Goal: Task Accomplishment & Management: Manage account settings

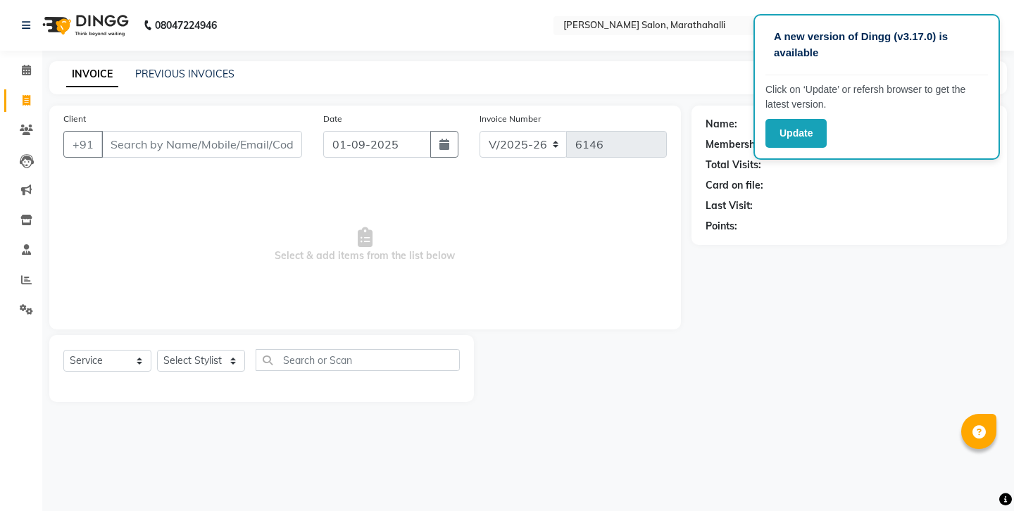
select select "4783"
select select "service"
select select "57548"
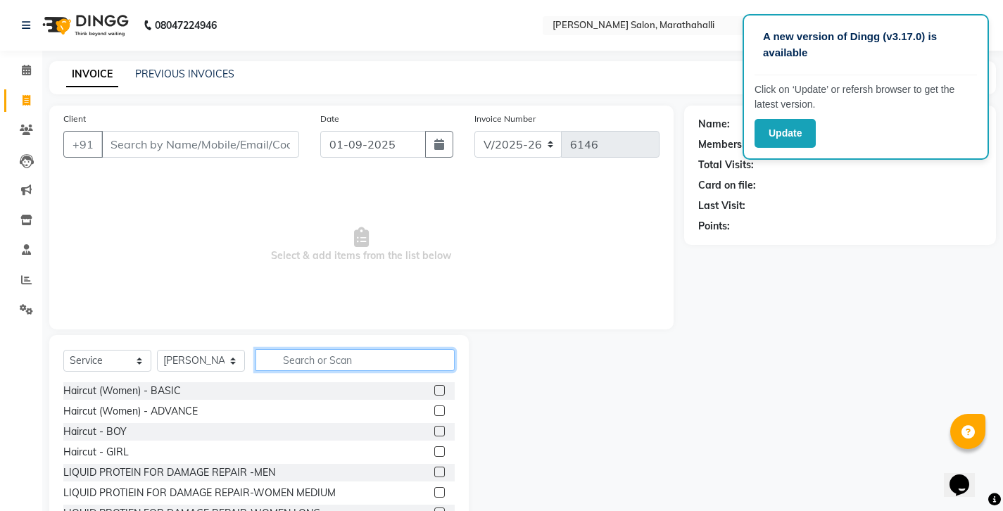
click at [313, 349] on input "text" at bounding box center [355, 360] width 199 height 22
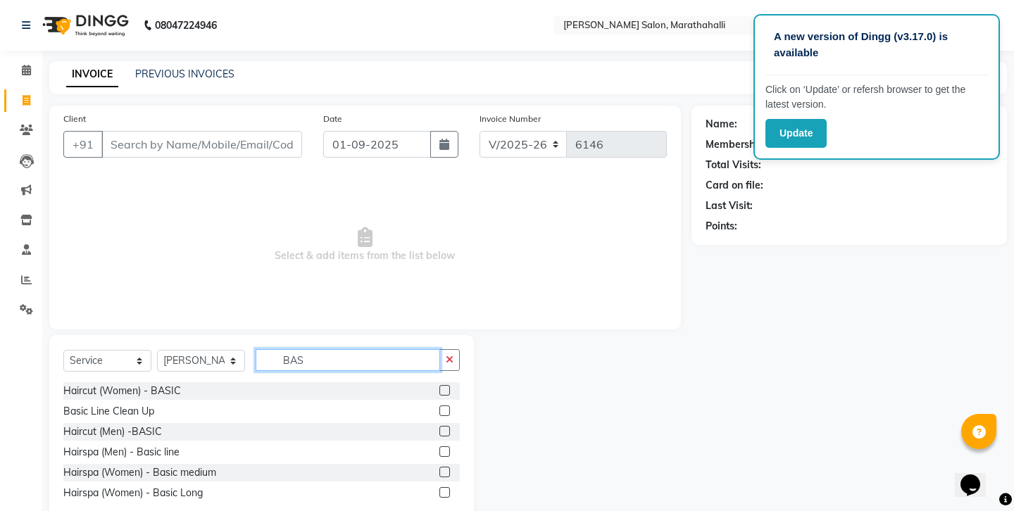
type input "BAS"
click at [448, 426] on label at bounding box center [444, 431] width 11 height 11
click at [448, 427] on input "checkbox" at bounding box center [443, 431] width 9 height 9
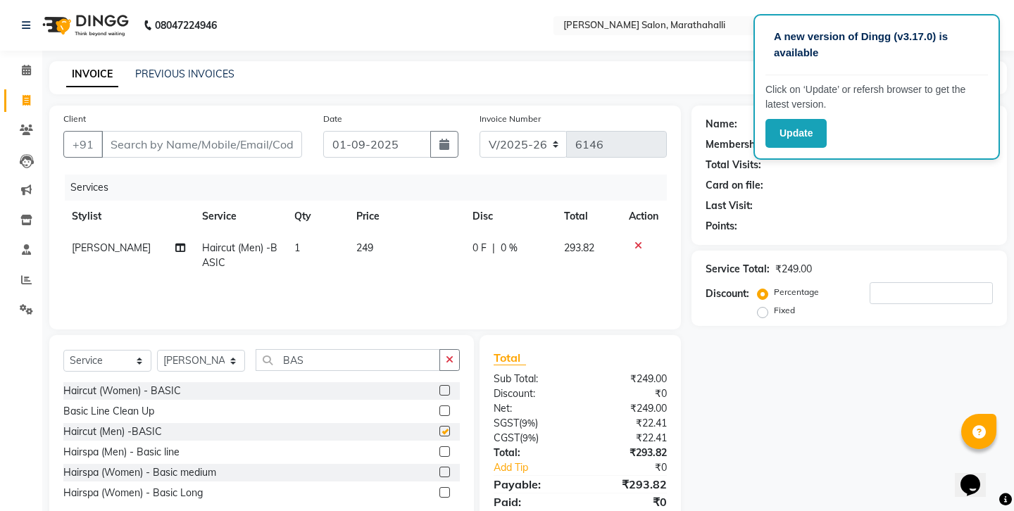
checkbox input "false"
click at [149, 134] on input "Client" at bounding box center [201, 144] width 201 height 27
type input "6"
type input "0"
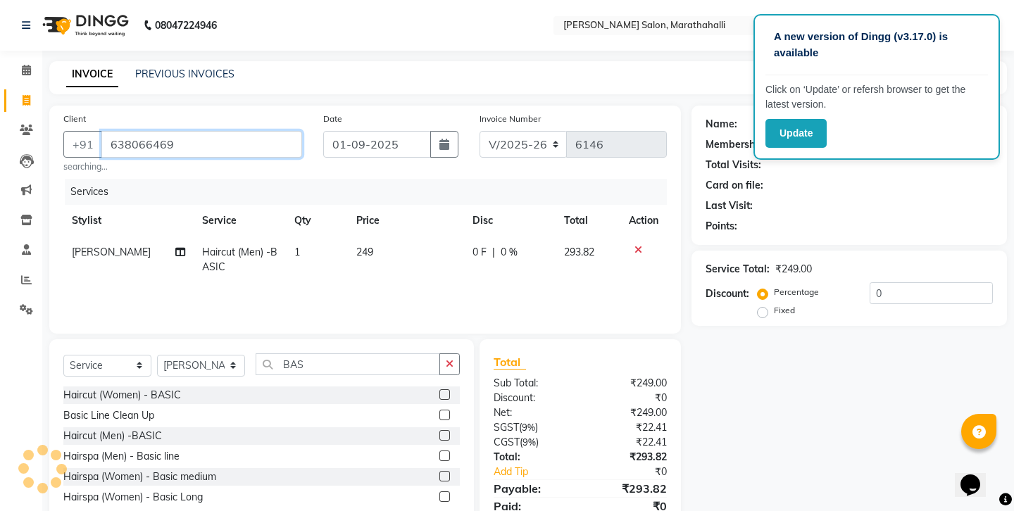
type input "6380664694"
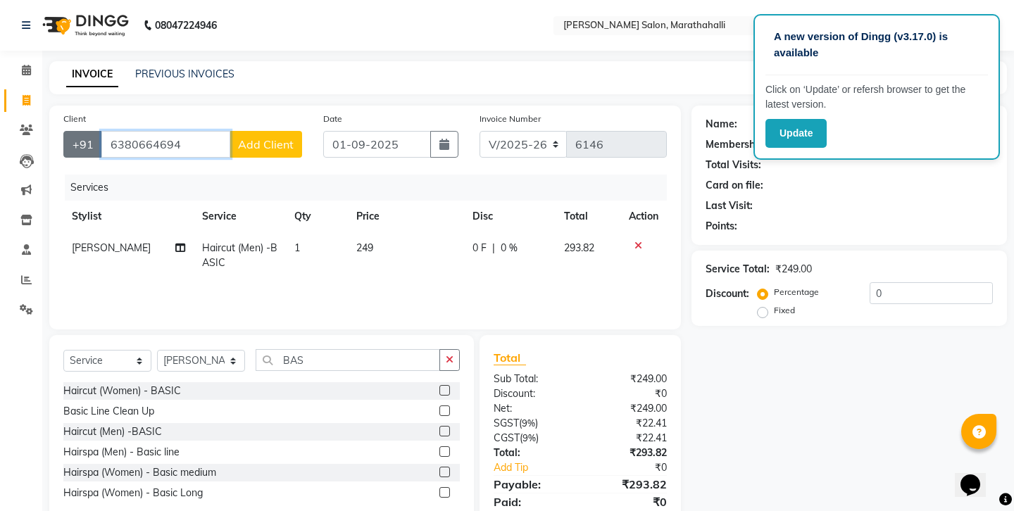
drag, startPoint x: 185, startPoint y: 130, endPoint x: 70, endPoint y: 129, distance: 114.8
click at [70, 131] on div "+91 6380664694 Add Client" at bounding box center [182, 144] width 239 height 27
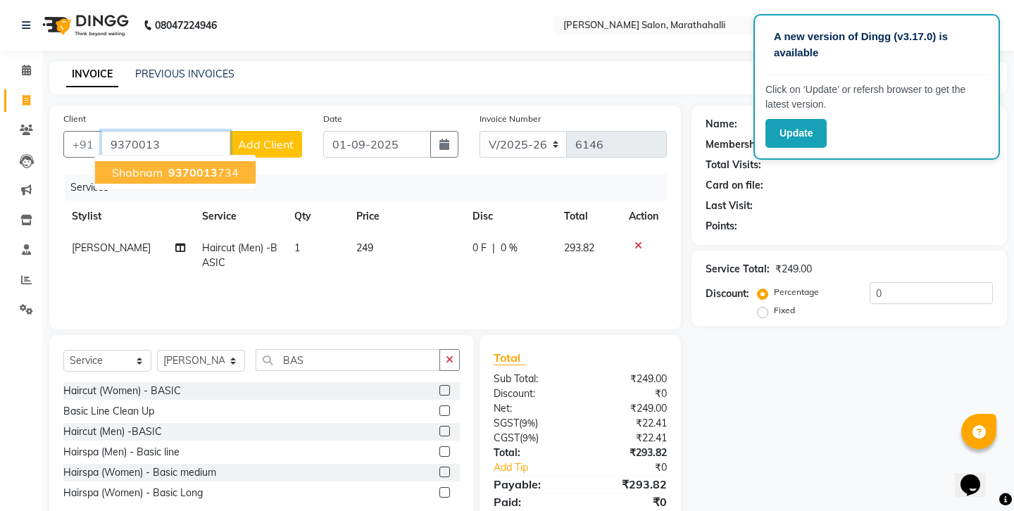
click at [168, 165] on span "9370013" at bounding box center [192, 172] width 49 height 14
type input "9370013734"
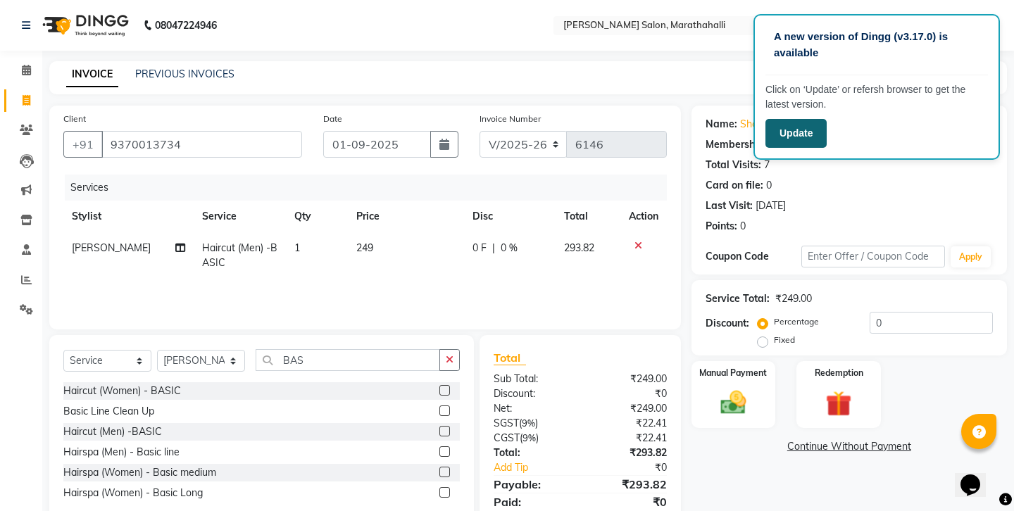
click at [790, 119] on button "Update" at bounding box center [795, 133] width 61 height 29
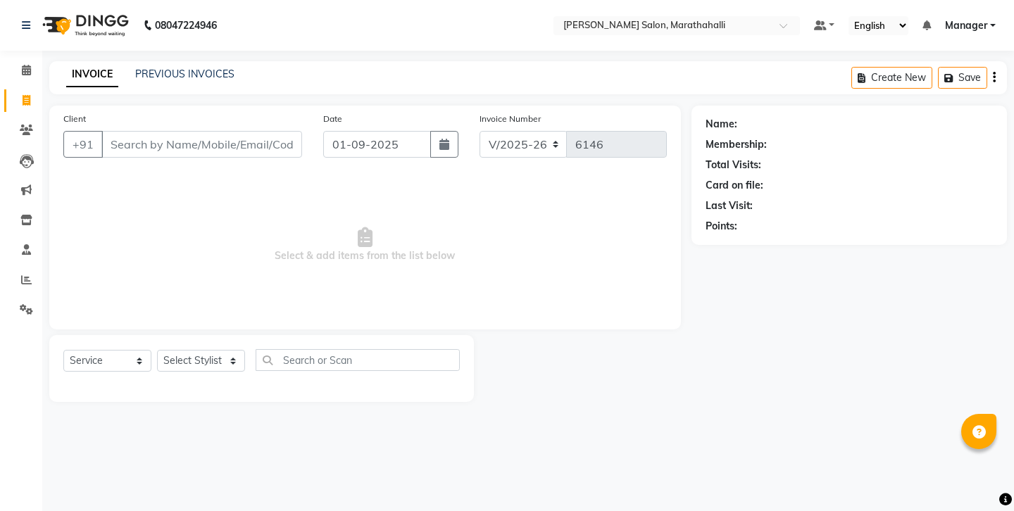
select select "4783"
select select "service"
click at [180, 70] on link "PREVIOUS INVOICES" at bounding box center [184, 74] width 99 height 13
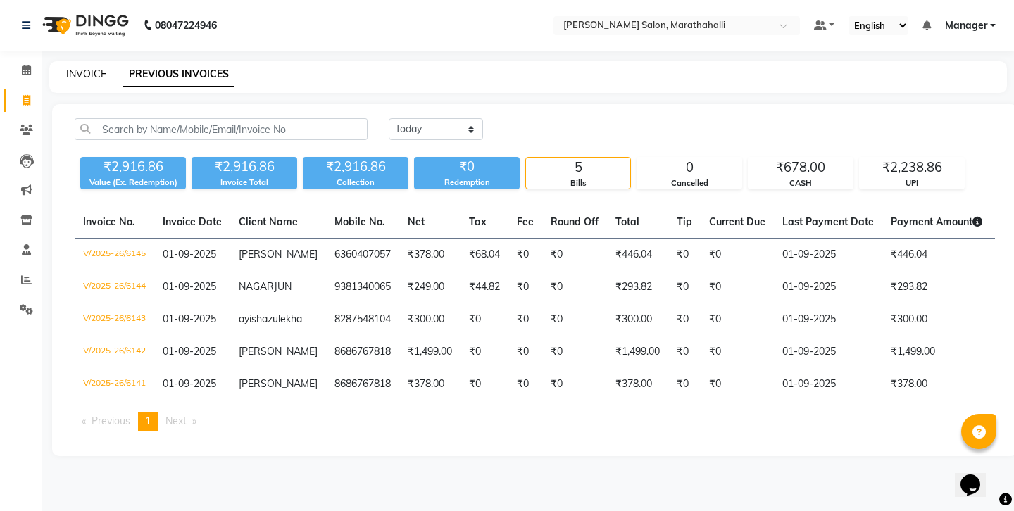
click at [78, 72] on link "INVOICE" at bounding box center [86, 74] width 40 height 13
select select "4783"
select select "service"
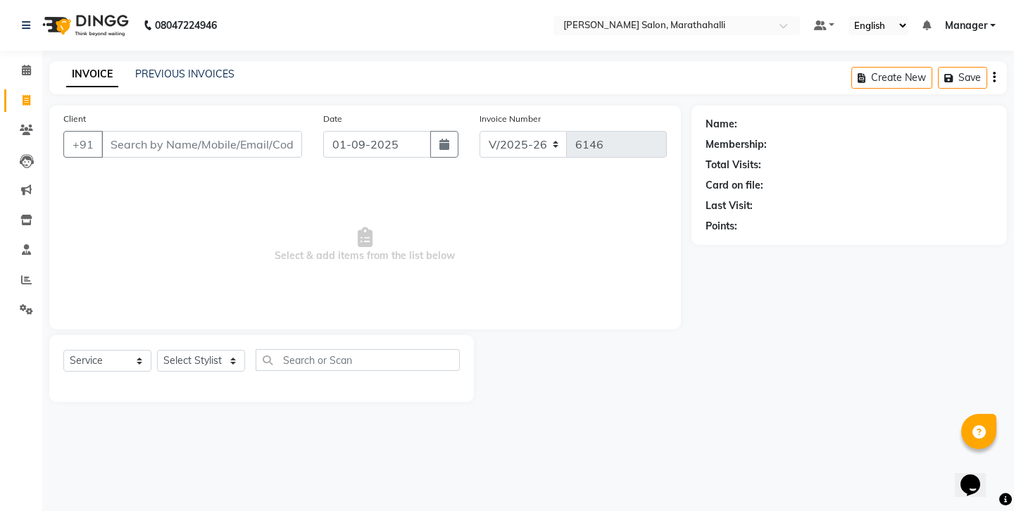
click at [176, 131] on input "Client" at bounding box center [201, 144] width 201 height 27
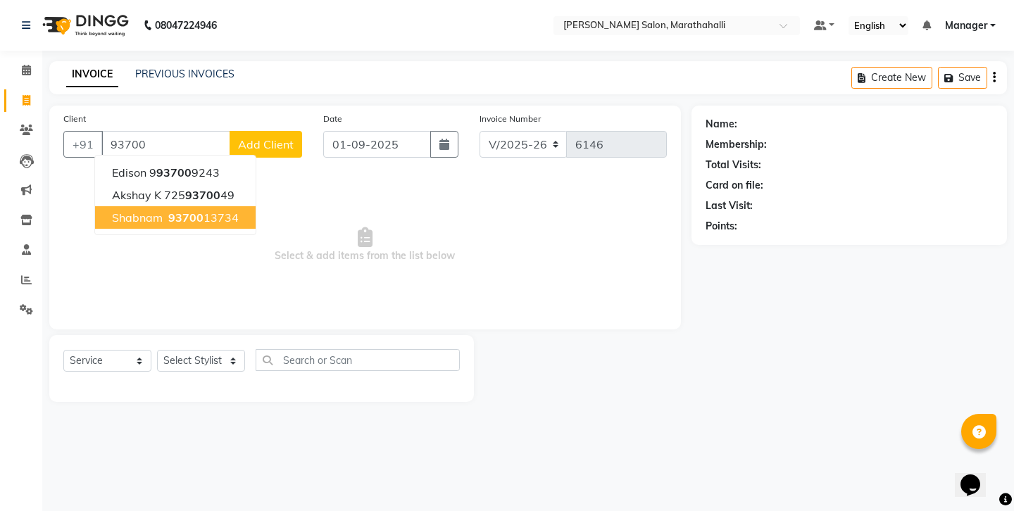
click at [171, 211] on span "93700" at bounding box center [185, 218] width 35 height 14
type input "9370013734"
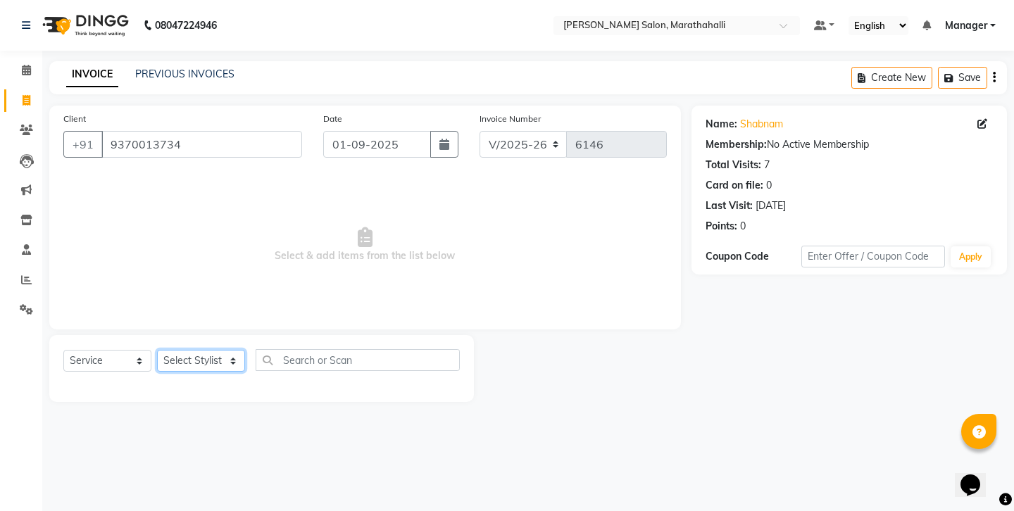
select select "57548"
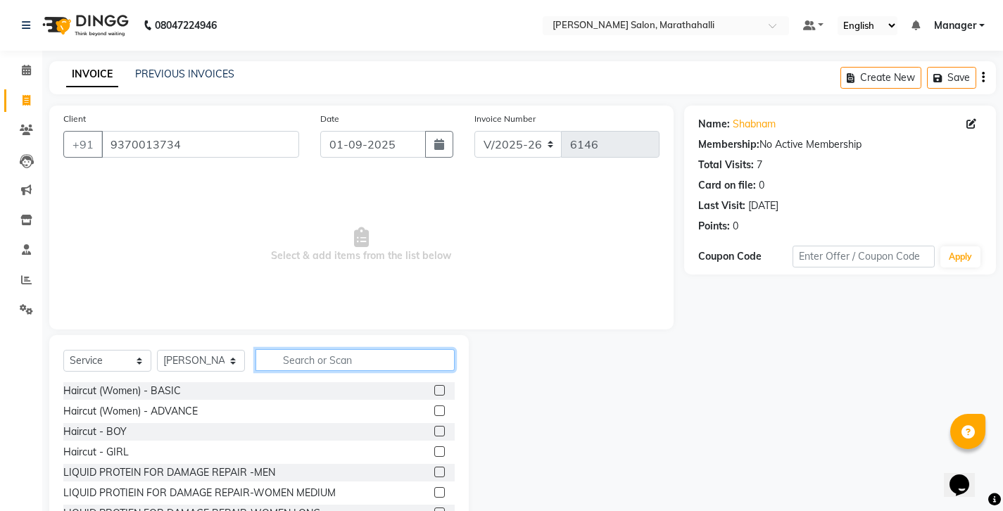
click at [302, 349] on input "text" at bounding box center [355, 360] width 199 height 22
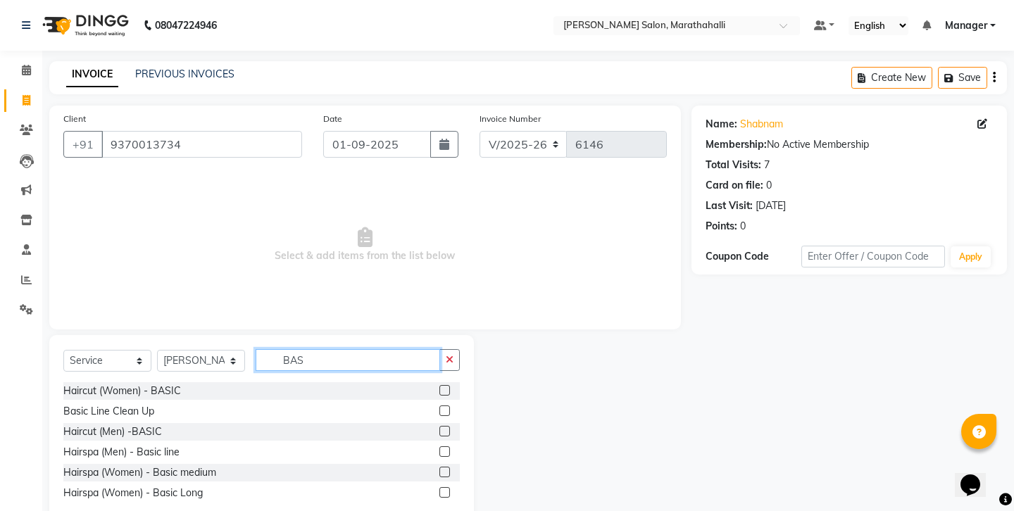
type input "BAS"
click at [450, 426] on label at bounding box center [444, 431] width 11 height 11
click at [449, 427] on input "checkbox" at bounding box center [443, 431] width 9 height 9
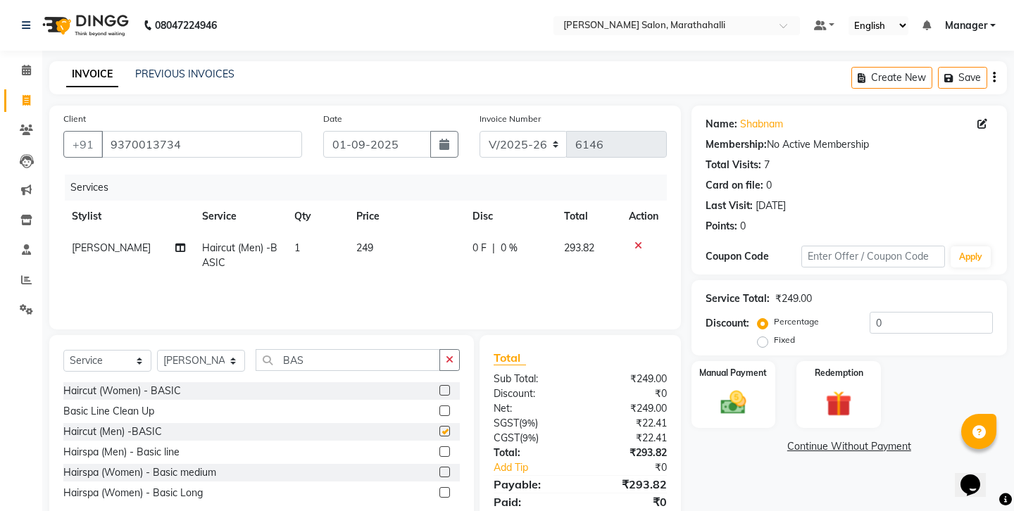
checkbox input "false"
click at [995, 77] on icon "button" at bounding box center [994, 77] width 3 height 1
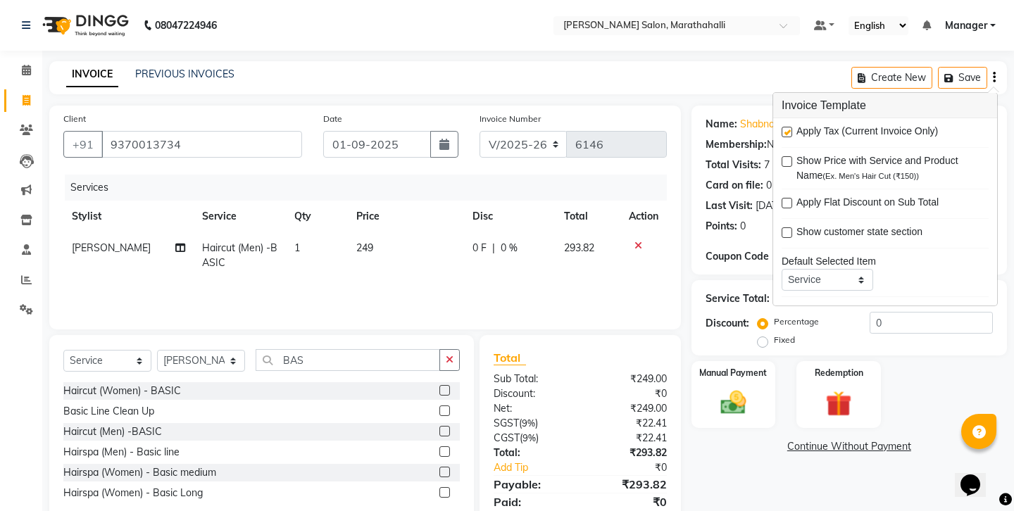
click at [783, 127] on label at bounding box center [787, 132] width 11 height 11
click at [783, 128] on input "checkbox" at bounding box center [786, 132] width 9 height 9
checkbox input "false"
click at [745, 387] on img at bounding box center [733, 402] width 44 height 31
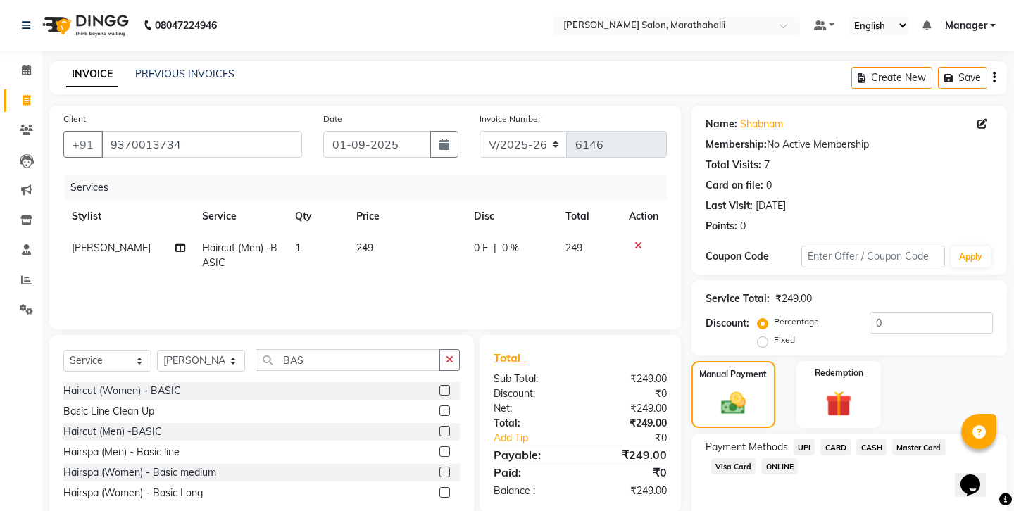
click at [794, 439] on span "UPI" at bounding box center [805, 447] width 22 height 16
drag, startPoint x: 841, startPoint y: 407, endPoint x: 755, endPoint y: 399, distance: 85.6
click at [755, 483] on div "Amount: 249" at bounding box center [849, 495] width 308 height 24
type input "50"
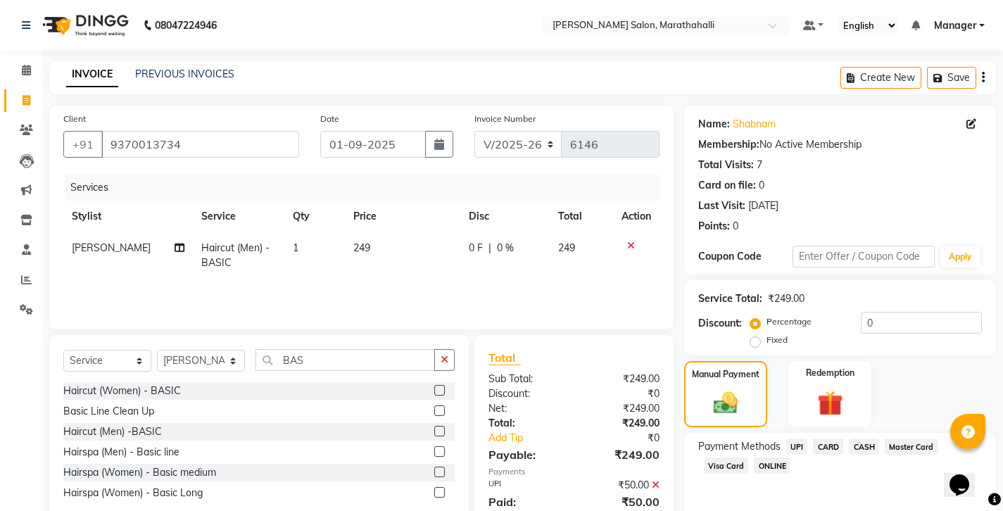
click at [849, 439] on span "CASH" at bounding box center [864, 447] width 30 height 16
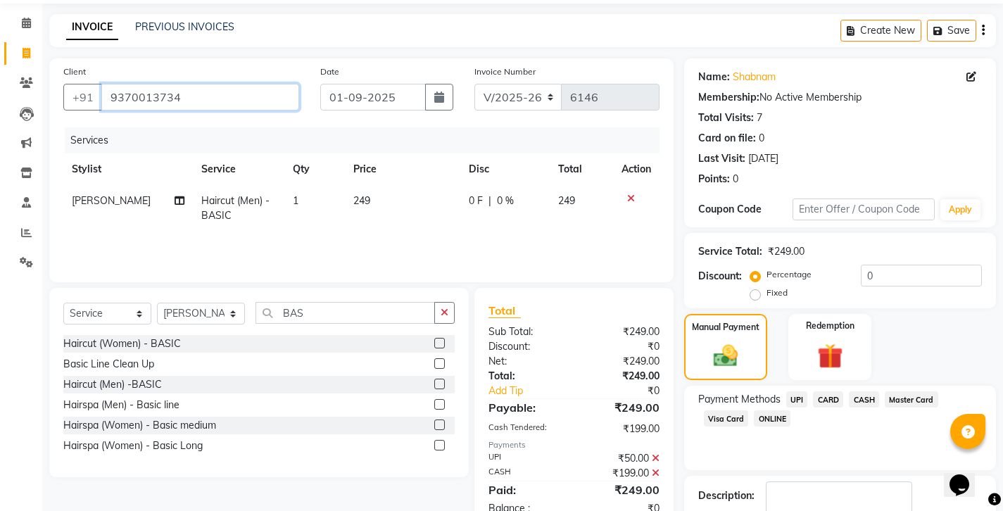
click at [142, 89] on input "9370013734" at bounding box center [200, 97] width 198 height 27
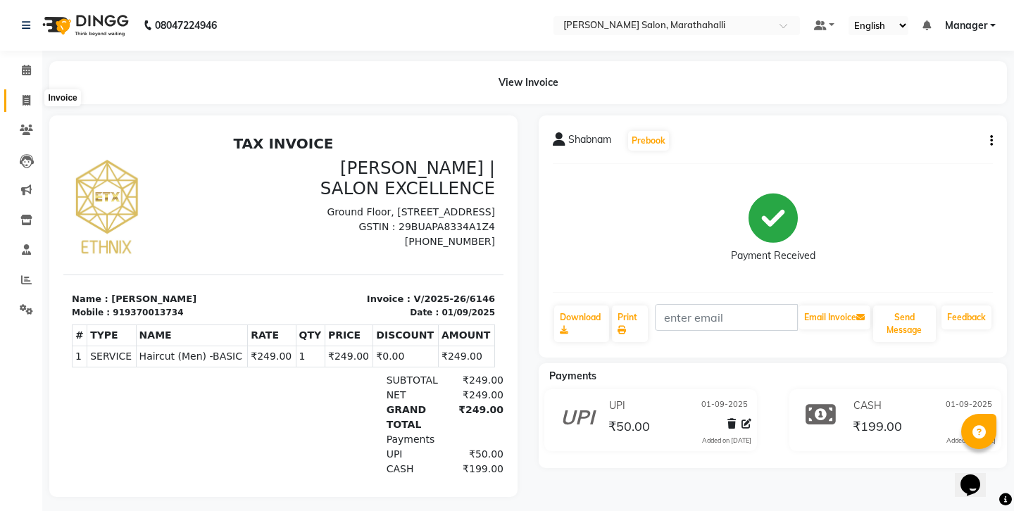
click at [26, 97] on icon at bounding box center [27, 100] width 8 height 11
select select "4783"
select select "service"
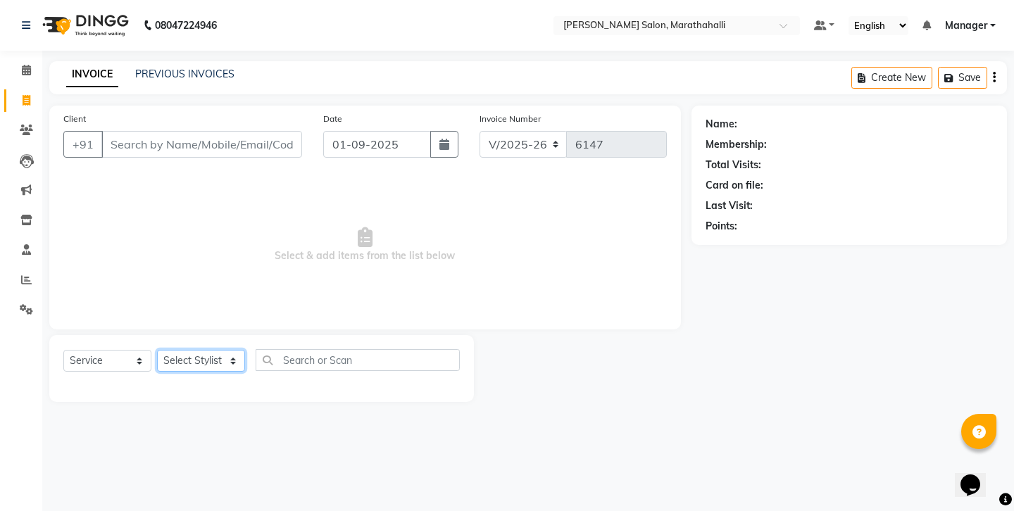
select select "72187"
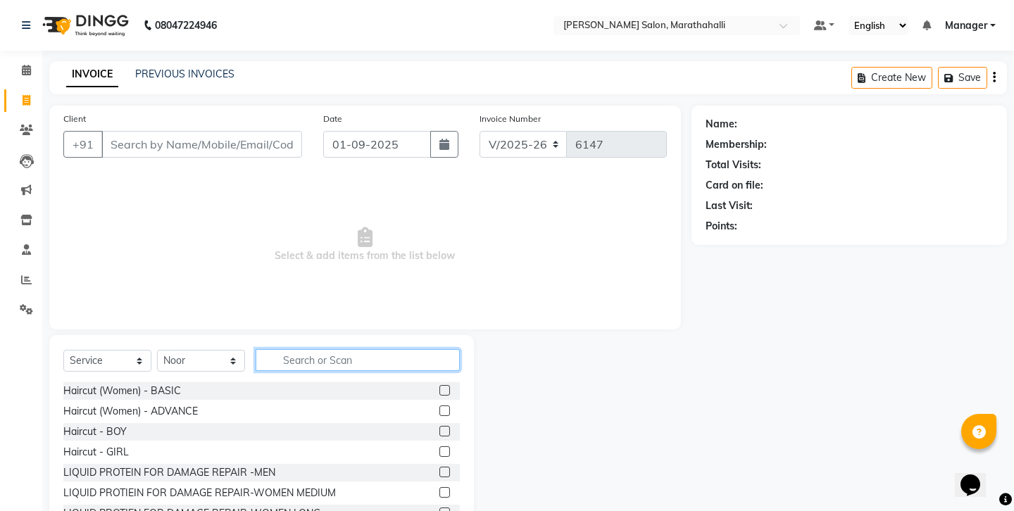
click at [311, 349] on input "text" at bounding box center [358, 360] width 204 height 22
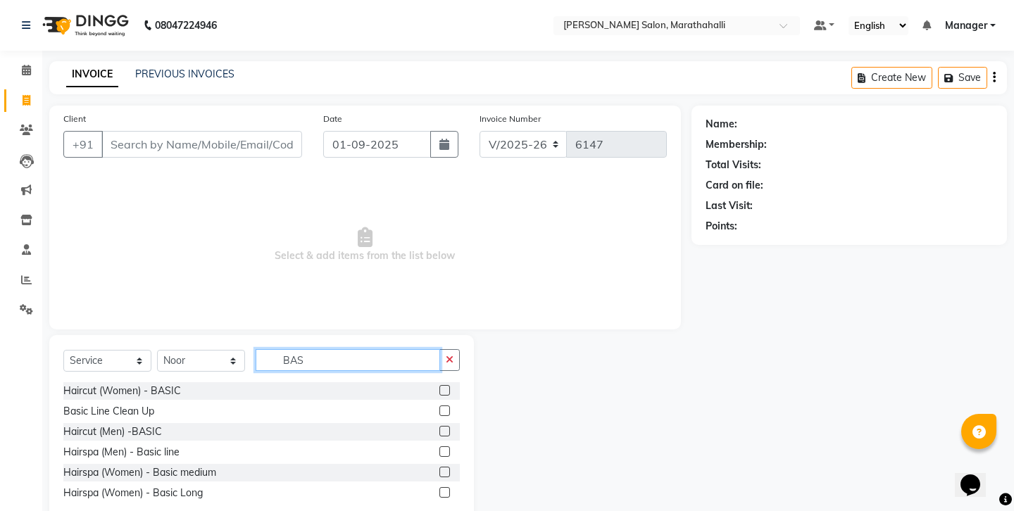
type input "BAS"
click at [449, 426] on label at bounding box center [444, 431] width 11 height 11
click at [449, 427] on input "checkbox" at bounding box center [443, 431] width 9 height 9
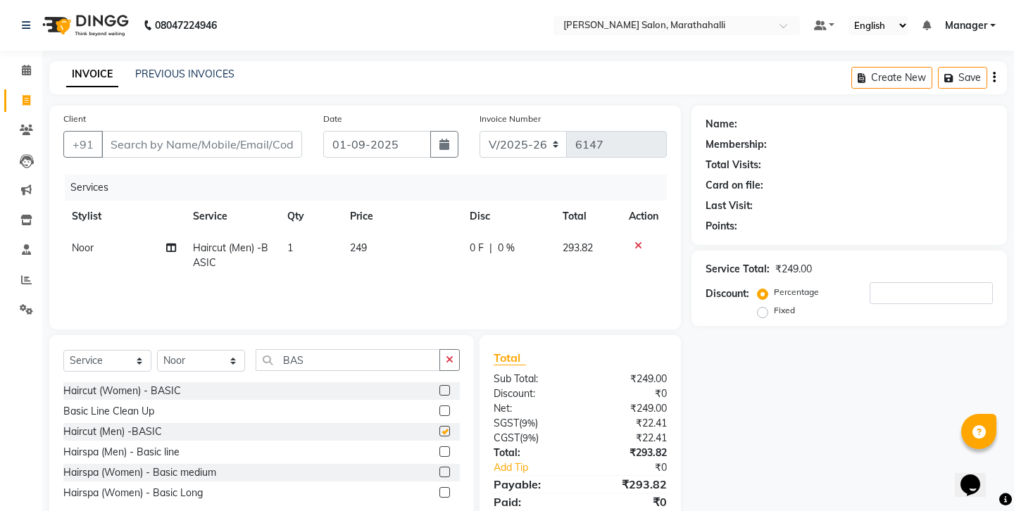
checkbox input "false"
click at [150, 131] on input "Client" at bounding box center [201, 144] width 201 height 27
type input "9"
type input "0"
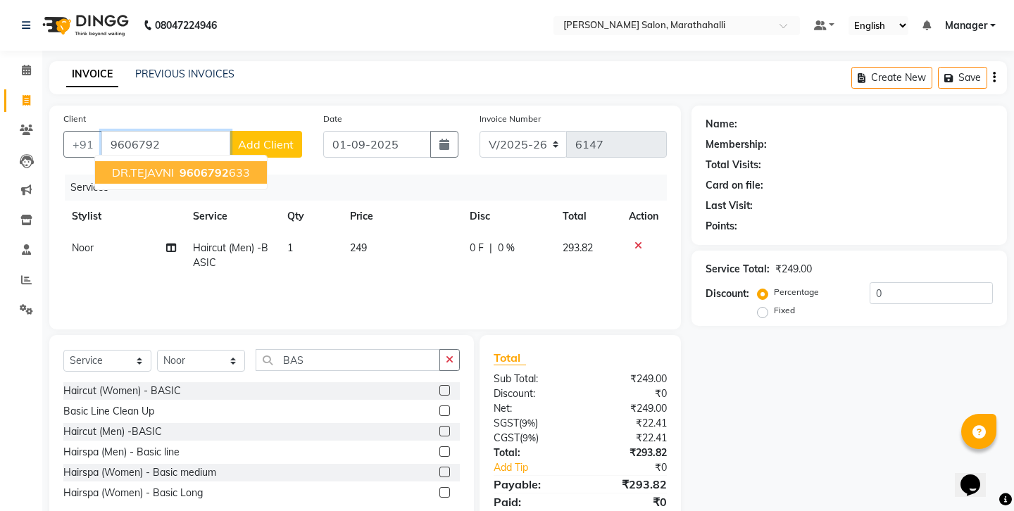
click at [158, 165] on span "DR.TEJAVNI" at bounding box center [143, 172] width 62 height 14
type input "9606792633"
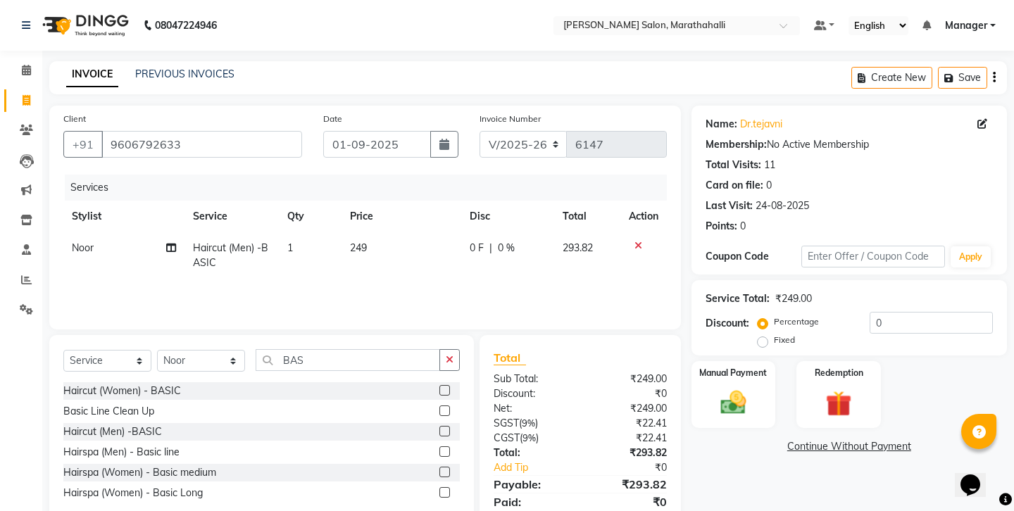
click at [995, 77] on icon "button" at bounding box center [994, 77] width 3 height 1
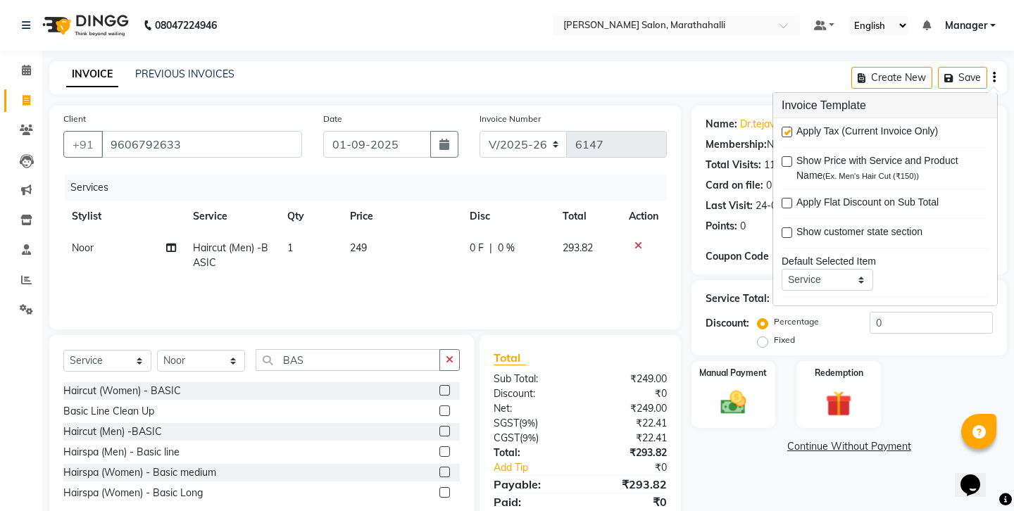
click at [786, 127] on label at bounding box center [787, 132] width 11 height 11
click at [786, 128] on input "checkbox" at bounding box center [786, 132] width 9 height 9
checkbox input "false"
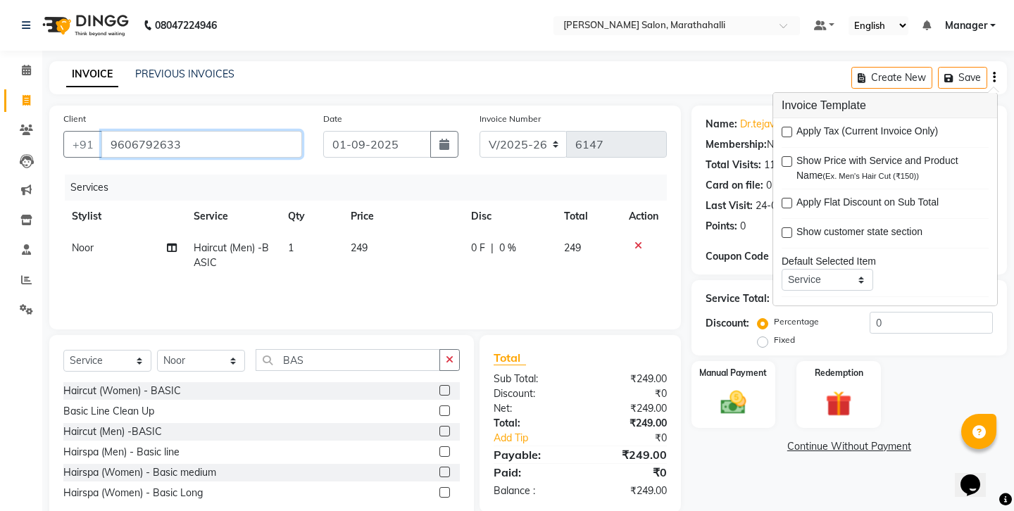
click at [129, 131] on input "9606792633" at bounding box center [201, 144] width 201 height 27
click at [128, 131] on input "9606792633" at bounding box center [201, 144] width 201 height 27
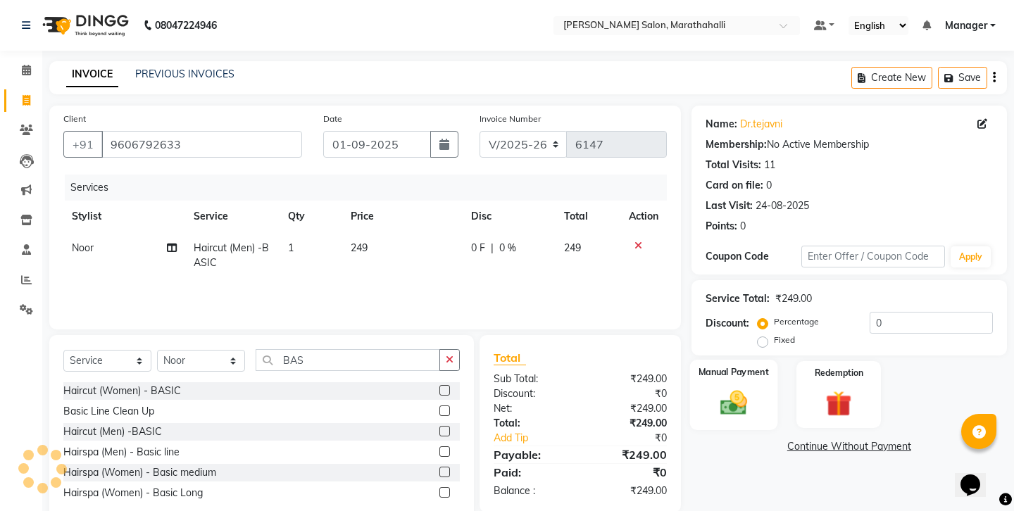
click at [742, 387] on img at bounding box center [733, 402] width 44 height 31
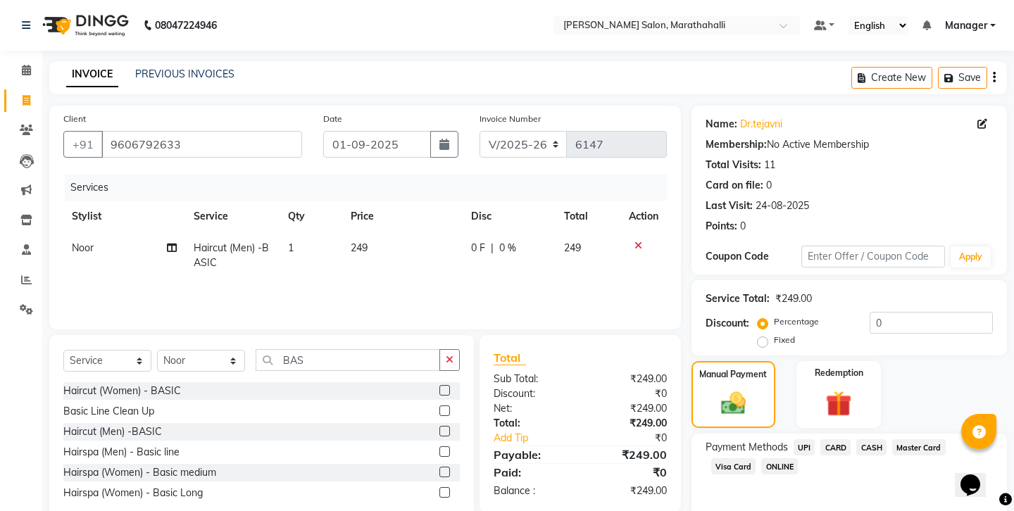
click at [856, 439] on span "CASH" at bounding box center [871, 447] width 30 height 16
drag, startPoint x: 834, startPoint y: 408, endPoint x: 768, endPoint y: 400, distance: 66.7
click at [768, 483] on div "Amount: 249" at bounding box center [849, 495] width 308 height 24
type input "200"
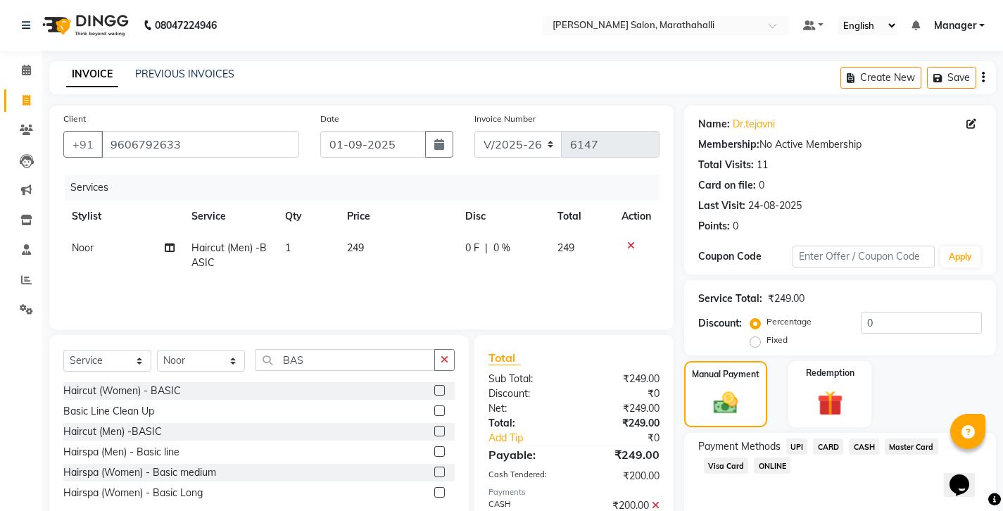
click at [786, 439] on span "UPI" at bounding box center [797, 447] width 22 height 16
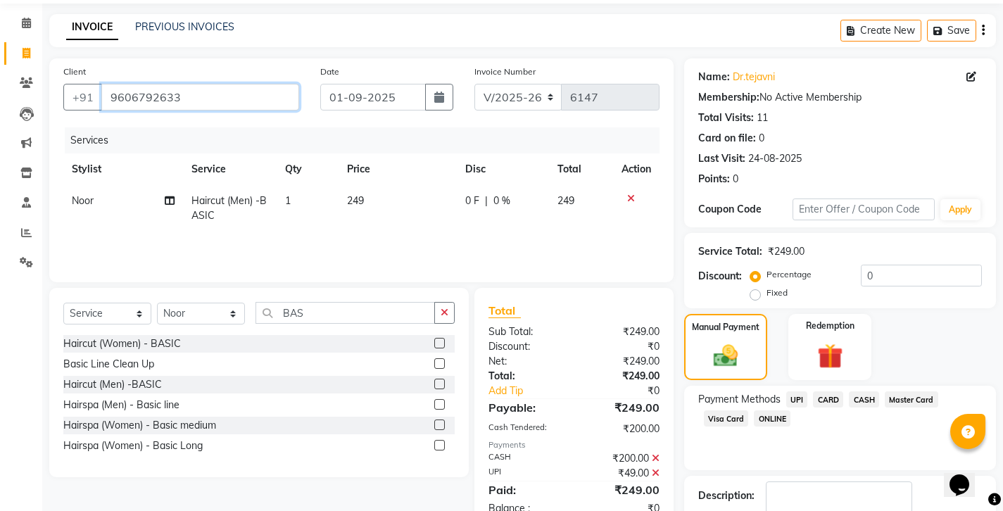
click at [129, 87] on input "9606792633" at bounding box center [200, 97] width 198 height 27
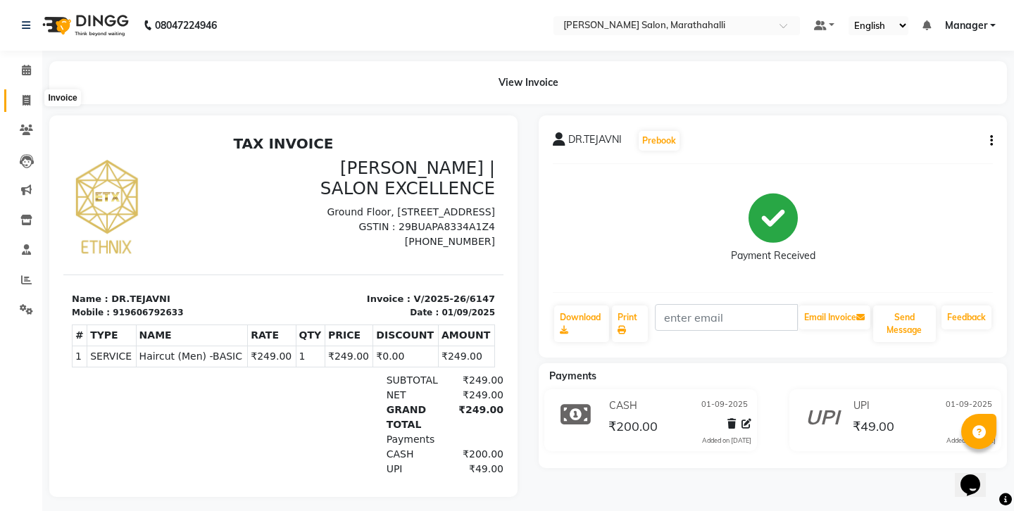
click at [25, 96] on icon at bounding box center [27, 100] width 8 height 11
select select "4783"
select select "service"
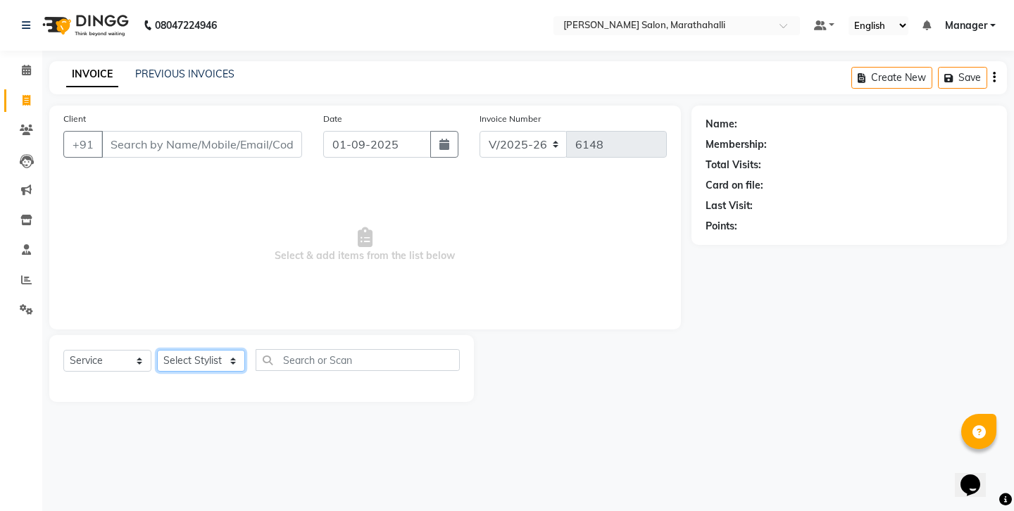
select select "28905"
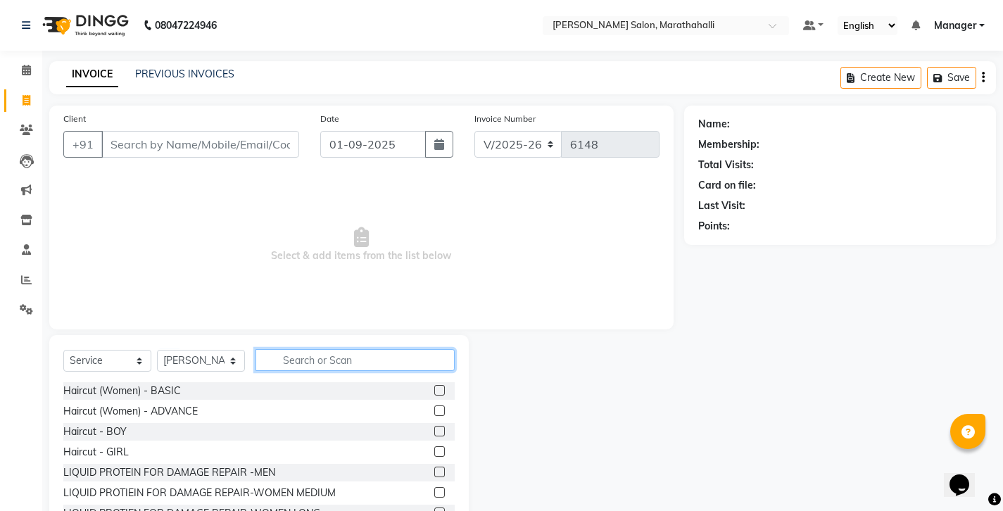
click at [303, 349] on input "text" at bounding box center [355, 360] width 199 height 22
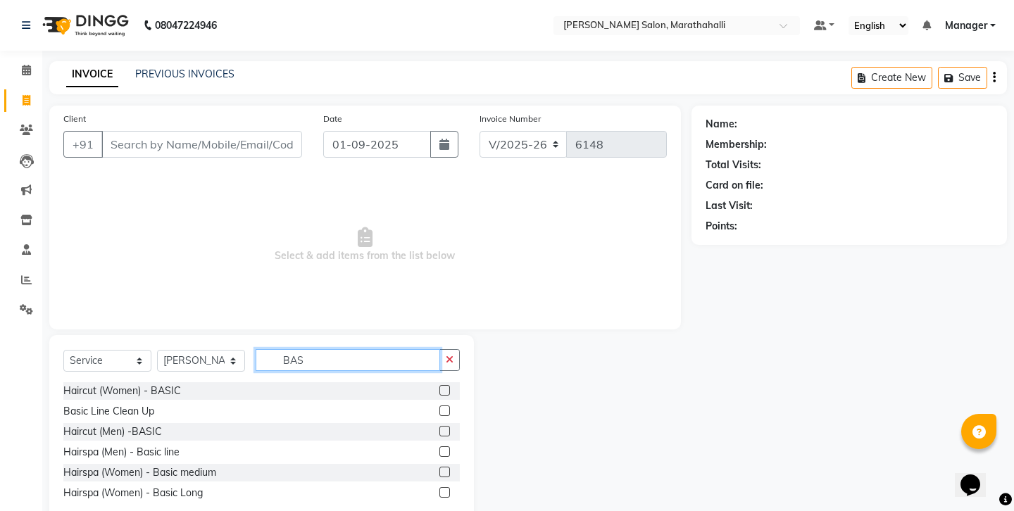
type input "BAS"
click at [450, 426] on label at bounding box center [444, 431] width 11 height 11
click at [449, 427] on input "checkbox" at bounding box center [443, 431] width 9 height 9
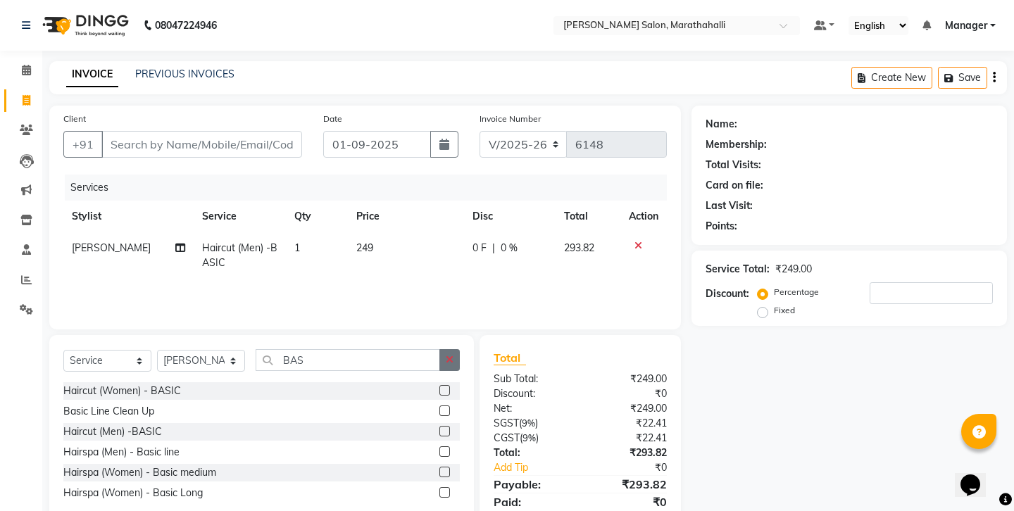
checkbox input "false"
click at [453, 355] on icon "button" at bounding box center [450, 360] width 8 height 10
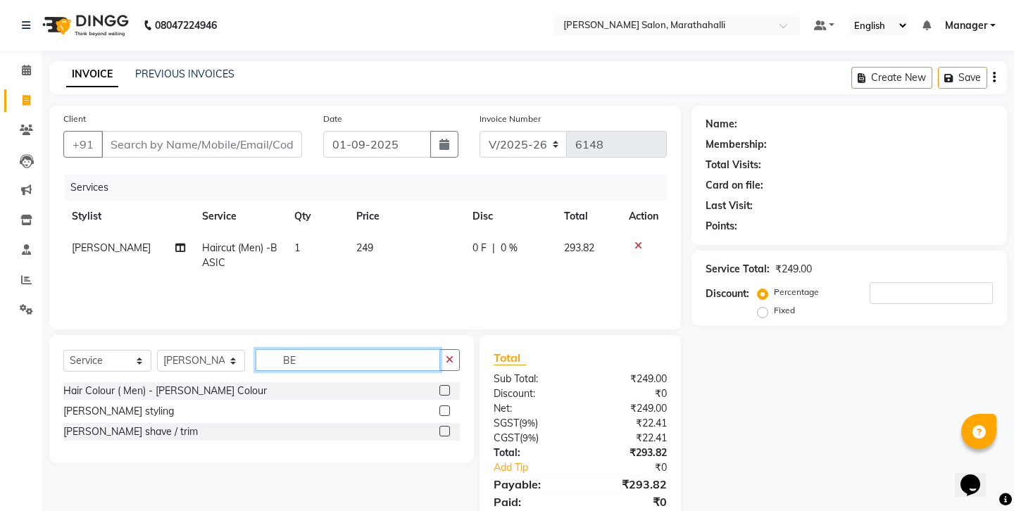
type input "BE"
click at [450, 426] on label at bounding box center [444, 431] width 11 height 11
click at [449, 427] on input "checkbox" at bounding box center [443, 431] width 9 height 9
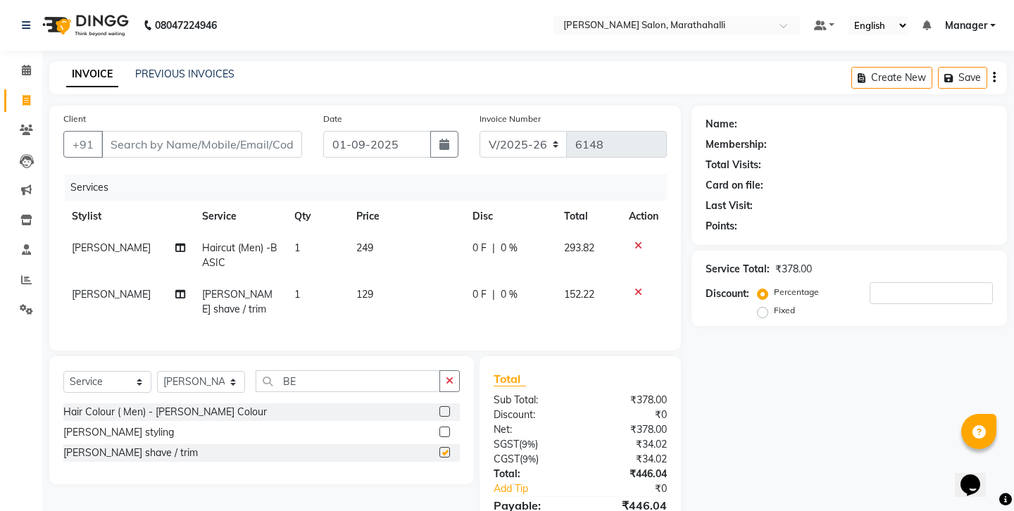
checkbox input "false"
click at [140, 132] on input "Client" at bounding box center [201, 144] width 201 height 27
type input "6"
type input "0"
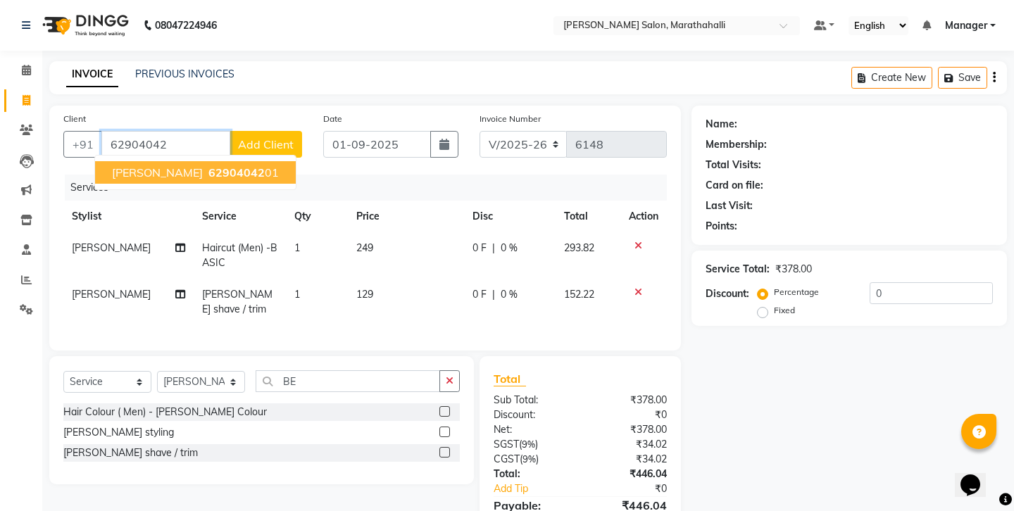
click at [176, 165] on span "[PERSON_NAME]" at bounding box center [157, 172] width 91 height 14
type input "6290404201"
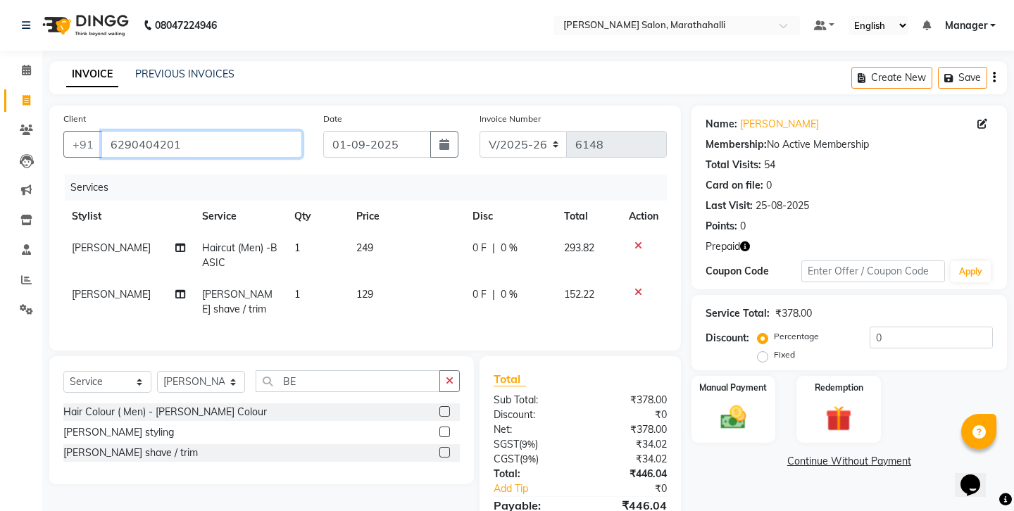
click at [127, 131] on input "6290404201" at bounding box center [201, 144] width 201 height 27
click at [820, 380] on label "Redemption" at bounding box center [838, 386] width 51 height 13
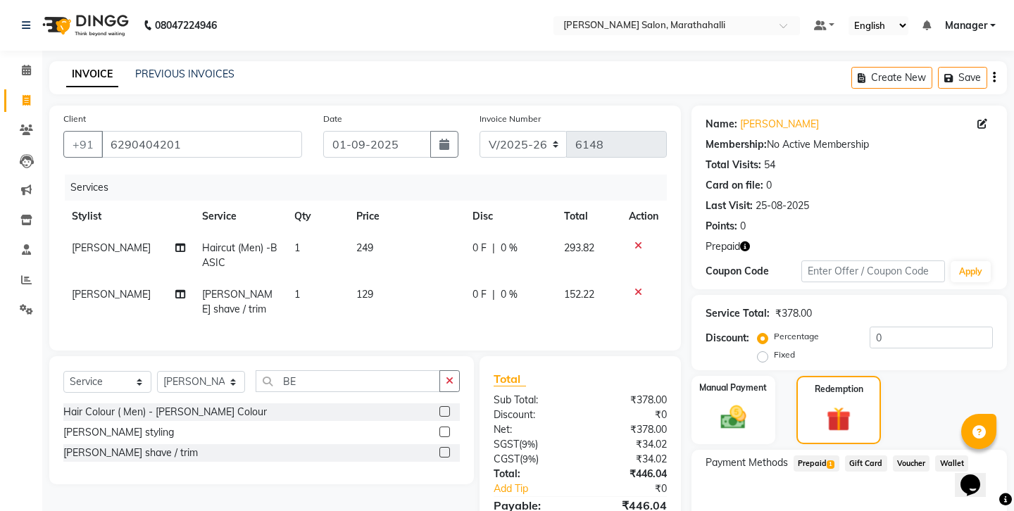
click at [827, 460] on span "1" at bounding box center [831, 464] width 8 height 8
click at [955, 508] on button "Add" at bounding box center [959, 520] width 51 height 24
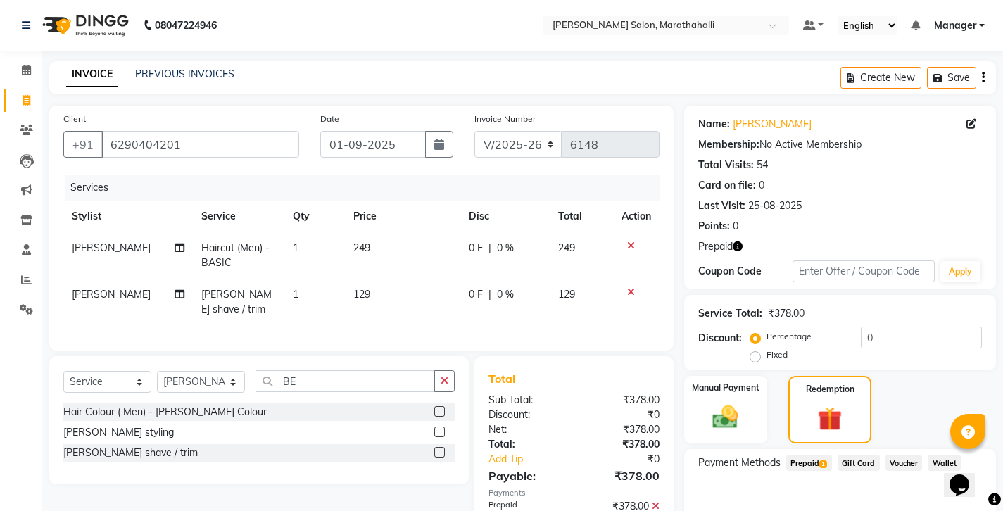
scroll to position [61, 0]
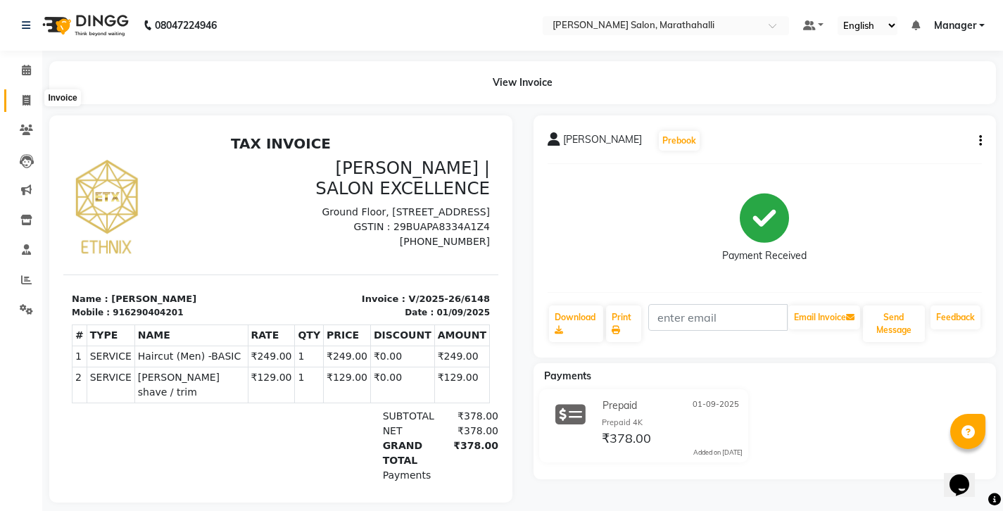
click at [35, 93] on span at bounding box center [26, 101] width 25 height 16
select select "4783"
select select "service"
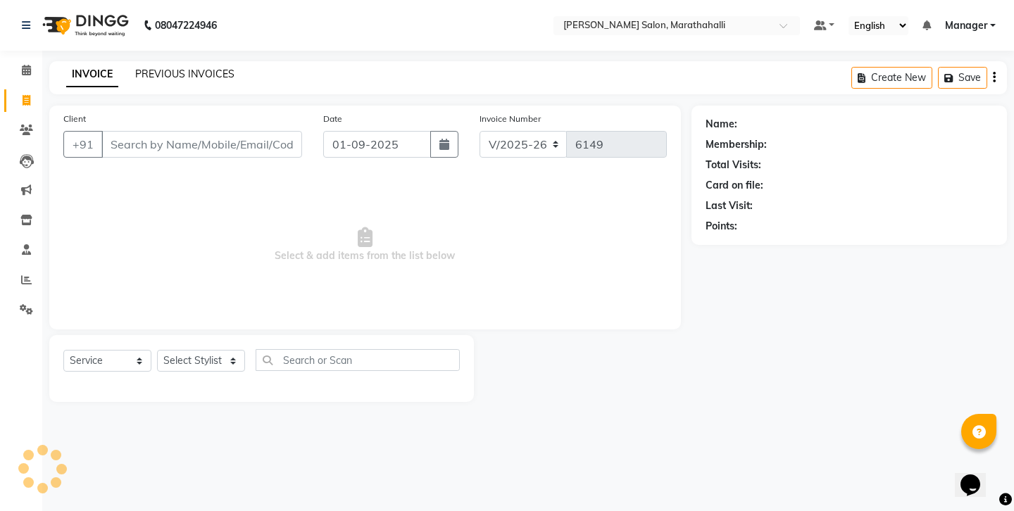
click at [163, 69] on link "PREVIOUS INVOICES" at bounding box center [184, 74] width 99 height 13
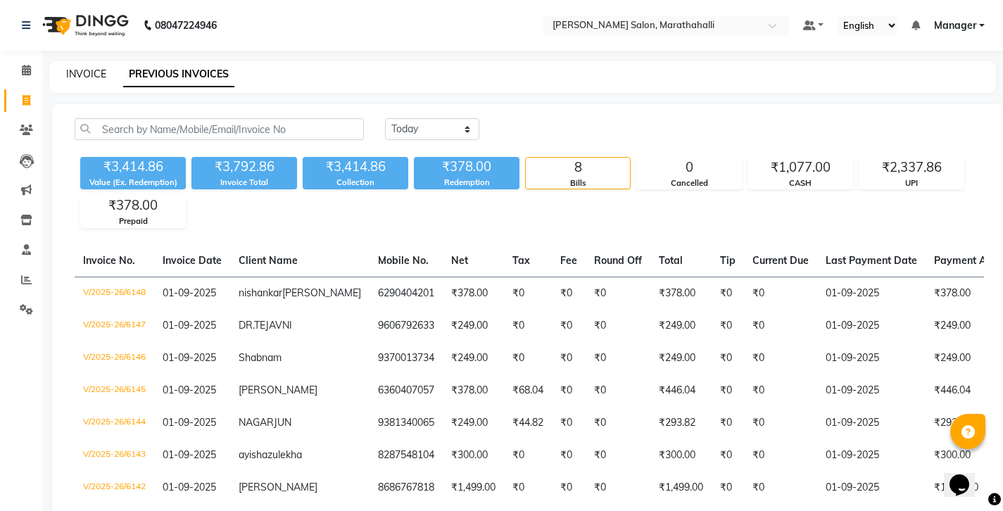
click at [82, 72] on link "INVOICE" at bounding box center [86, 74] width 40 height 13
select select "4783"
select select "service"
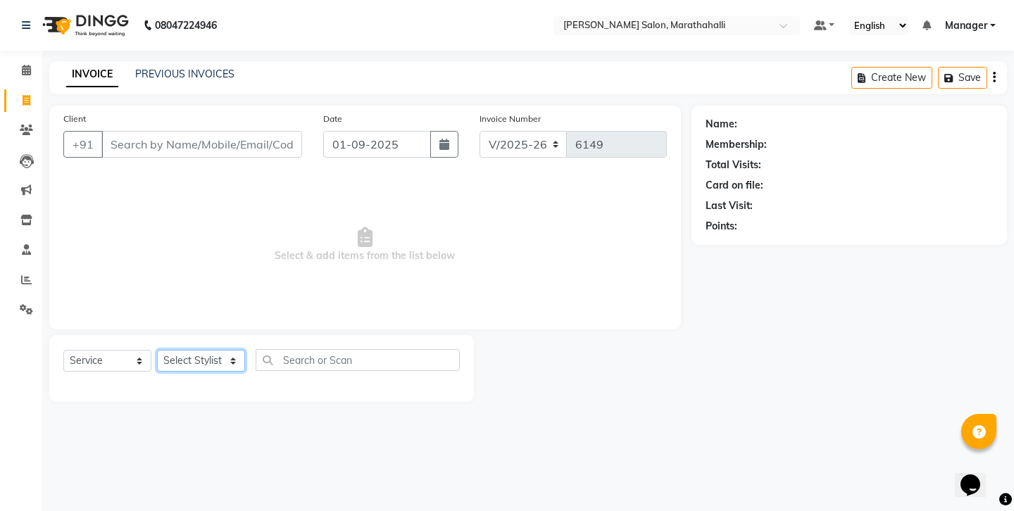
select select "72187"
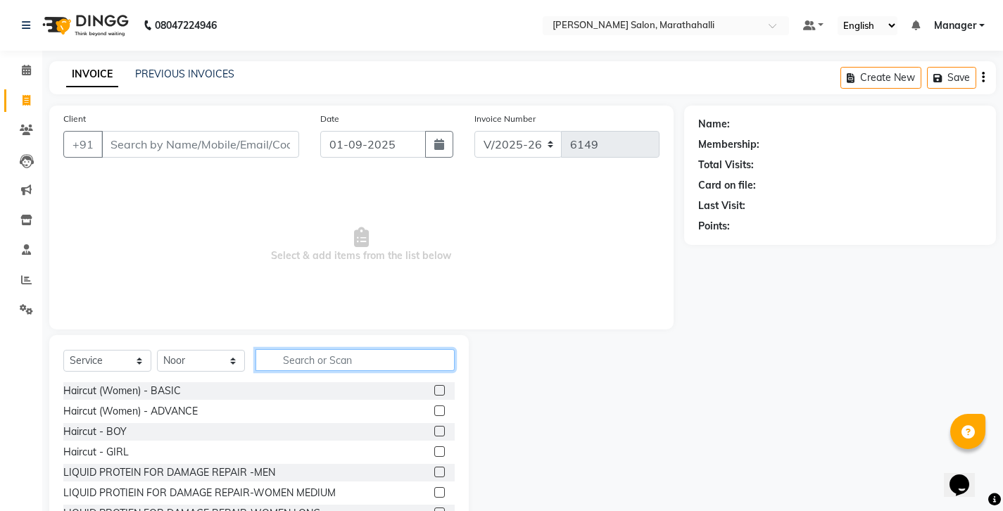
click at [298, 349] on input "text" at bounding box center [355, 360] width 199 height 22
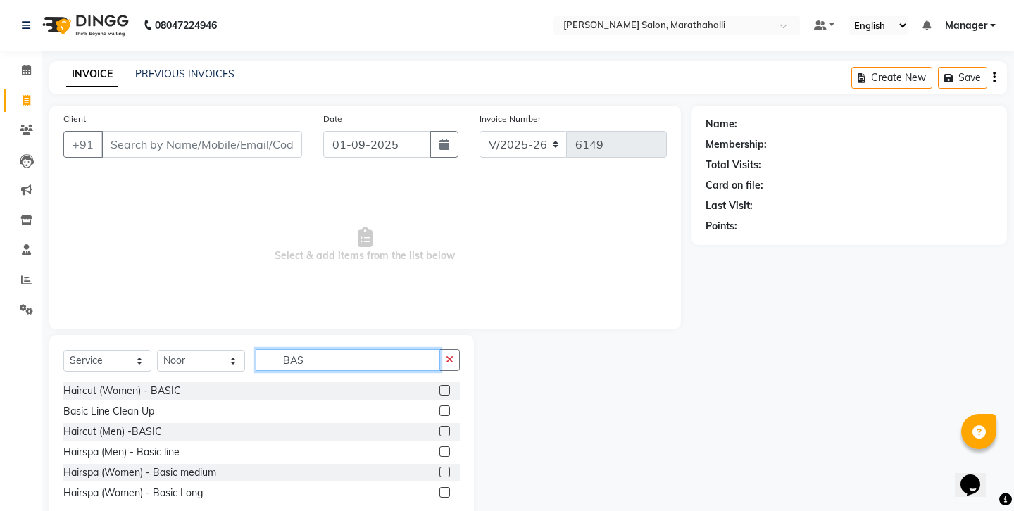
type input "BAS"
click at [450, 426] on label at bounding box center [444, 431] width 11 height 11
click at [449, 427] on input "checkbox" at bounding box center [443, 431] width 9 height 9
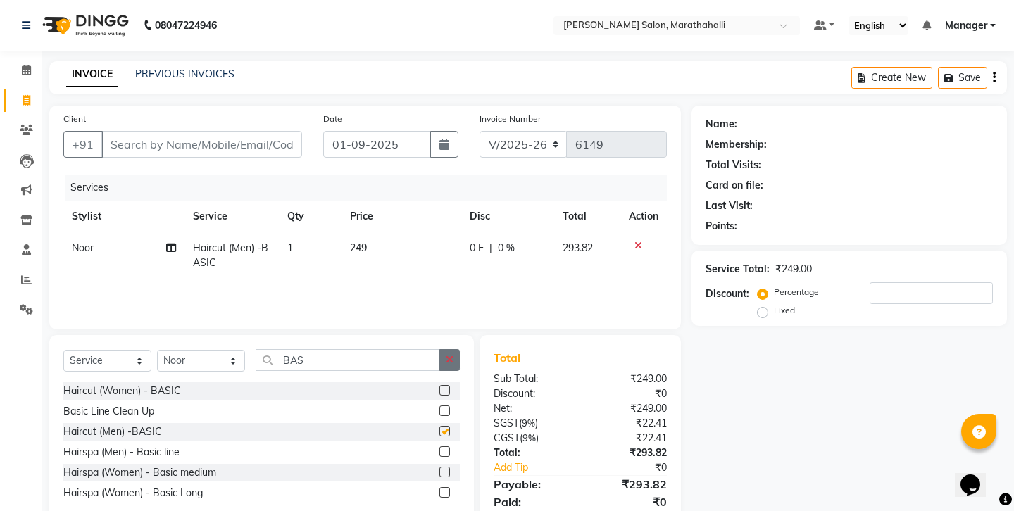
checkbox input "false"
click at [453, 355] on icon "button" at bounding box center [450, 360] width 8 height 10
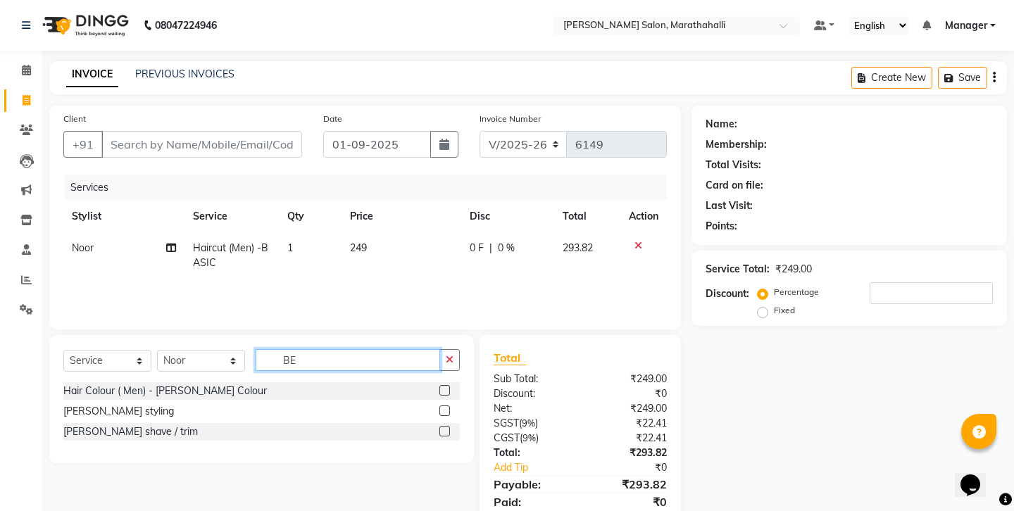
type input "BE"
click at [450, 426] on label at bounding box center [444, 431] width 11 height 11
click at [449, 427] on input "checkbox" at bounding box center [443, 431] width 9 height 9
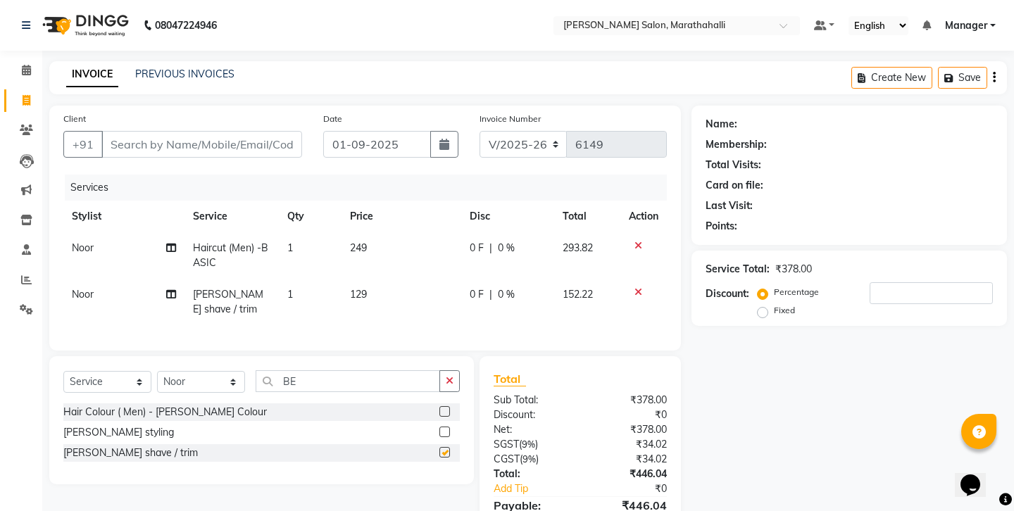
checkbox input "false"
click at [642, 241] on icon at bounding box center [638, 246] width 8 height 10
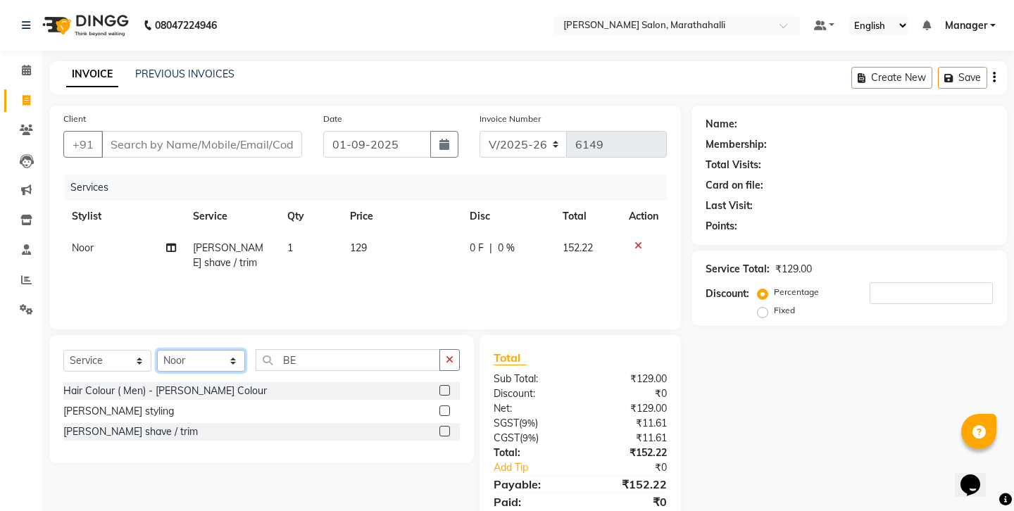
select select "50343"
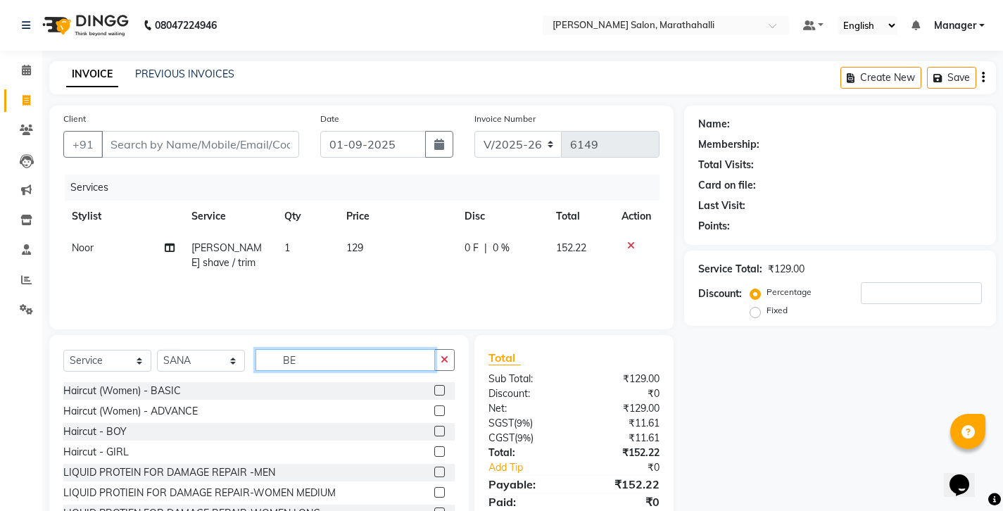
drag, startPoint x: 289, startPoint y: 334, endPoint x: 220, endPoint y: 332, distance: 68.3
click at [220, 349] on div "Select Service Product Membership Package Voucher Prepaid Gift Card Select Styl…" at bounding box center [258, 365] width 391 height 33
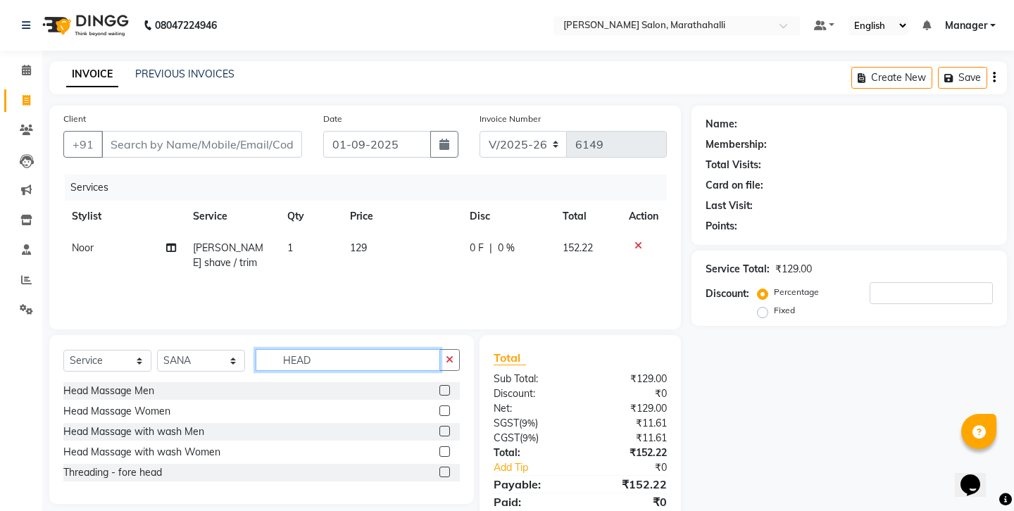
type input "HEAD"
click at [450, 426] on label at bounding box center [444, 431] width 11 height 11
click at [449, 427] on input "checkbox" at bounding box center [443, 431] width 9 height 9
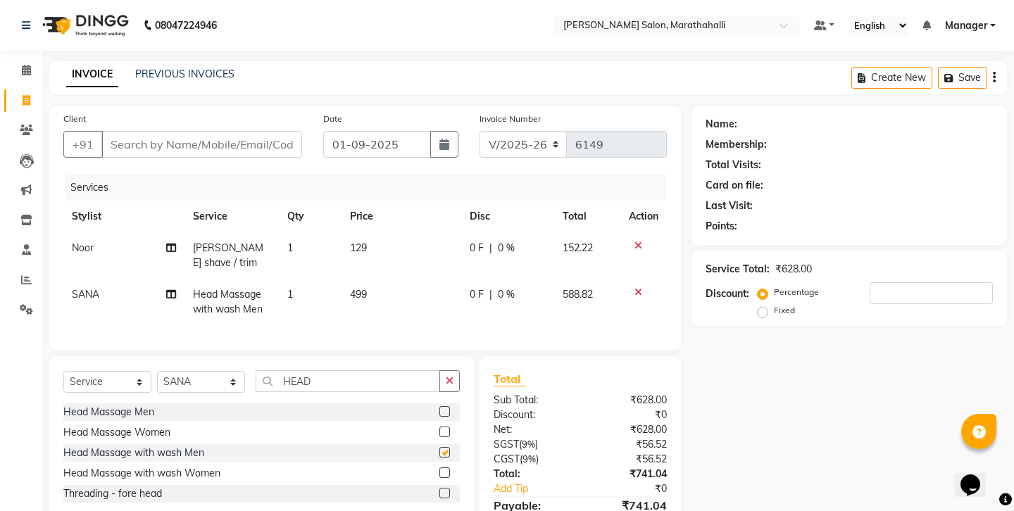
checkbox input "false"
click at [201, 131] on input "Client" at bounding box center [201, 144] width 201 height 27
type input "8"
type input "0"
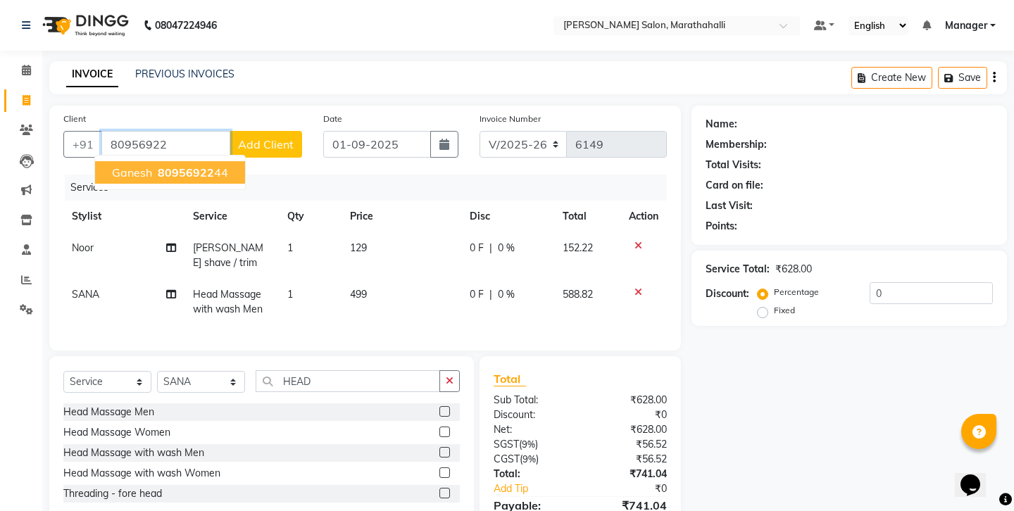
click at [186, 165] on span "80956922" at bounding box center [186, 172] width 56 height 14
type input "8095692244"
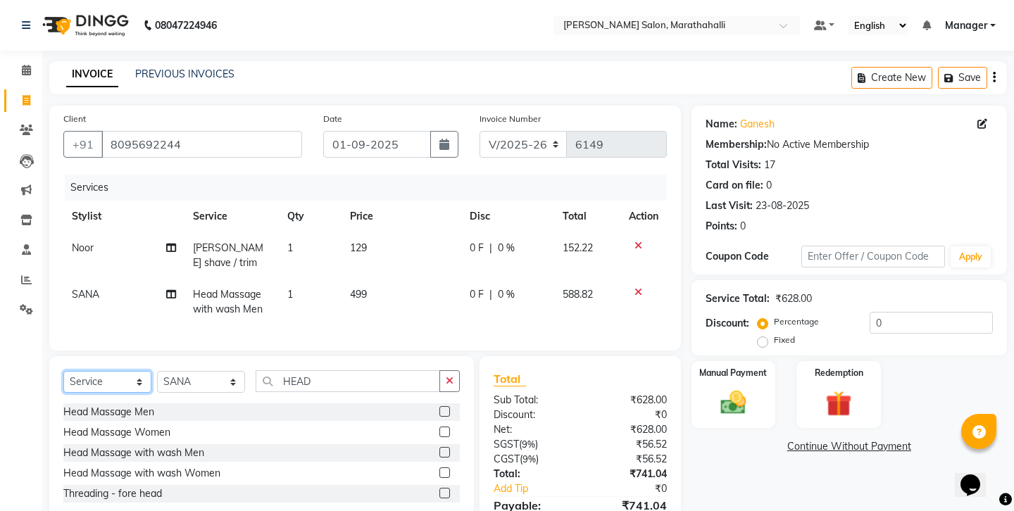
select select "product"
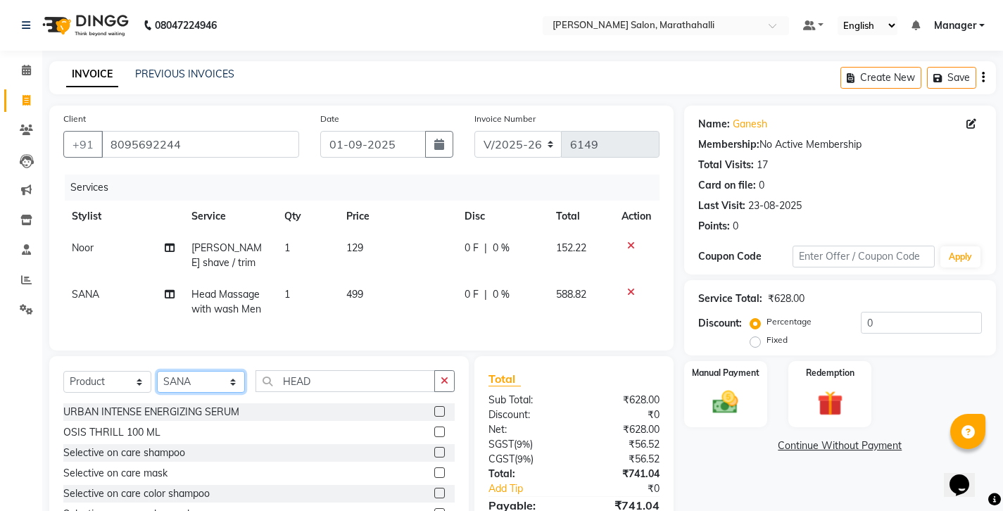
select select "72187"
drag, startPoint x: 308, startPoint y: 336, endPoint x: 223, endPoint y: 318, distance: 86.3
click at [223, 356] on div "Select Service Product Membership Package Voucher Prepaid Gift Card Select Styl…" at bounding box center [259, 460] width 420 height 208
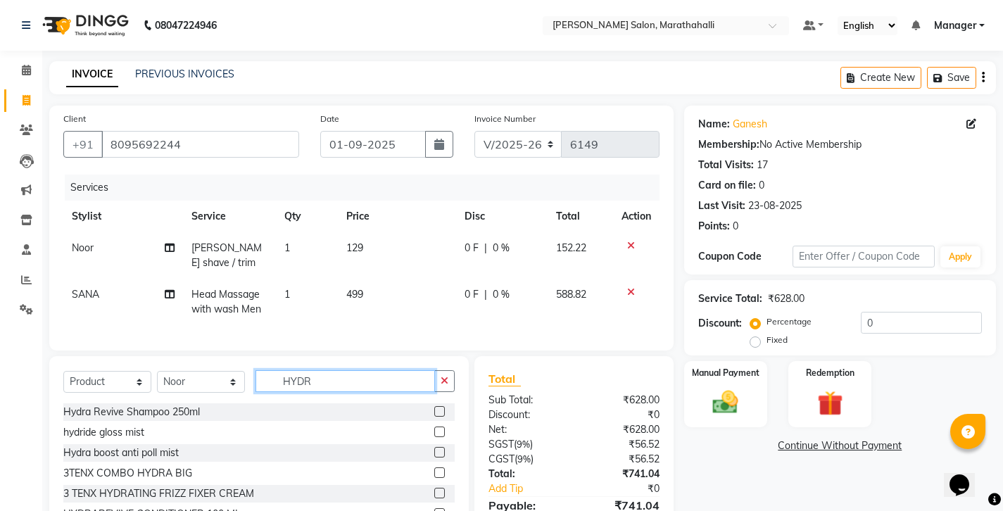
type input "HYDR"
click at [437, 406] on label at bounding box center [439, 411] width 11 height 11
click at [437, 408] on input "checkbox" at bounding box center [438, 412] width 9 height 9
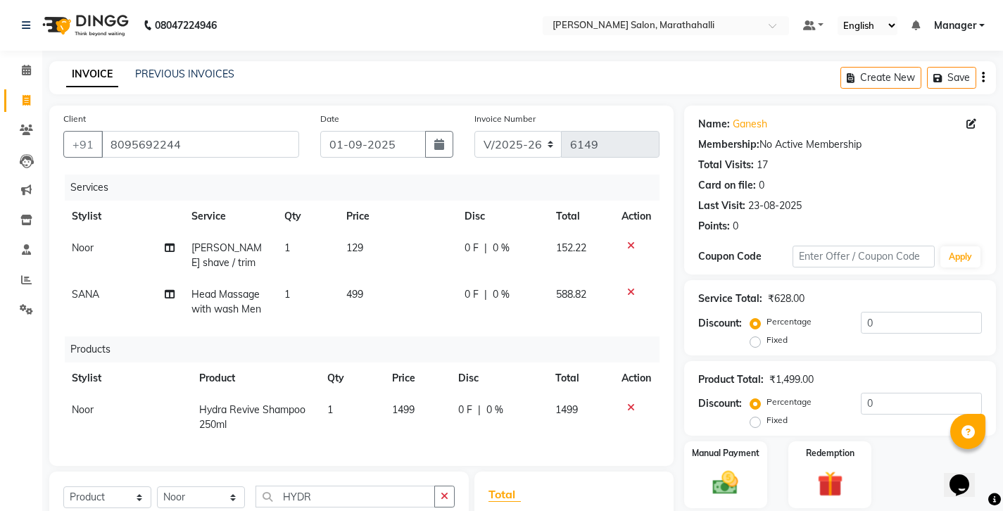
checkbox input "false"
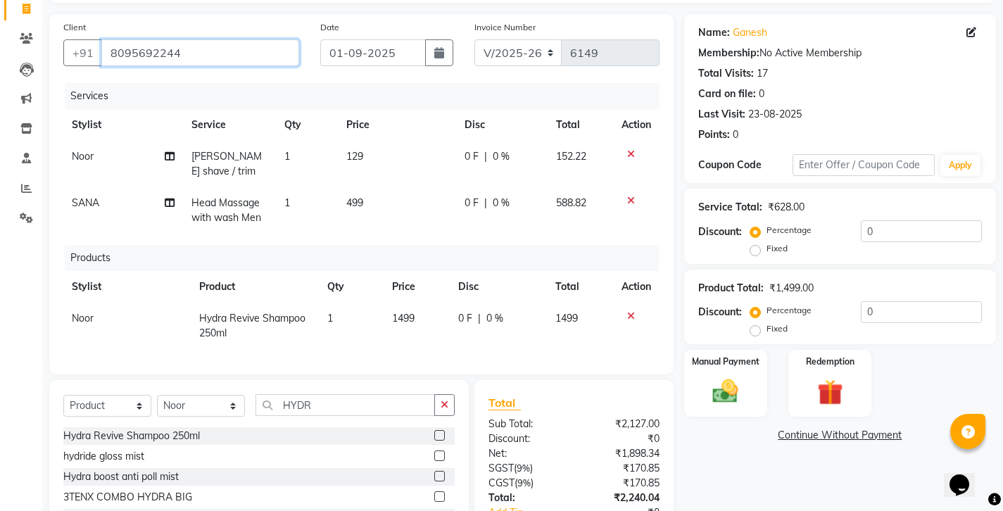
click at [140, 39] on input "8095692244" at bounding box center [200, 52] width 198 height 27
click at [635, 311] on icon at bounding box center [631, 316] width 8 height 10
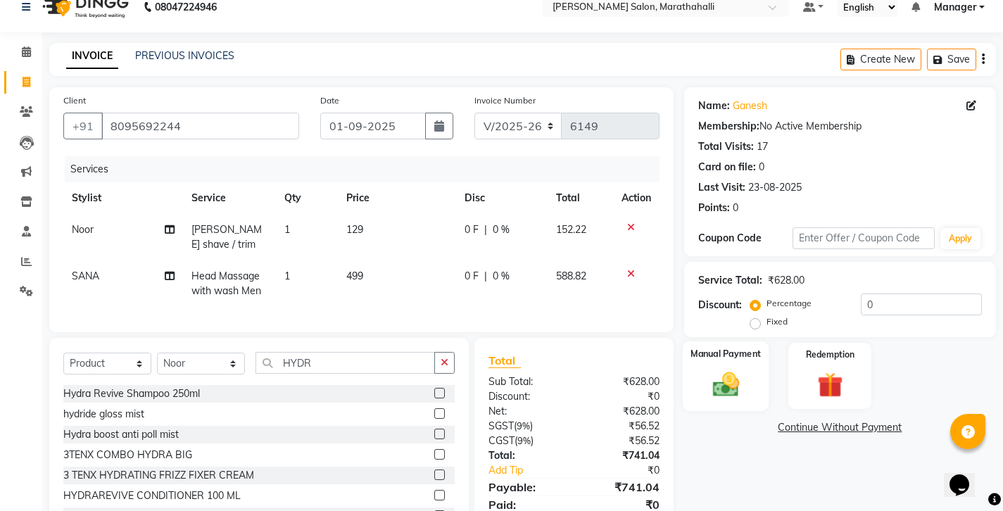
click at [746, 369] on img at bounding box center [725, 384] width 43 height 30
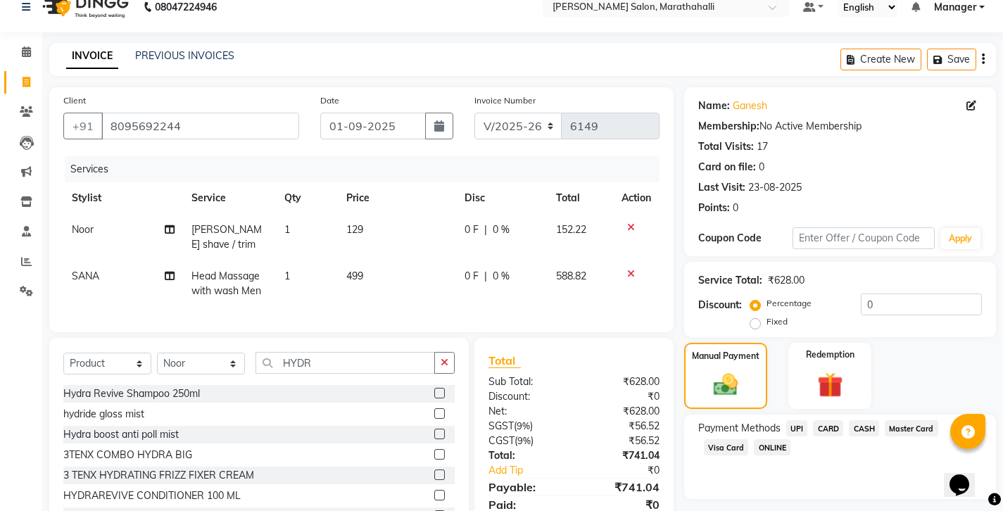
click at [786, 420] on span "UPI" at bounding box center [797, 428] width 22 height 16
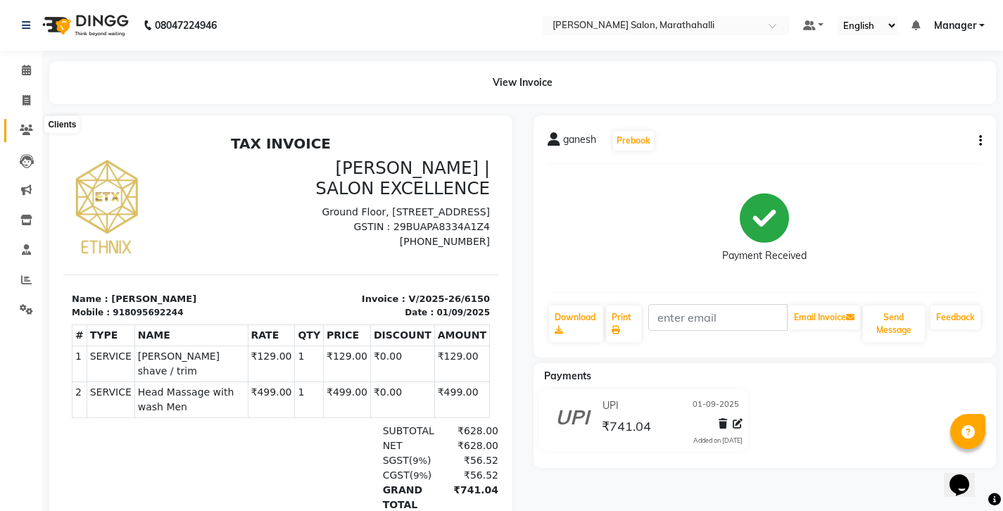
click at [26, 125] on icon at bounding box center [26, 130] width 13 height 11
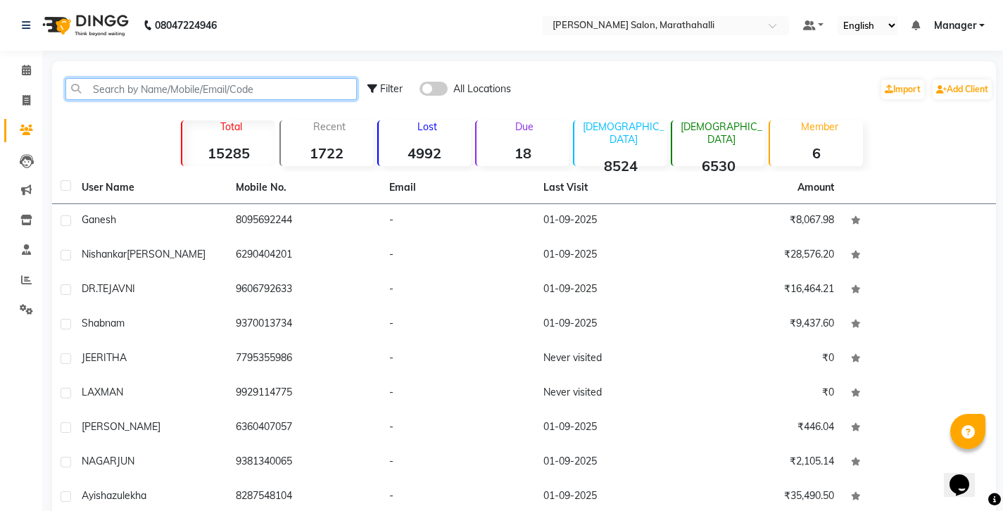
click at [161, 87] on input "text" at bounding box center [210, 89] width 291 height 22
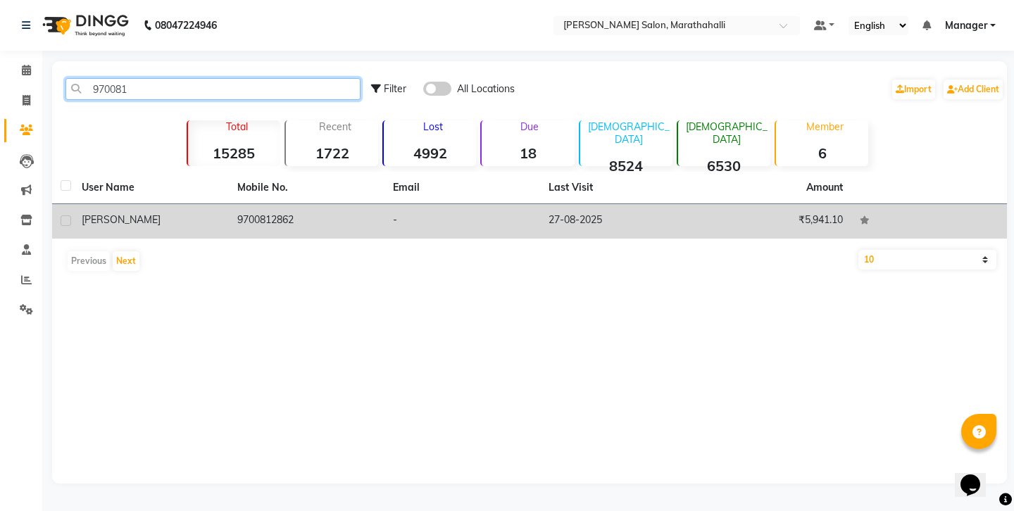
type input "970081"
click at [251, 204] on td "9700812862" at bounding box center [307, 221] width 156 height 35
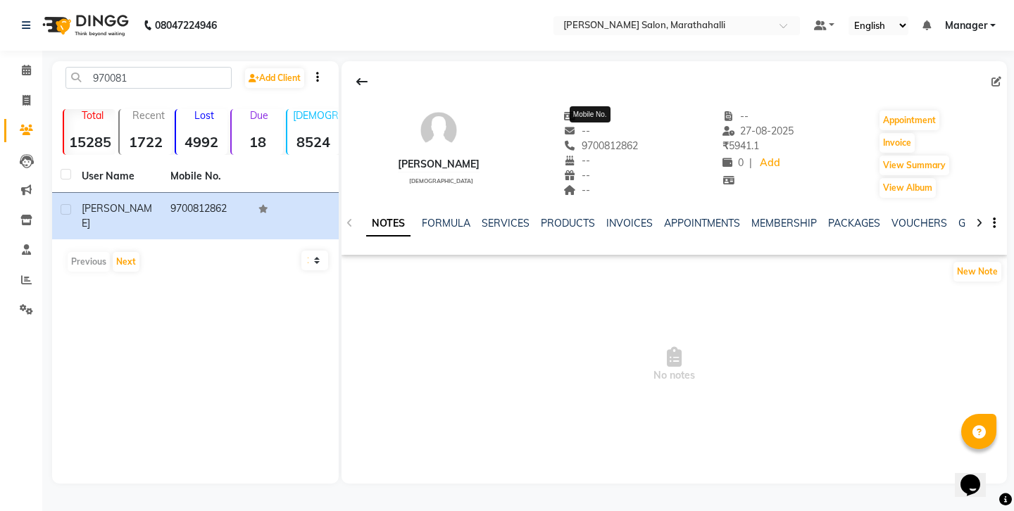
click at [589, 139] on span "9700812862" at bounding box center [600, 145] width 75 height 13
copy span "9700812862"
click at [493, 217] on link "SERVICES" at bounding box center [506, 223] width 48 height 13
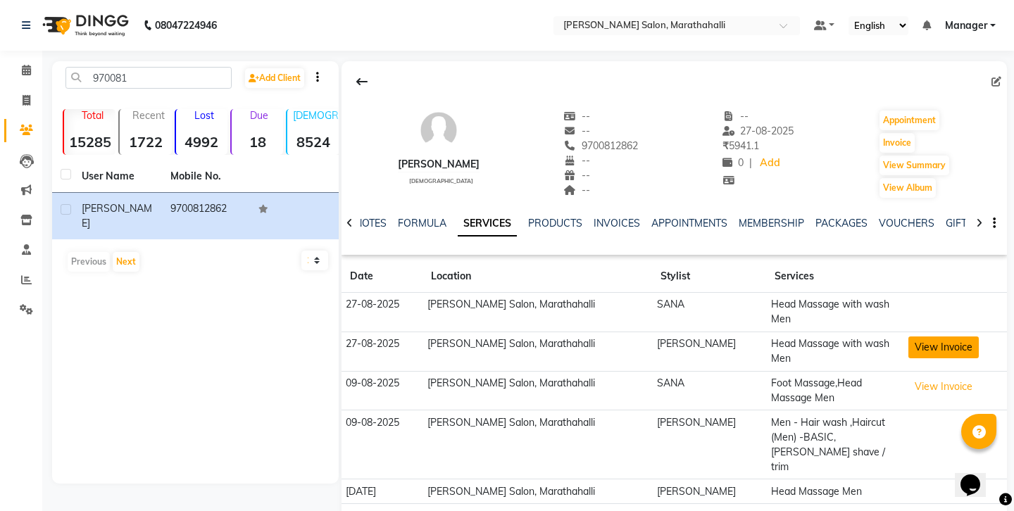
click at [932, 337] on button "View Invoice" at bounding box center [943, 348] width 70 height 22
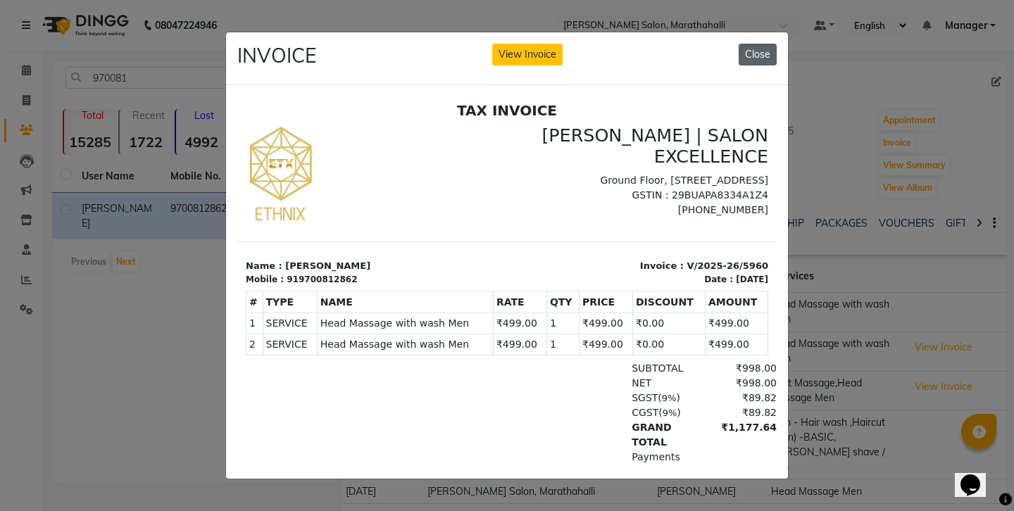
click at [758, 53] on button "Close" at bounding box center [758, 55] width 38 height 22
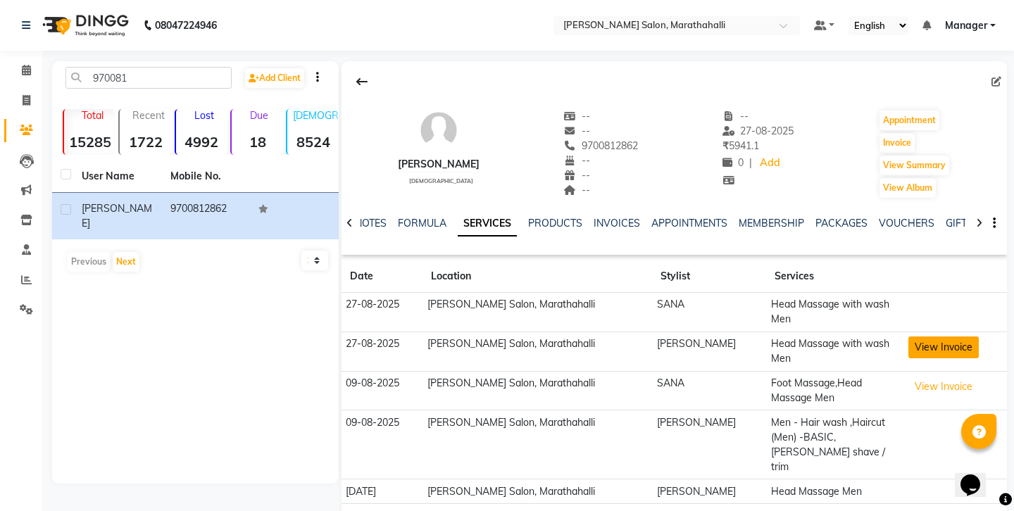
click at [924, 337] on button "View Invoice" at bounding box center [943, 348] width 70 height 22
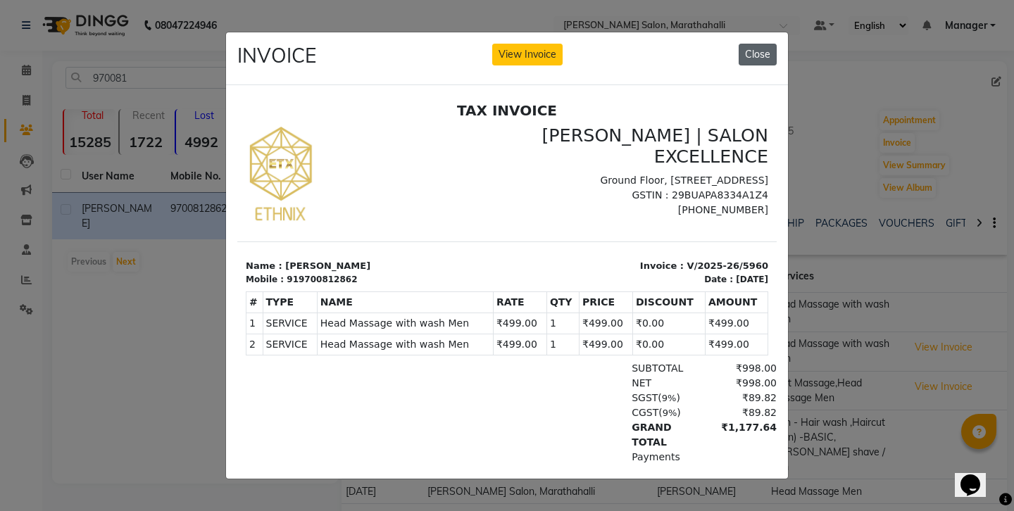
click at [757, 54] on button "Close" at bounding box center [758, 55] width 38 height 22
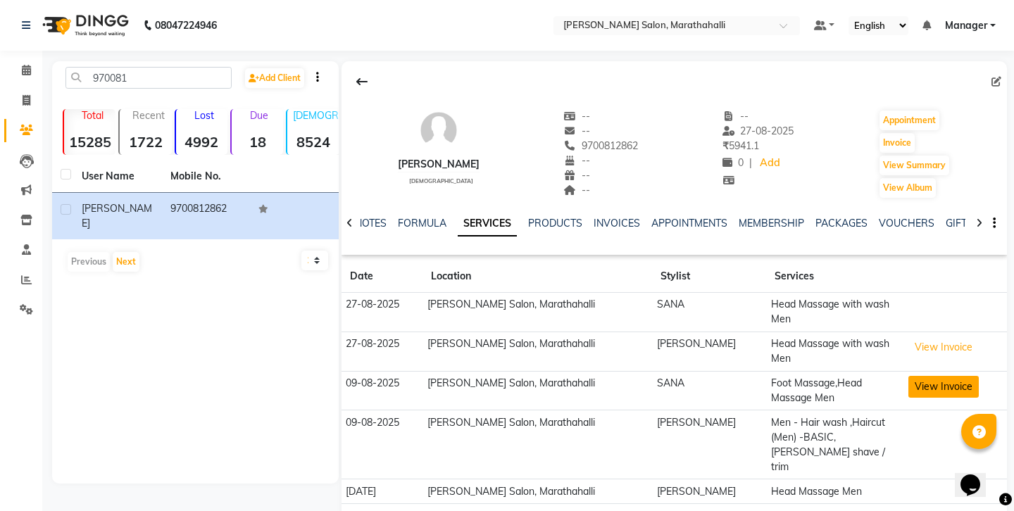
click at [912, 376] on button "View Invoice" at bounding box center [943, 387] width 70 height 22
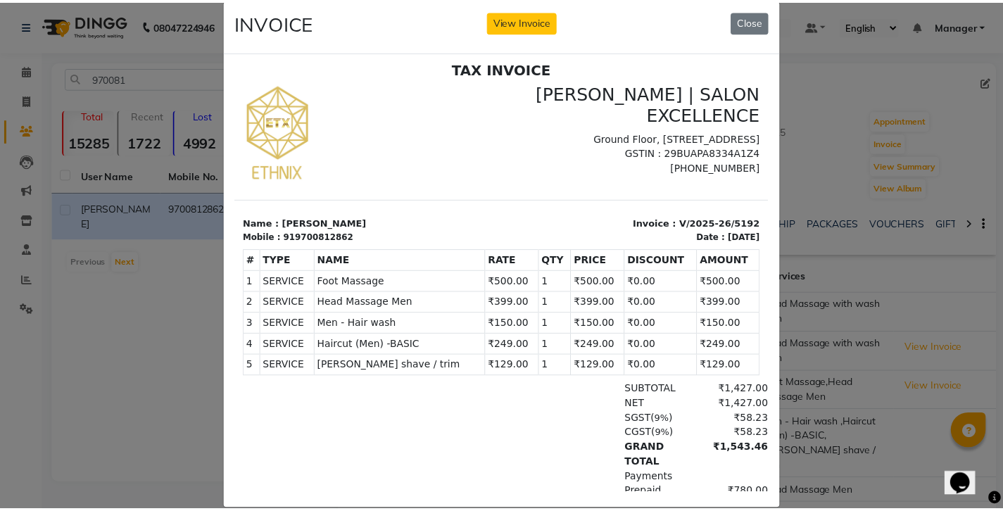
scroll to position [24, 0]
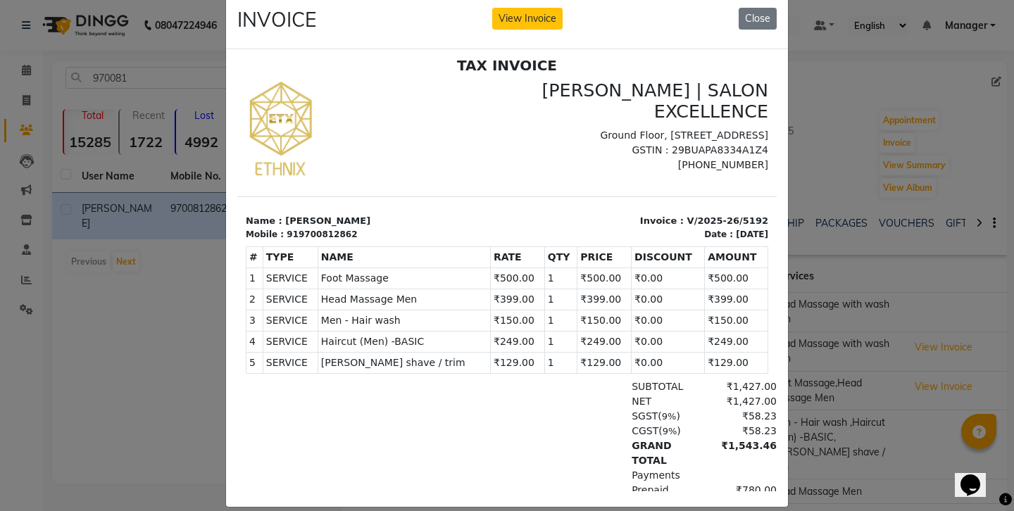
click at [722, 157] on p "[PHONE_NUMBER]" at bounding box center [641, 164] width 253 height 15
copy p "9741550103"
click at [511, 8] on button "View Invoice" at bounding box center [527, 19] width 70 height 22
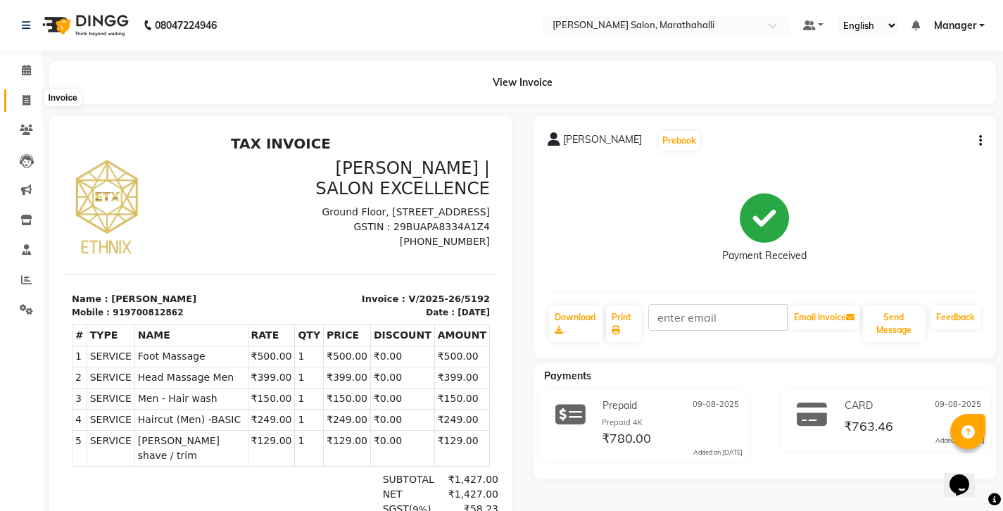
click at [25, 96] on icon at bounding box center [27, 100] width 8 height 11
select select "4783"
select select "service"
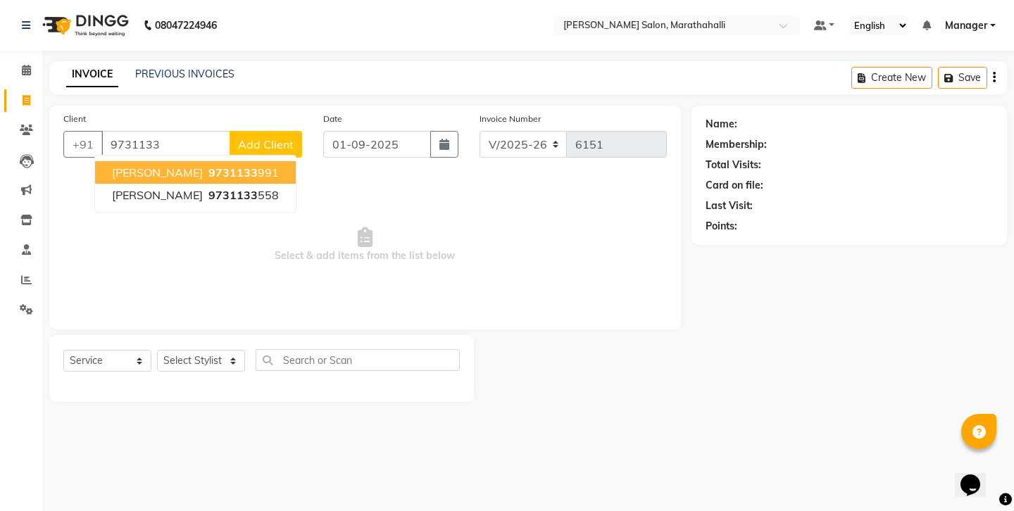
click at [154, 165] on span "[PERSON_NAME]" at bounding box center [157, 172] width 91 height 14
type input "9731133991"
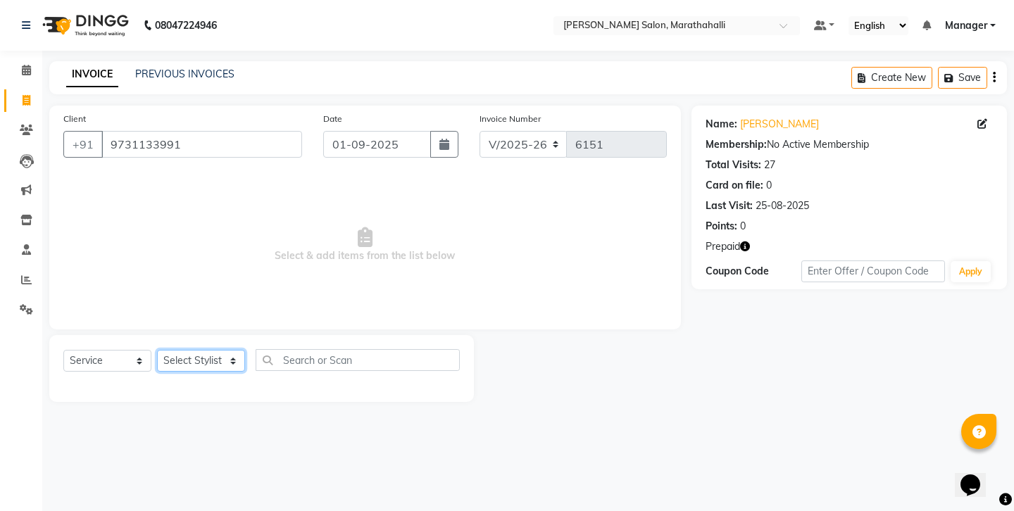
select select "72187"
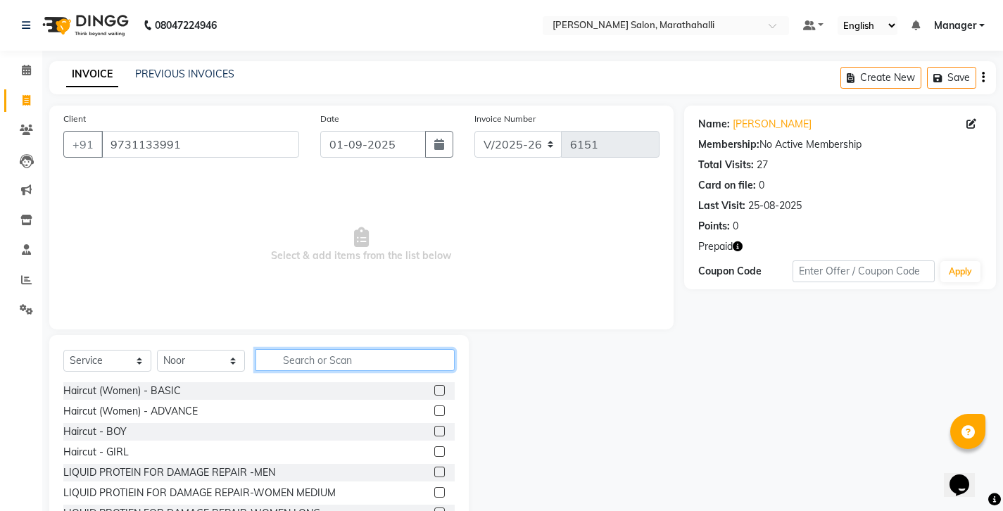
click at [315, 349] on input "text" at bounding box center [355, 360] width 199 height 22
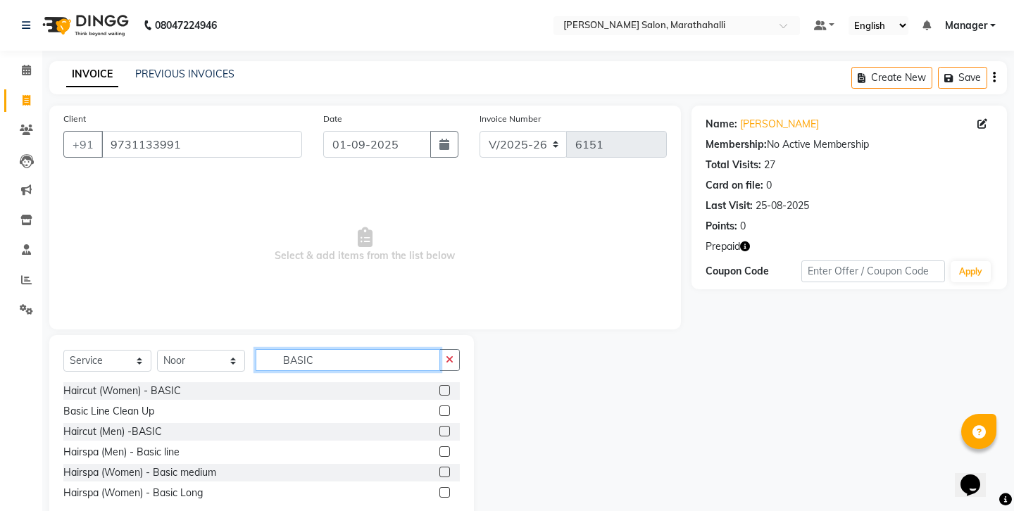
type input "BASIC"
click at [446, 426] on label at bounding box center [444, 431] width 11 height 11
click at [446, 427] on input "checkbox" at bounding box center [443, 431] width 9 height 9
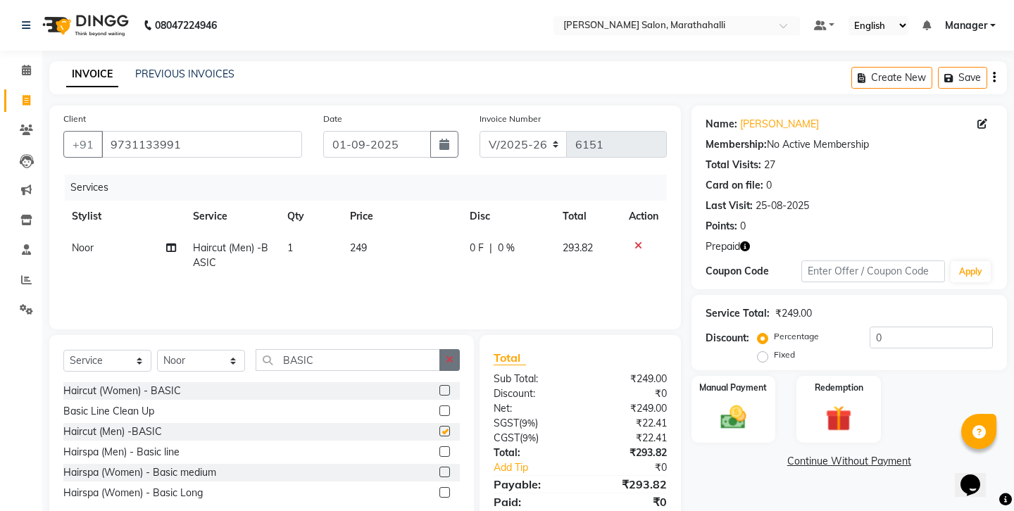
checkbox input "false"
click at [453, 355] on icon "button" at bounding box center [450, 360] width 8 height 10
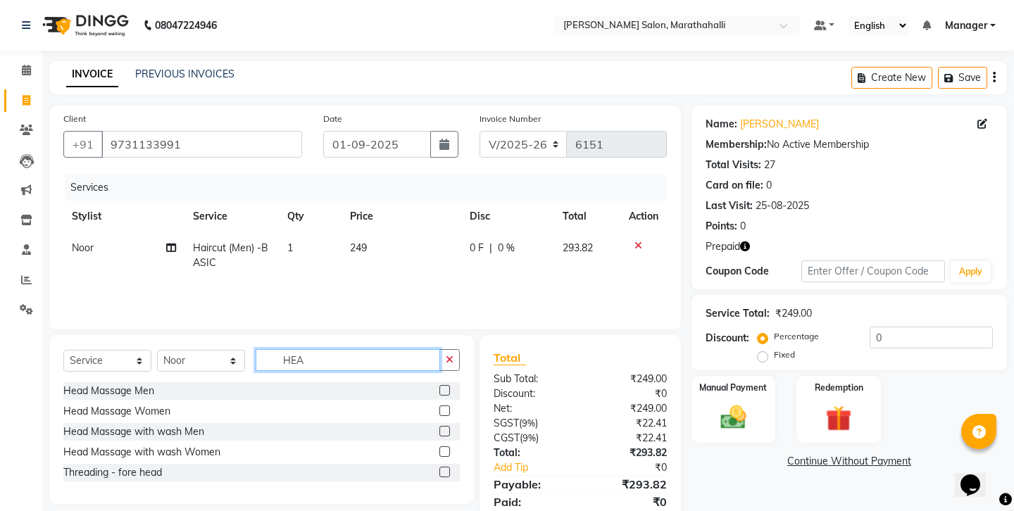
type input "HEA"
click at [449, 385] on label at bounding box center [444, 390] width 11 height 11
click at [449, 387] on input "checkbox" at bounding box center [443, 391] width 9 height 9
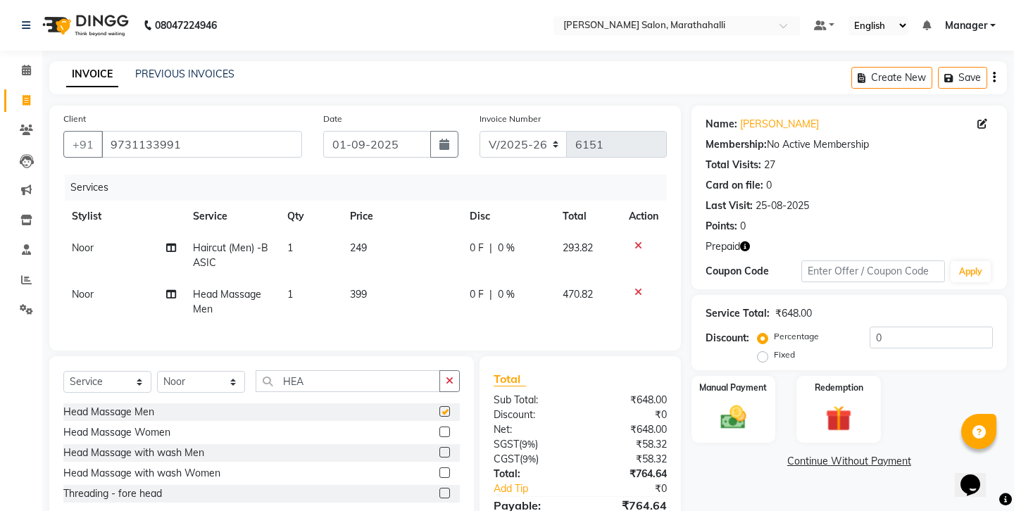
checkbox input "false"
click at [88, 279] on td "Noor" at bounding box center [123, 302] width 121 height 46
select select "72187"
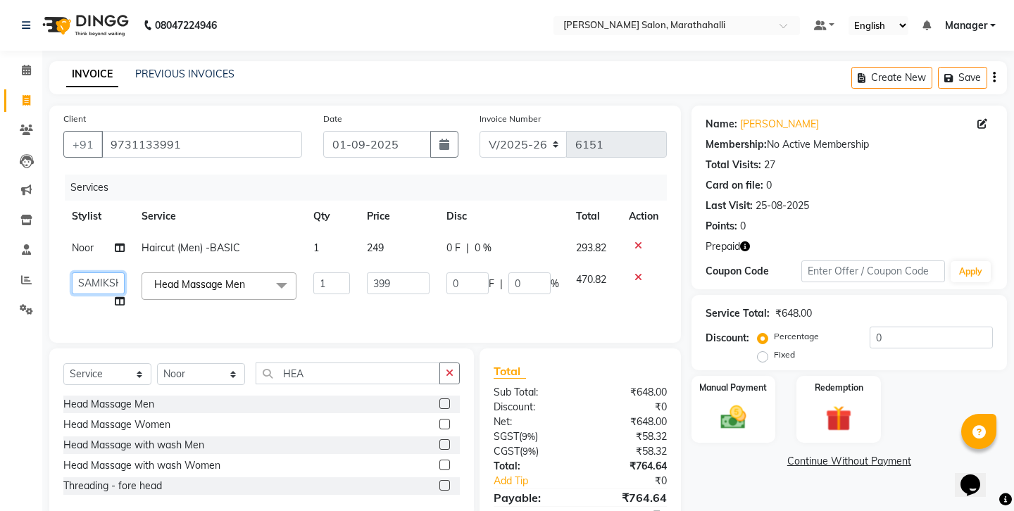
select select "51337"
click at [129, 131] on input "9731133991" at bounding box center [201, 144] width 201 height 27
click at [740, 242] on icon "button" at bounding box center [745, 247] width 10 height 10
click at [843, 402] on img at bounding box center [839, 418] width 44 height 33
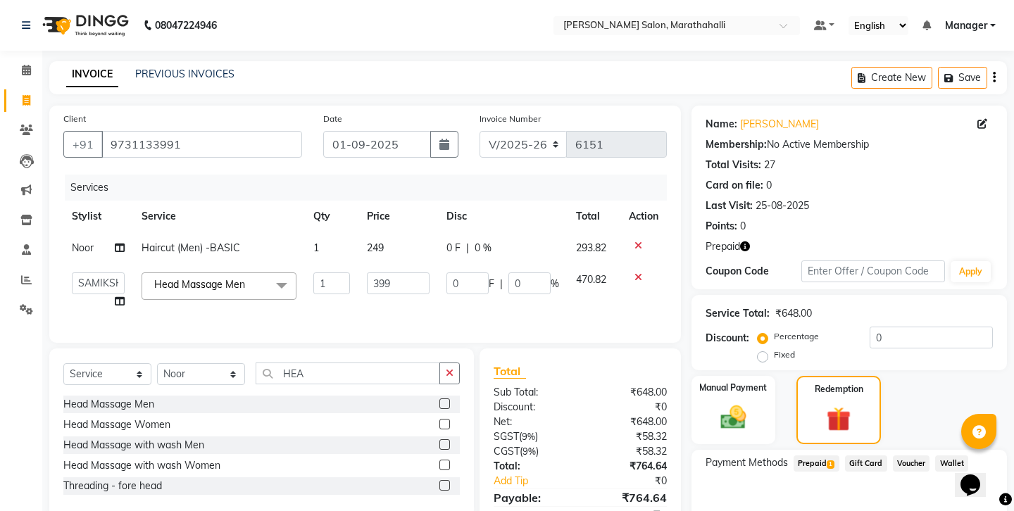
click at [827, 460] on span "1" at bounding box center [831, 464] width 8 height 8
click at [947, 508] on button "Add" at bounding box center [959, 520] width 51 height 24
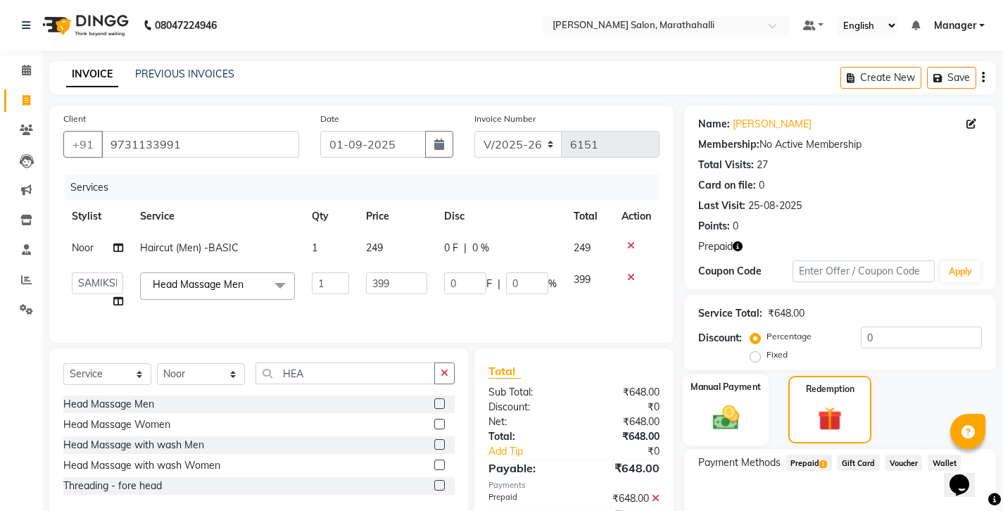
scroll to position [61, 0]
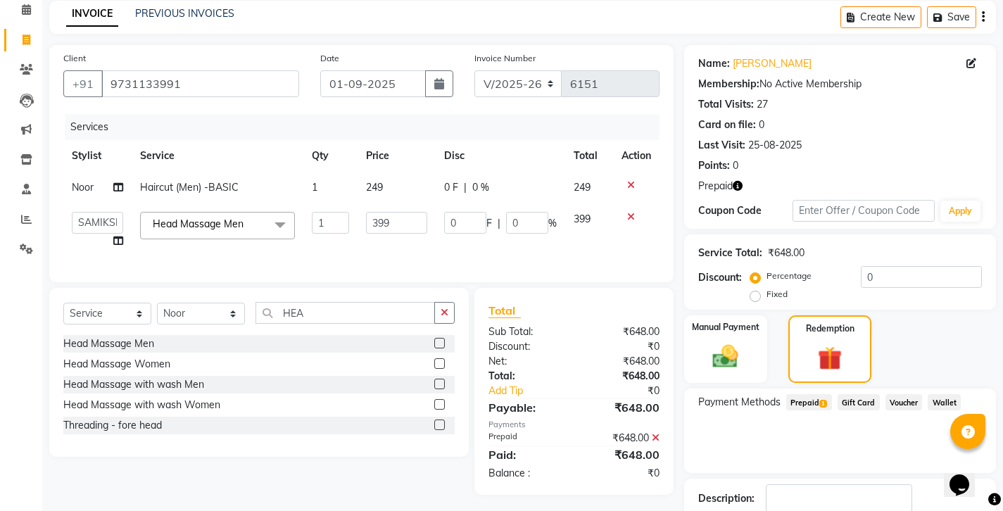
click at [733, 181] on icon "button" at bounding box center [738, 186] width 10 height 10
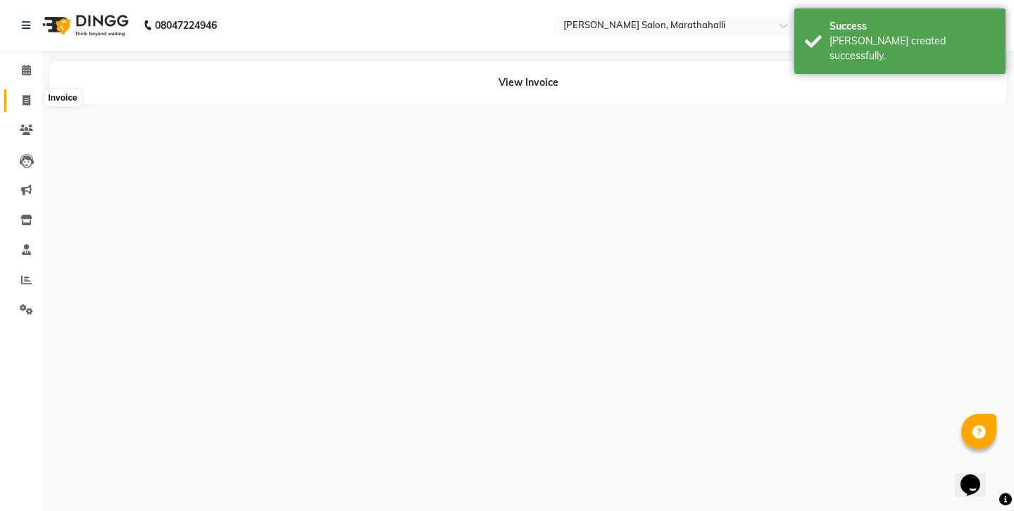
click at [21, 97] on span at bounding box center [26, 101] width 25 height 16
select select "service"
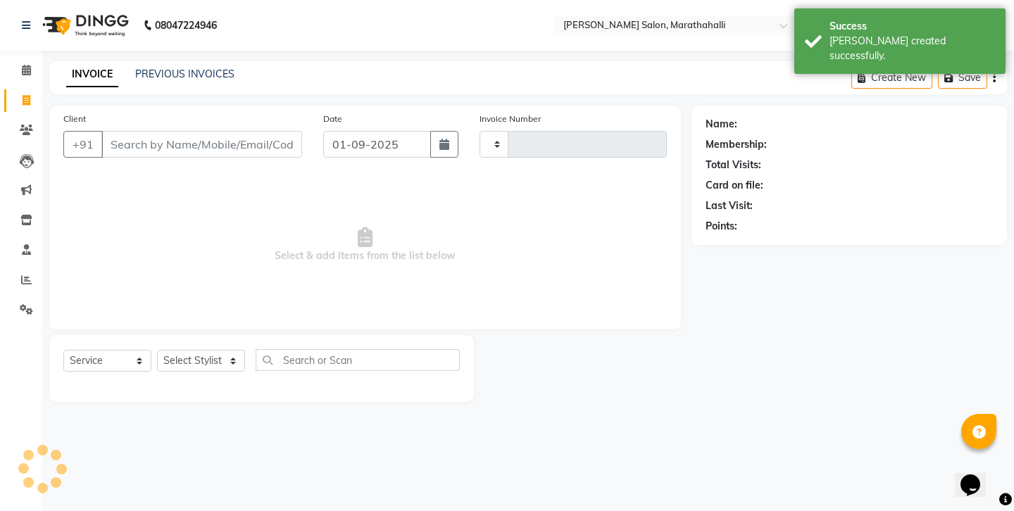
type input "6152"
select select "4783"
type input "9731133991"
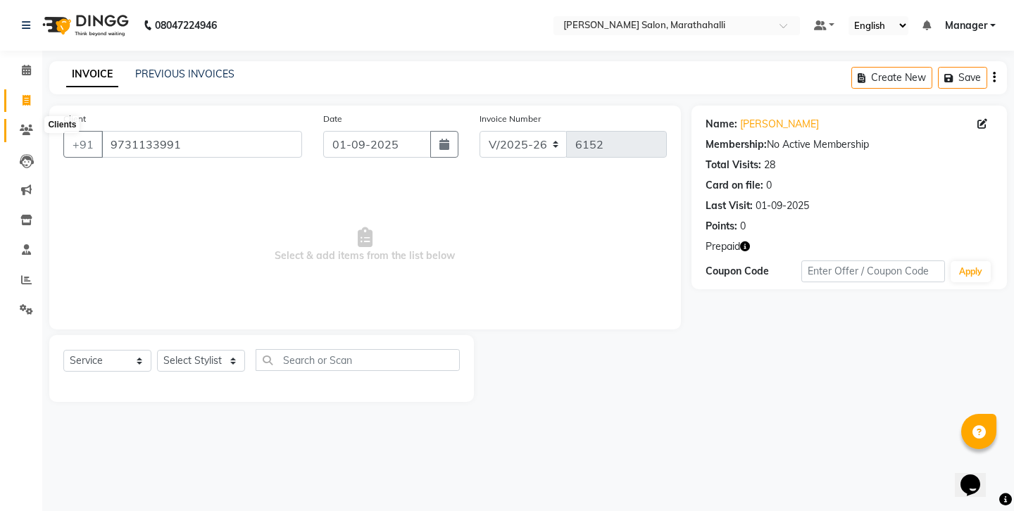
click at [20, 125] on icon at bounding box center [26, 130] width 13 height 11
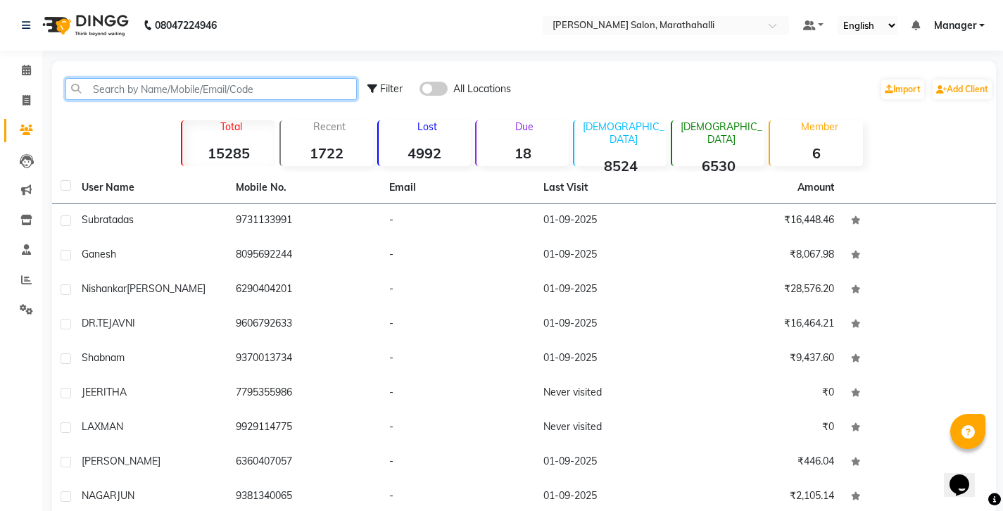
click at [141, 83] on input "text" at bounding box center [210, 89] width 291 height 22
paste input "9700812862"
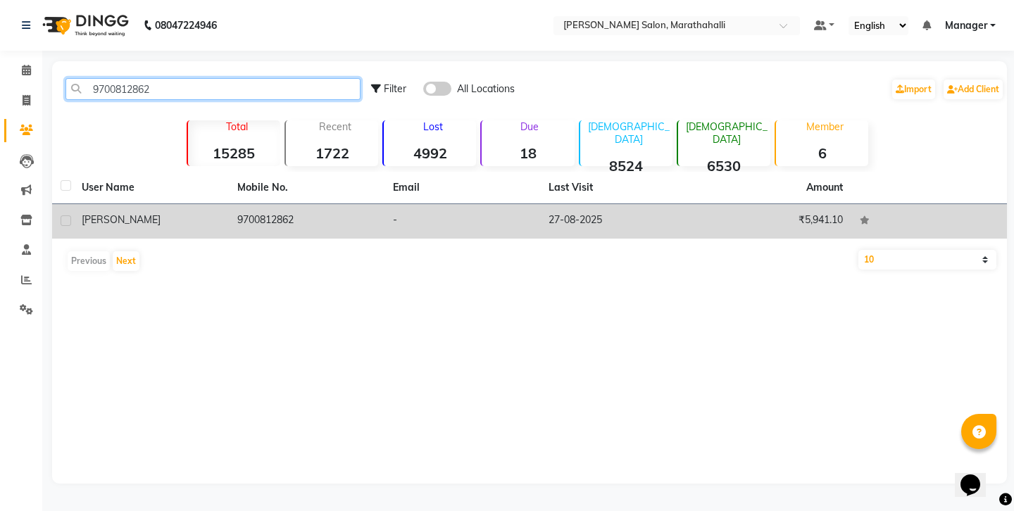
type input "9700812862"
click at [183, 204] on td "[PERSON_NAME]" at bounding box center [151, 221] width 156 height 35
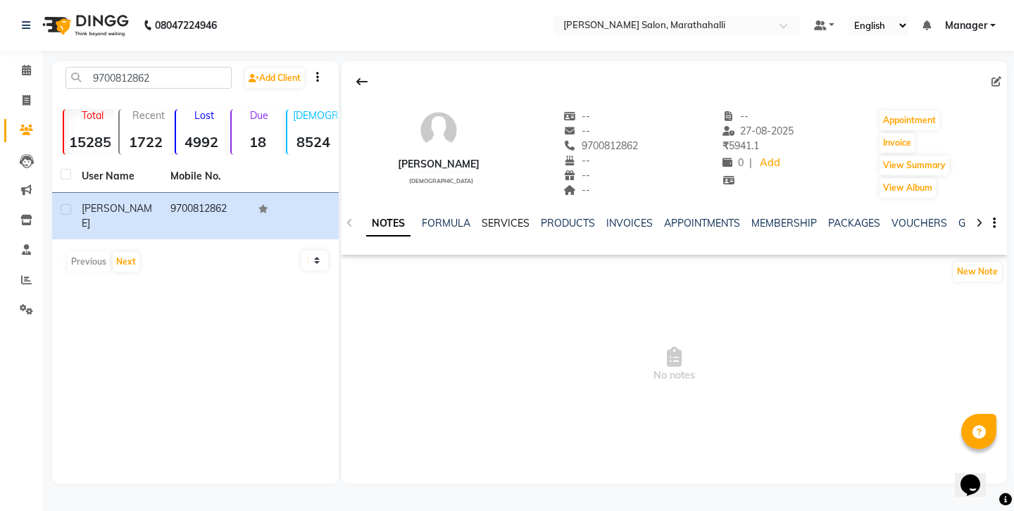
click at [482, 217] on link "SERVICES" at bounding box center [506, 223] width 48 height 13
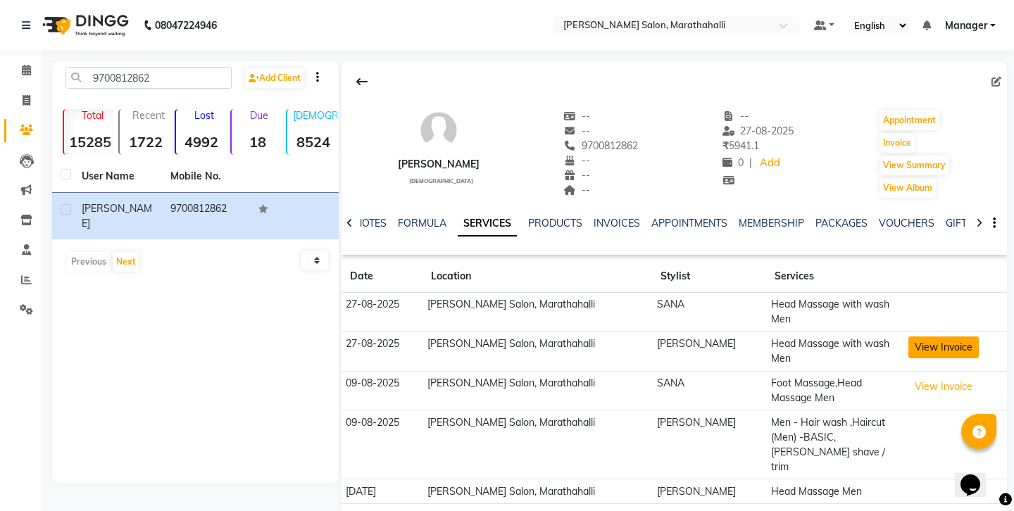
click at [910, 337] on button "View Invoice" at bounding box center [943, 348] width 70 height 22
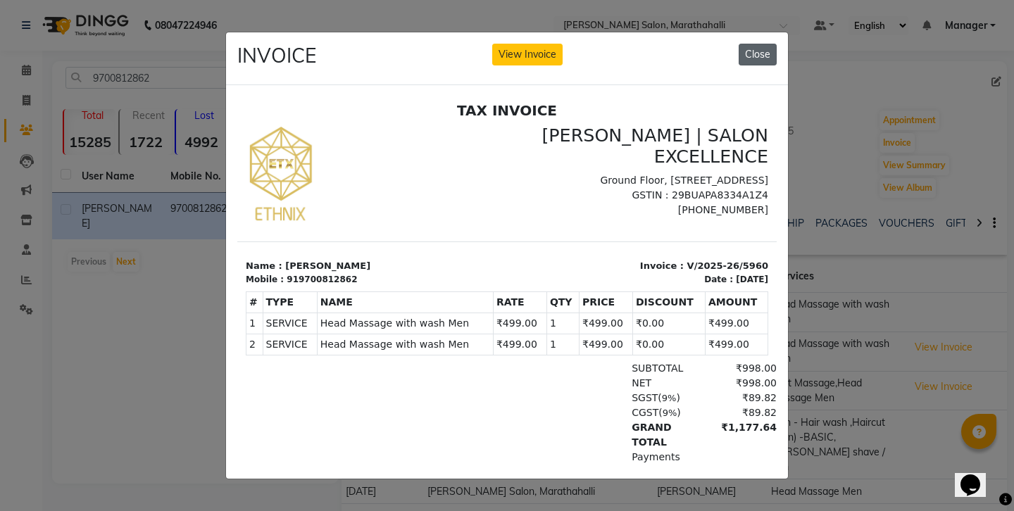
click at [760, 54] on button "Close" at bounding box center [758, 55] width 38 height 22
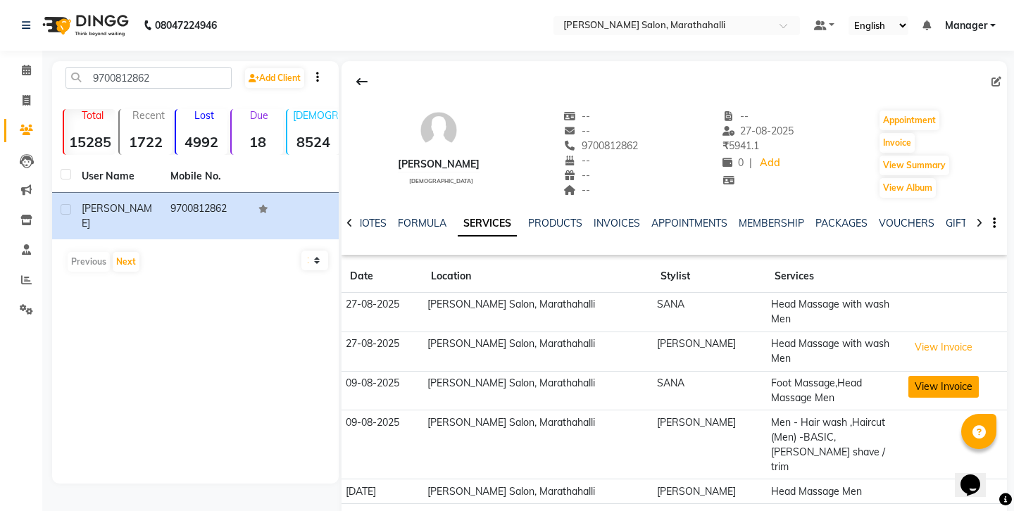
click at [933, 376] on button "View Invoice" at bounding box center [943, 387] width 70 height 22
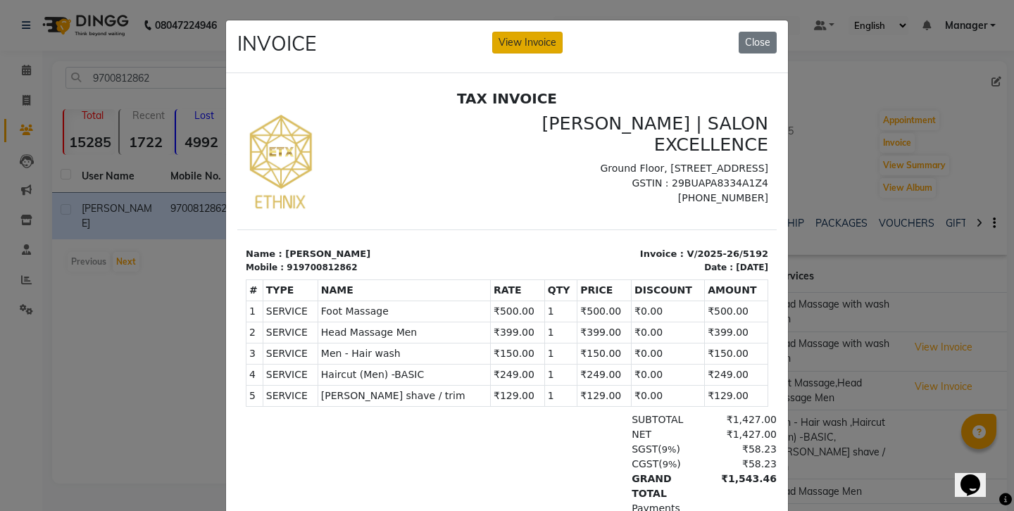
drag, startPoint x: 510, startPoint y: 37, endPoint x: 311, endPoint y: 79, distance: 203.7
click at [510, 37] on button "View Invoice" at bounding box center [527, 43] width 70 height 22
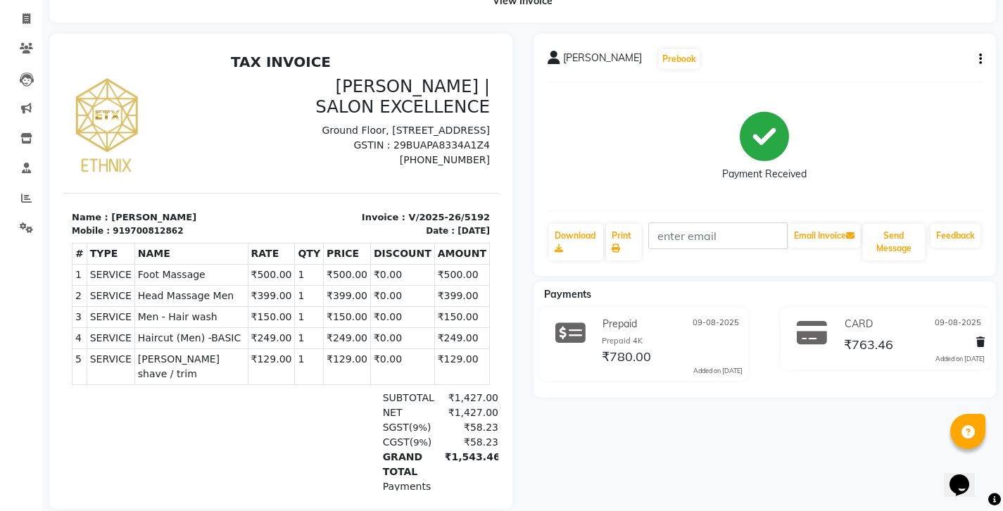
scroll to position [94, 0]
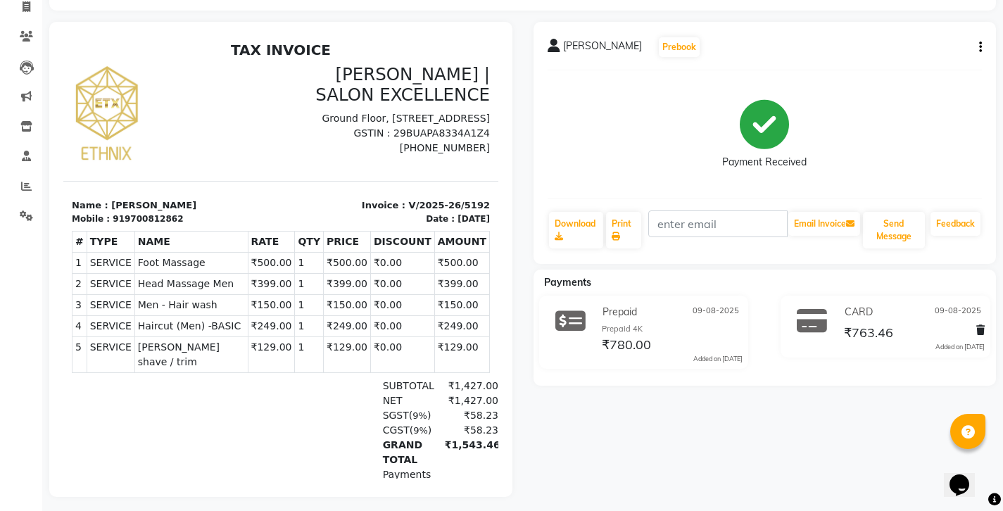
click at [982, 47] on icon "button" at bounding box center [980, 47] width 3 height 1
click at [879, 42] on div "Edit Invoice" at bounding box center [914, 48] width 96 height 18
select select "service"
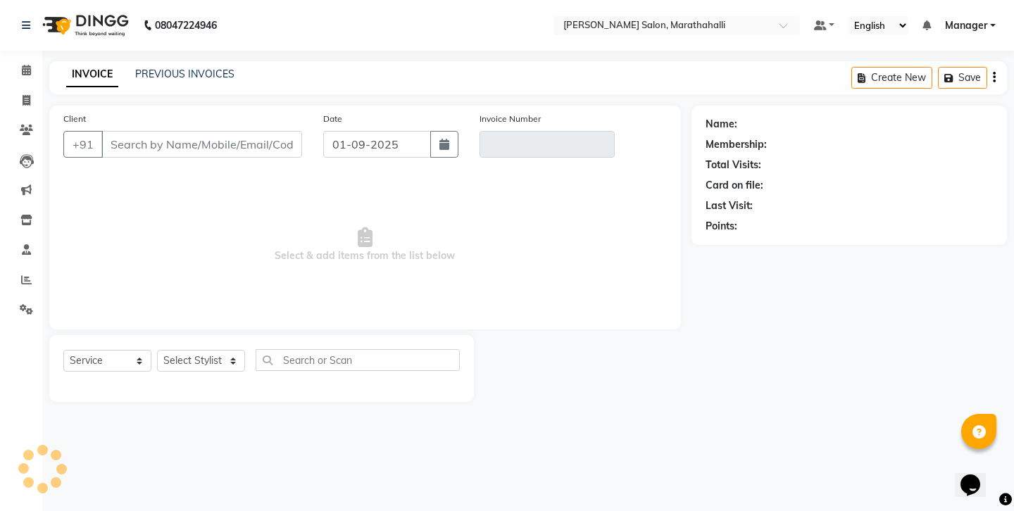
type input "9700812862"
type input "V/2025-26/5192"
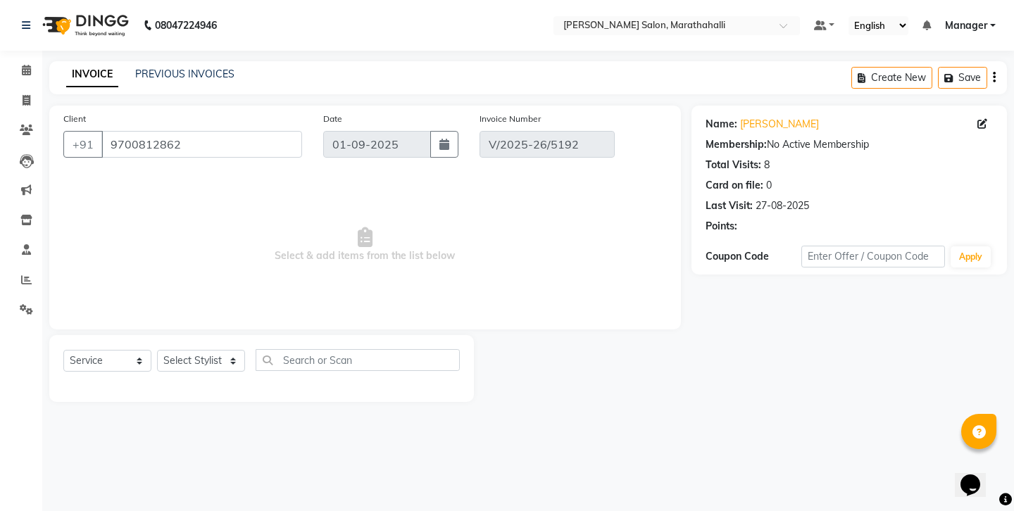
type input "09-08-2025"
select select "select"
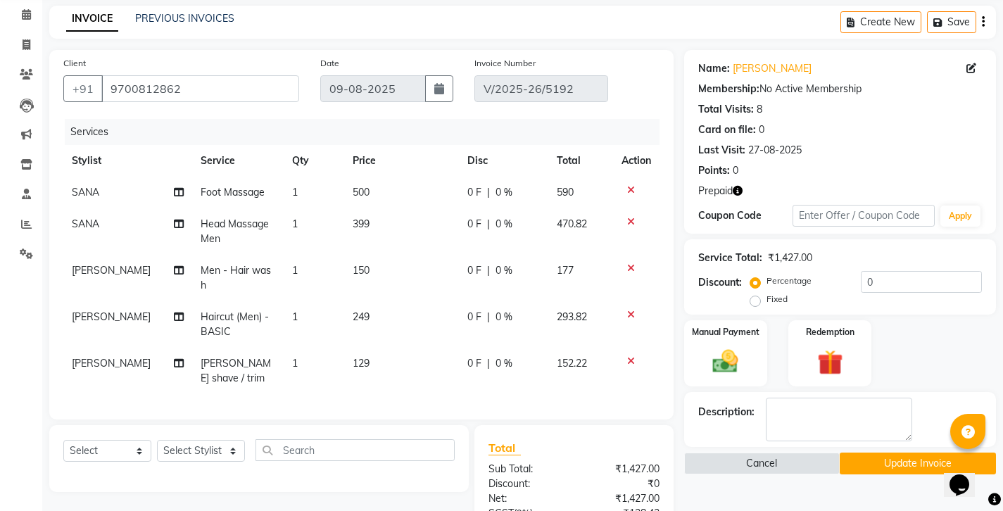
scroll to position [82, 0]
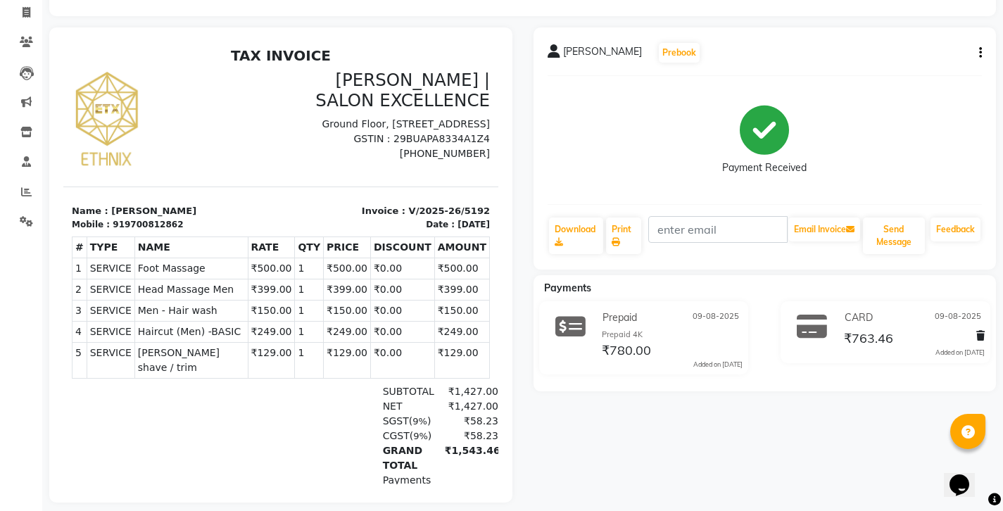
scroll to position [91, 0]
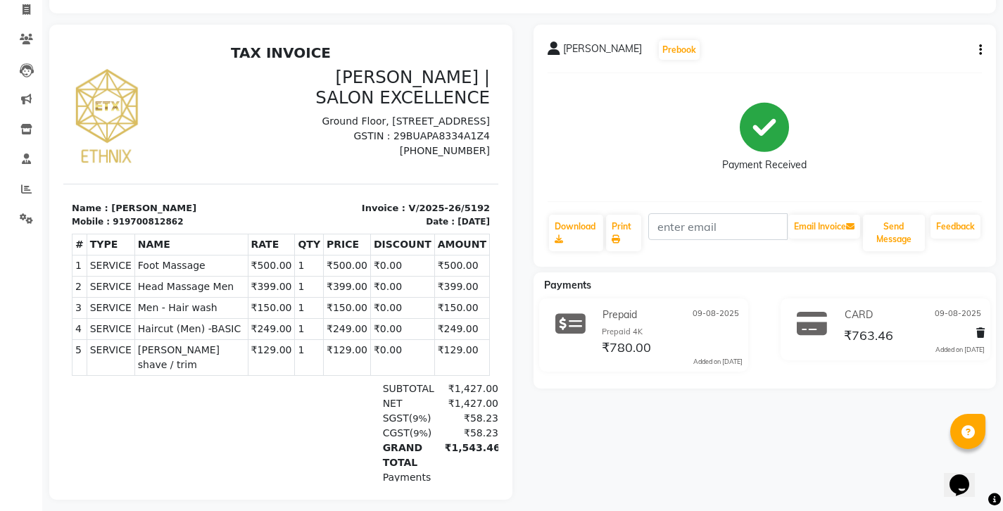
click at [985, 37] on div "[PERSON_NAME] Prebook Payment Received Download Print Email Invoice Send Messag…" at bounding box center [765, 146] width 463 height 242
click at [982, 50] on icon "button" at bounding box center [980, 50] width 3 height 1
click at [899, 43] on div "Edit Invoice" at bounding box center [914, 51] width 96 height 18
select select "service"
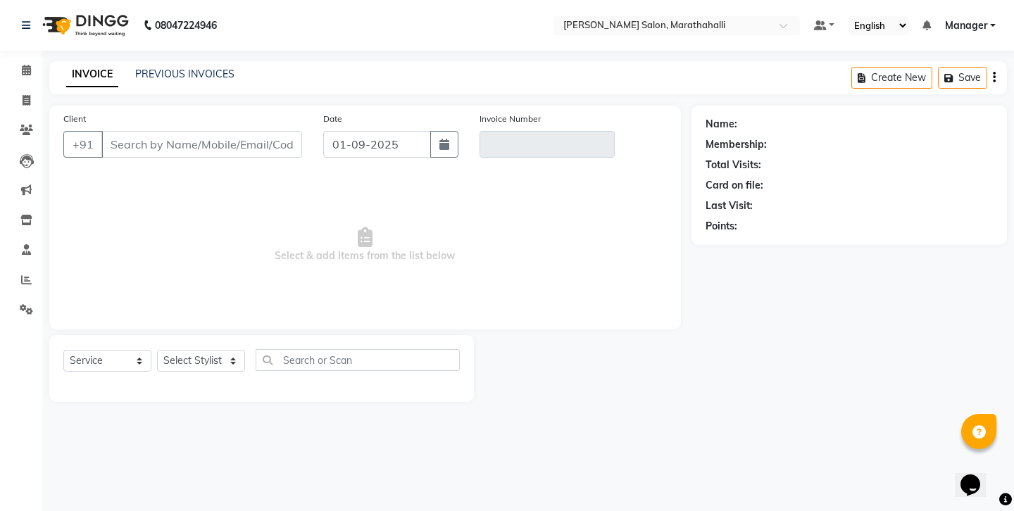
type input "9700812862"
type input "V/2025-26/5192"
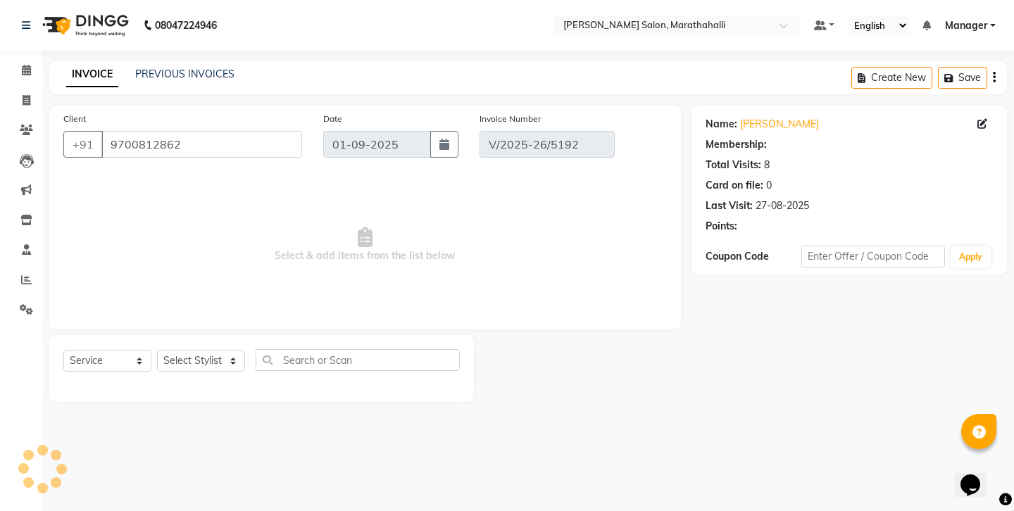
type input "09-08-2025"
select select "select"
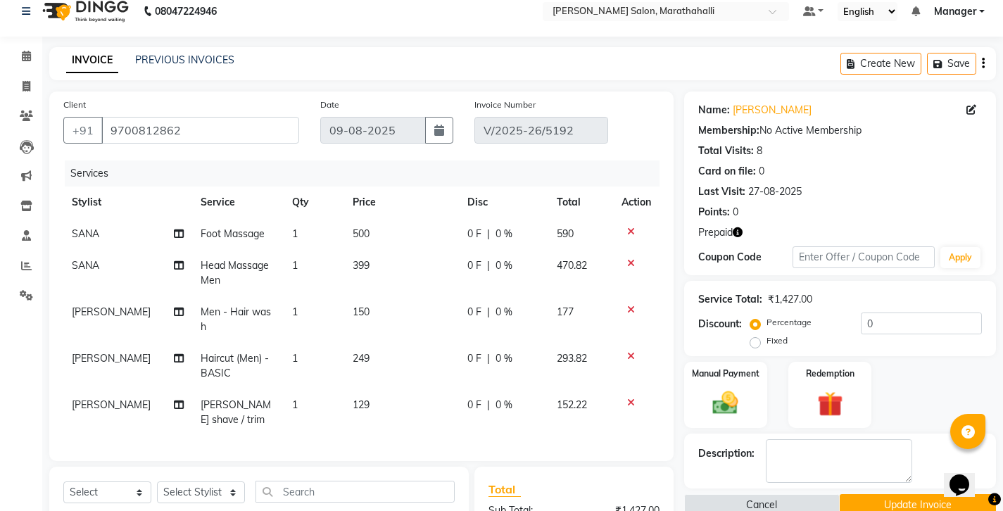
scroll to position [82, 0]
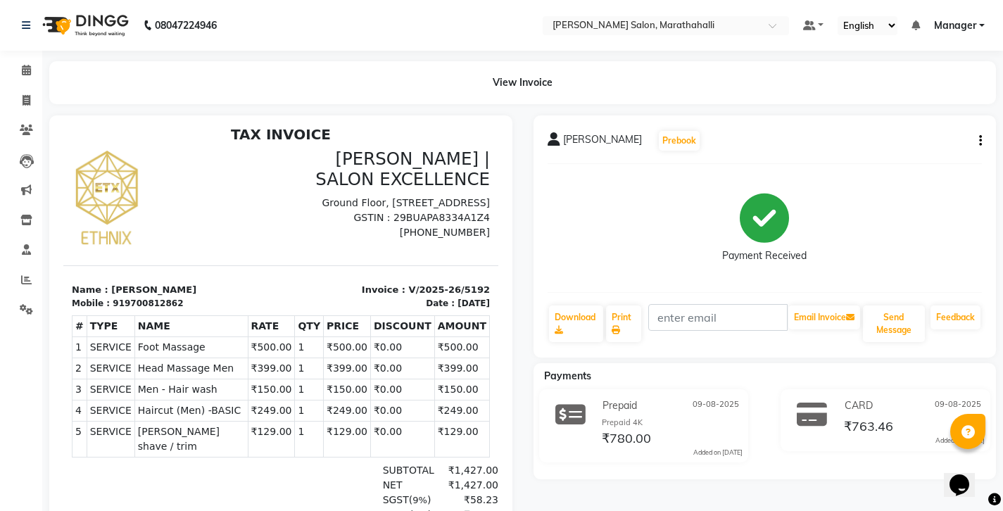
scroll to position [94, 0]
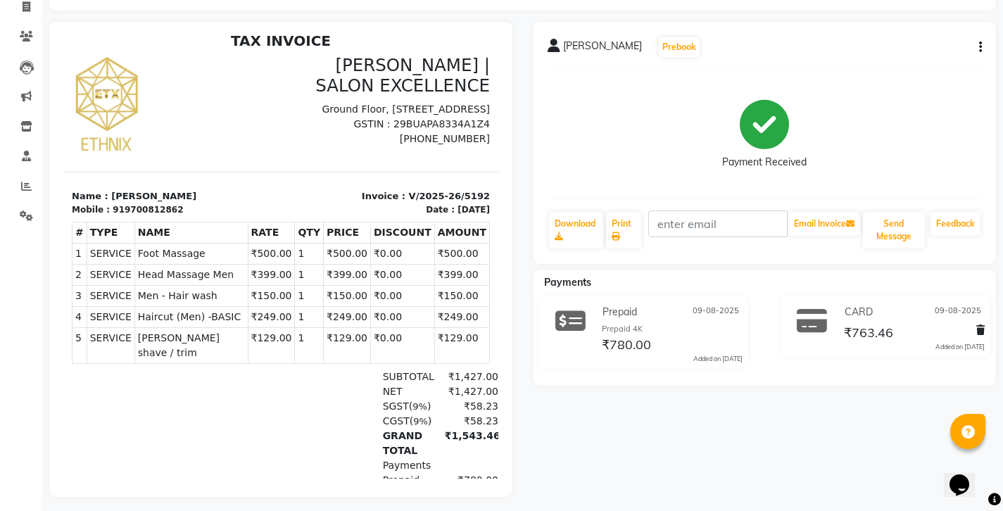
drag, startPoint x: 440, startPoint y: 230, endPoint x: 446, endPoint y: 299, distance: 69.3
click at [446, 299] on tbody "1 SERVICE SERVICE Foot Massage ₹500.00 1 2" at bounding box center [282, 303] width 418 height 120
click at [609, 389] on div "[PERSON_NAME] Prebook Payment Received Download Print Email Invoice Send Messag…" at bounding box center [765, 259] width 484 height 475
click at [588, 385] on div "[PERSON_NAME] Prebook Payment Received Download Print Email Invoice Send Messag…" at bounding box center [765, 259] width 484 height 475
click at [580, 419] on div "[PERSON_NAME] Prebook Payment Received Download Print Email Invoice Send Messag…" at bounding box center [765, 259] width 484 height 475
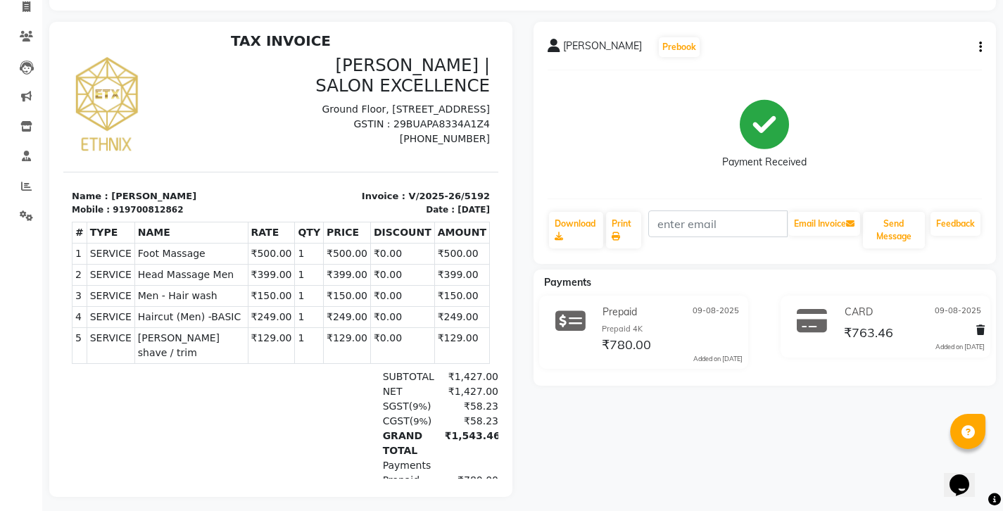
click at [203, 429] on div "GRAND TOTAL ₹1,543.46" at bounding box center [351, 444] width 296 height 30
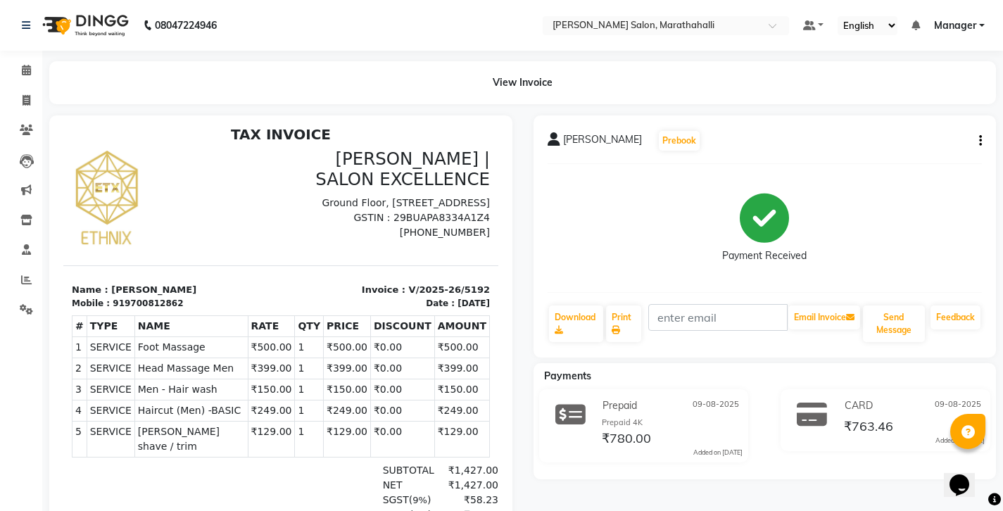
scroll to position [0, 0]
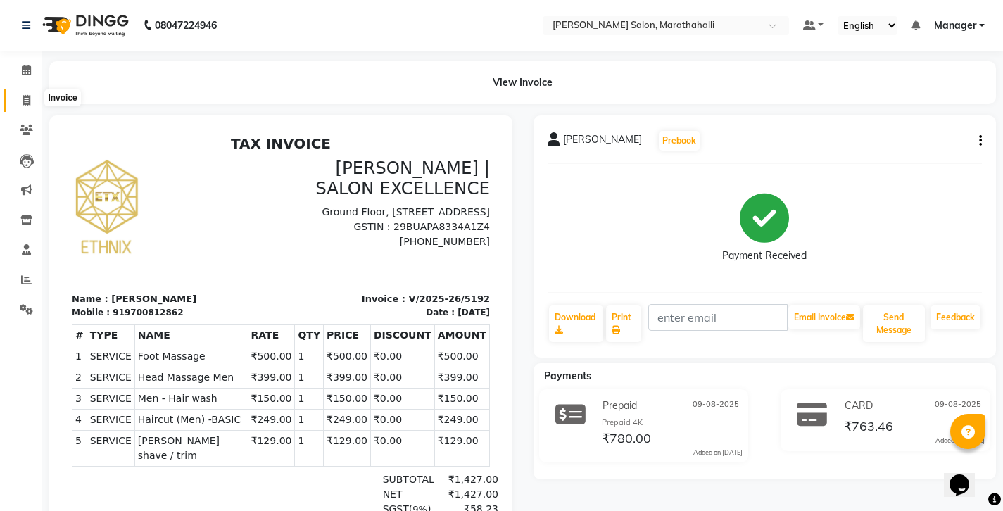
click at [32, 97] on span at bounding box center [26, 101] width 25 height 16
select select "4783"
select select "service"
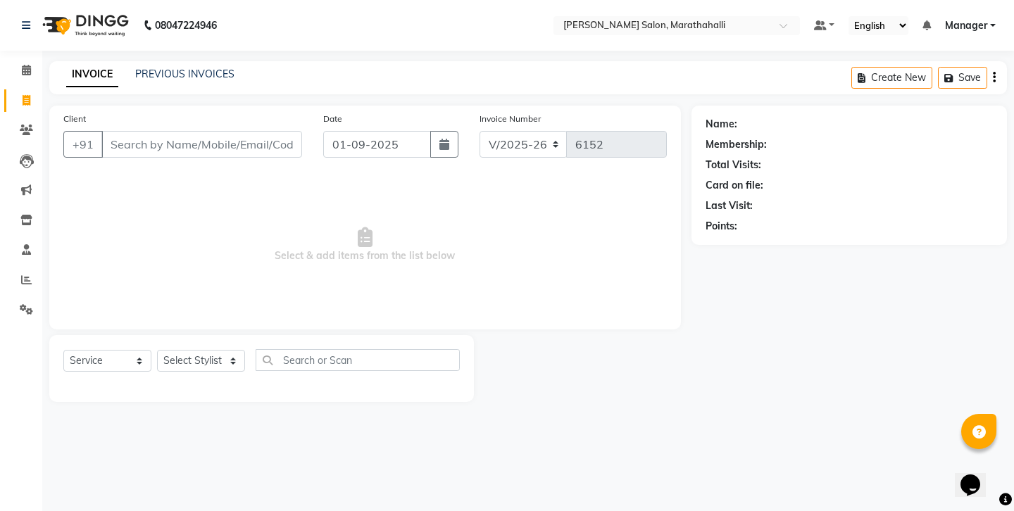
click at [162, 131] on input "Client" at bounding box center [201, 144] width 201 height 27
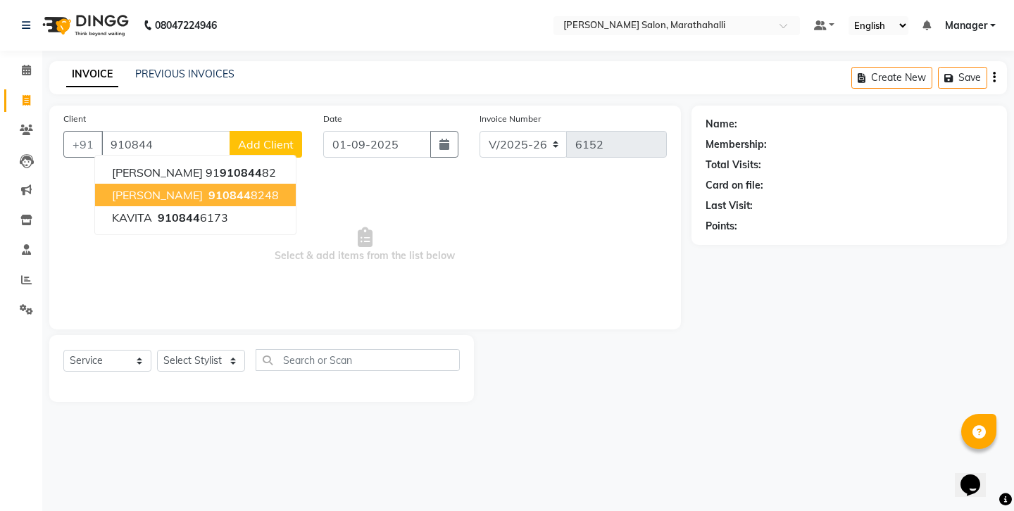
click at [208, 188] on span "910844" at bounding box center [229, 195] width 42 height 14
type input "9108448248"
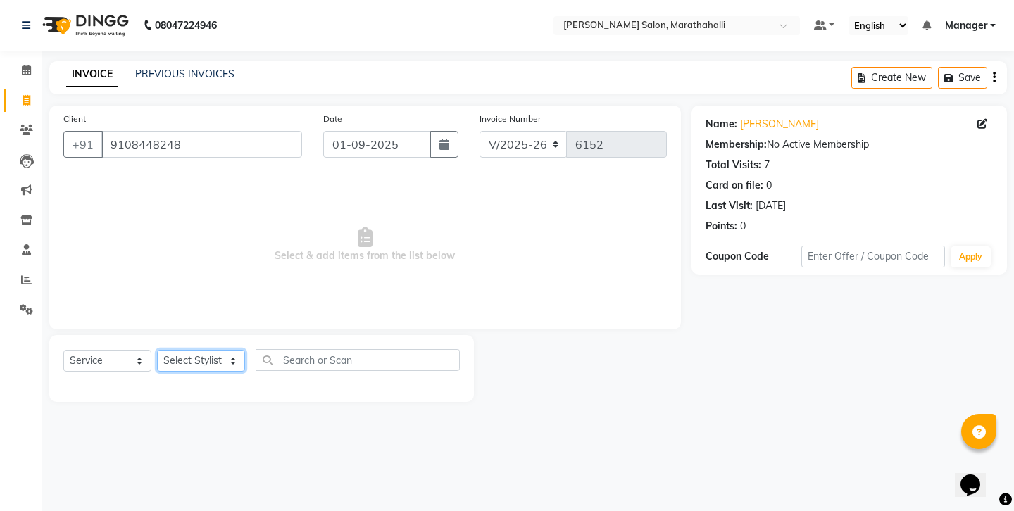
select select "28905"
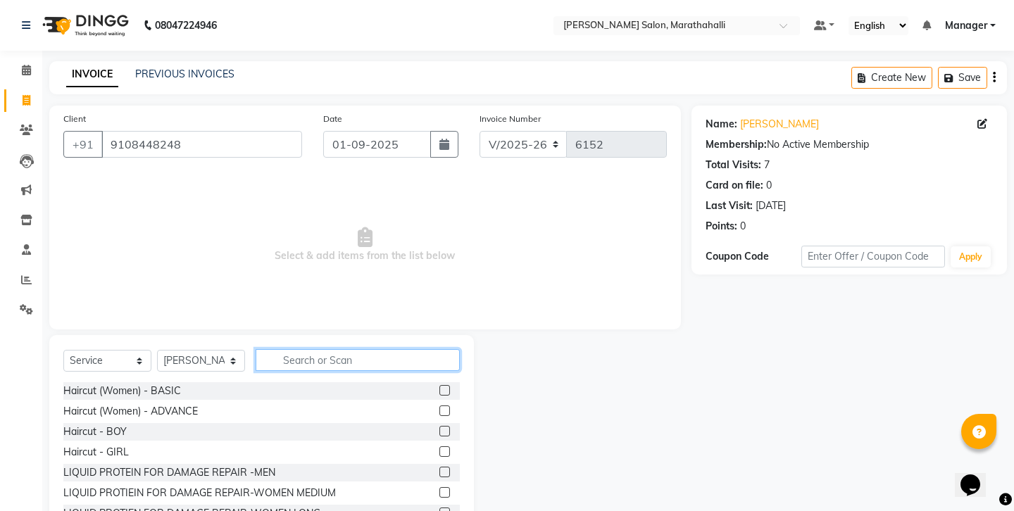
click at [317, 349] on input "text" at bounding box center [358, 360] width 204 height 22
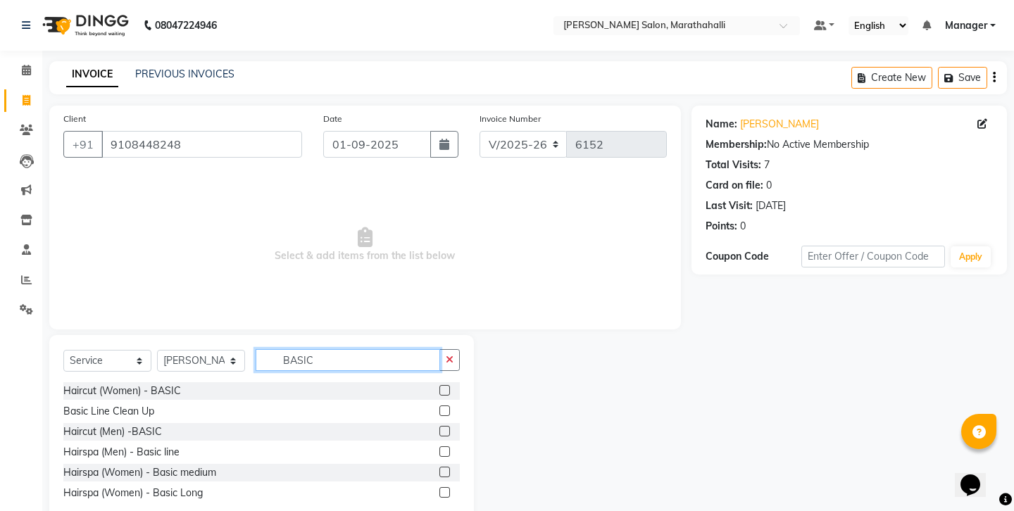
type input "BASIC"
click at [448, 426] on label at bounding box center [444, 431] width 11 height 11
click at [448, 427] on input "checkbox" at bounding box center [443, 431] width 9 height 9
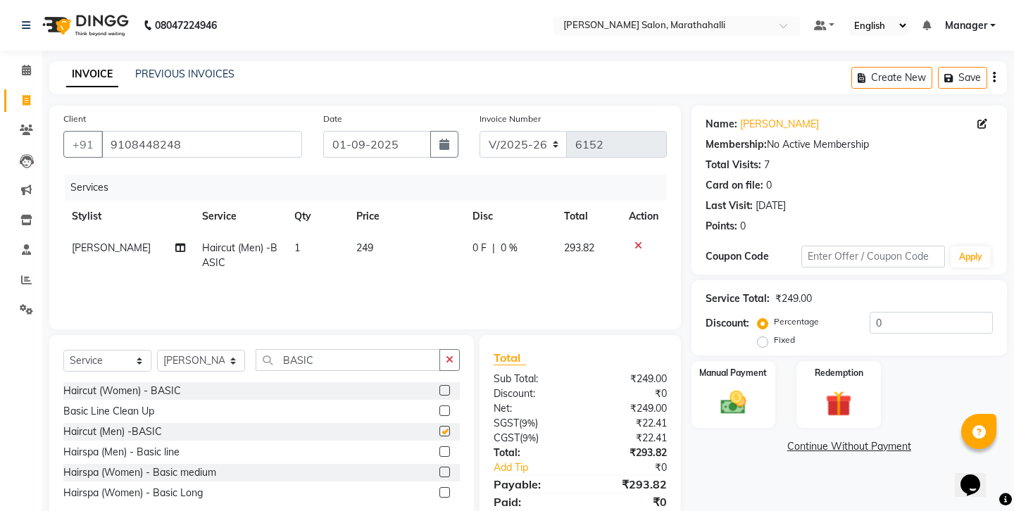
checkbox input "false"
click at [995, 77] on icon "button" at bounding box center [994, 77] width 3 height 1
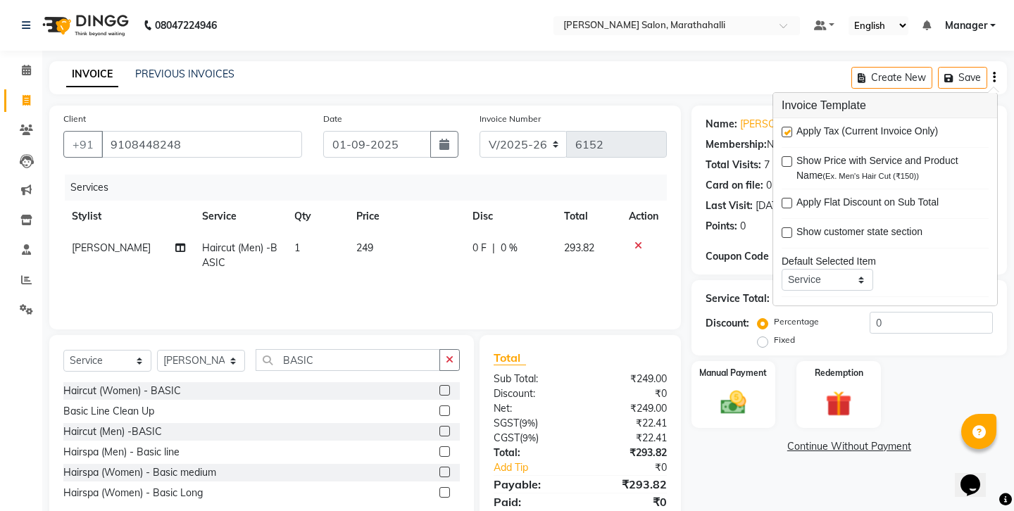
click at [786, 127] on label at bounding box center [787, 132] width 11 height 11
click at [786, 128] on input "checkbox" at bounding box center [786, 132] width 9 height 9
checkbox input "false"
click at [783, 419] on div "Name: [PERSON_NAME] Membership: No Active Membership Total Visits: 7 Card on fi…" at bounding box center [854, 315] width 326 height 419
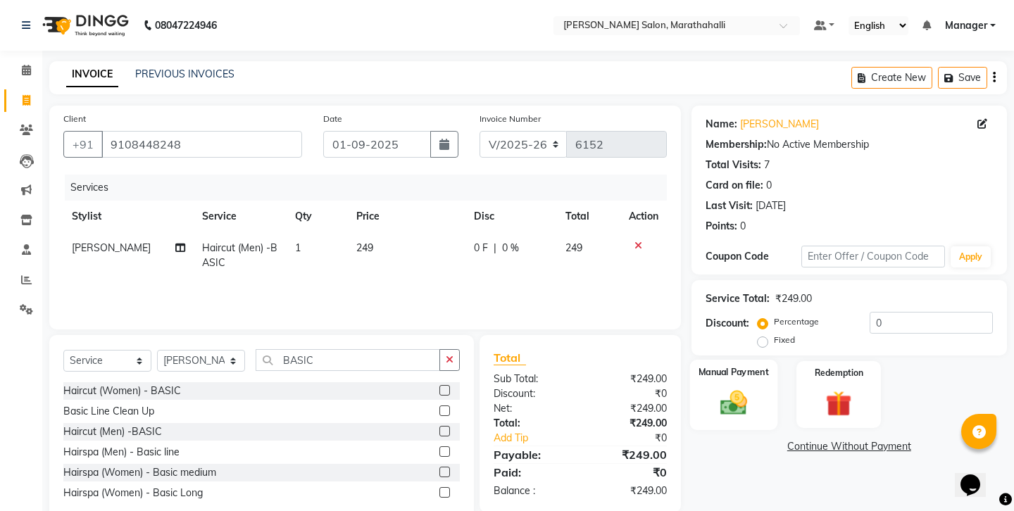
click at [738, 387] on img at bounding box center [733, 402] width 44 height 31
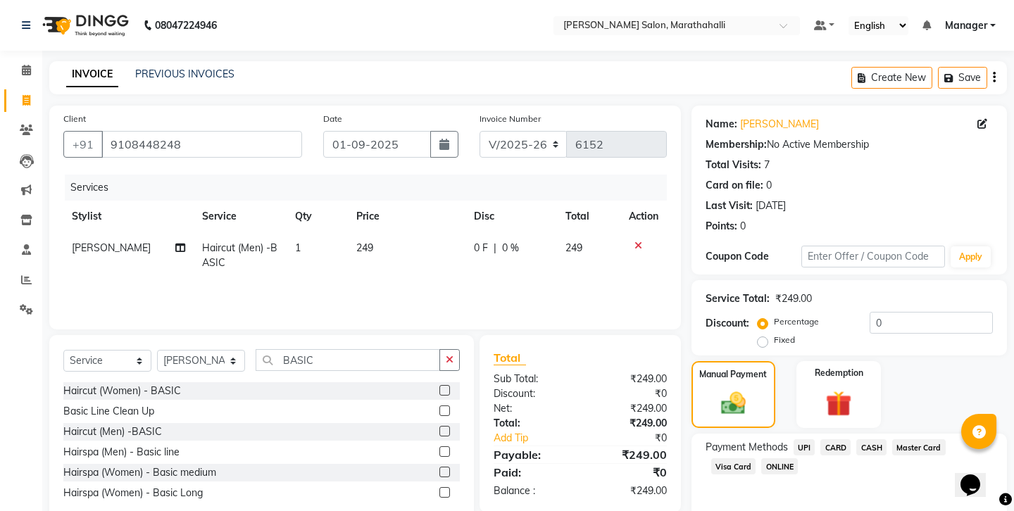
click at [856, 439] on span "CASH" at bounding box center [871, 447] width 30 height 16
drag, startPoint x: 845, startPoint y: 401, endPoint x: 759, endPoint y: 394, distance: 86.1
click at [766, 483] on div "Amount: 249" at bounding box center [849, 495] width 308 height 24
type input "200"
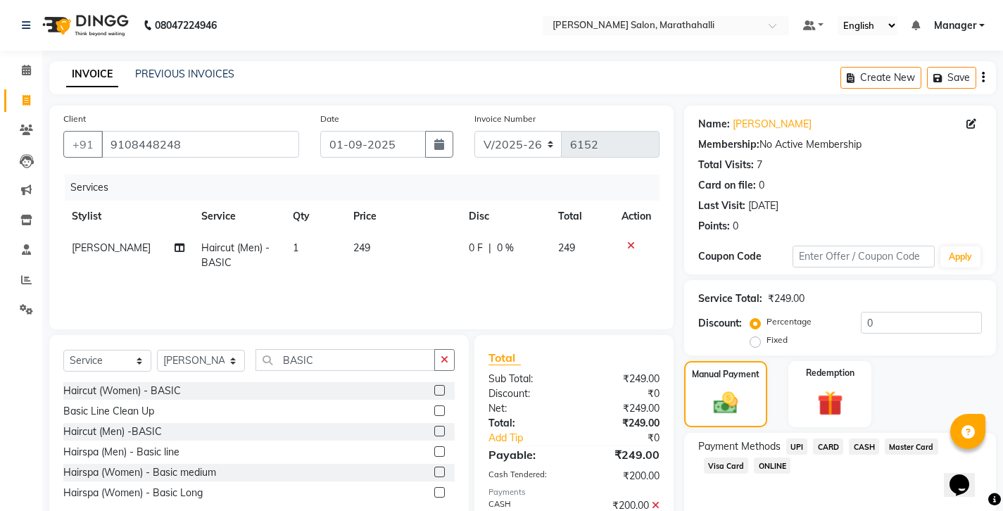
click at [786, 439] on span "UPI" at bounding box center [797, 447] width 22 height 16
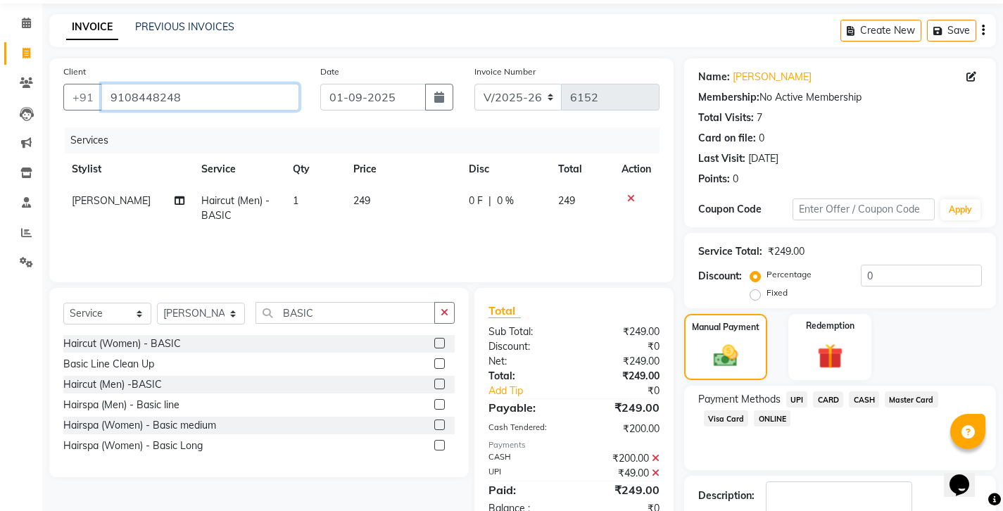
click at [124, 85] on input "9108448248" at bounding box center [200, 97] width 198 height 27
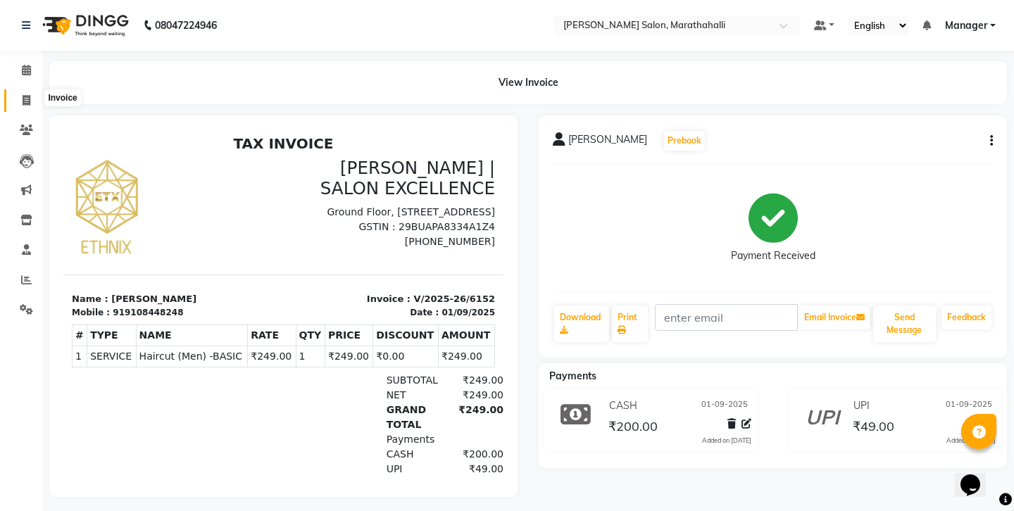
click at [20, 96] on span at bounding box center [26, 101] width 25 height 16
select select "4783"
select select "service"
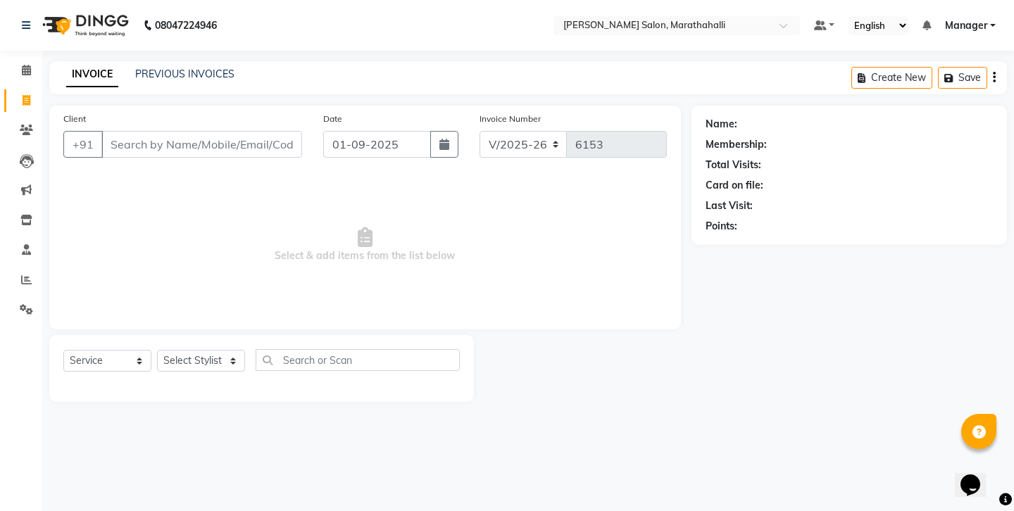
click at [157, 132] on input "Client" at bounding box center [201, 144] width 201 height 27
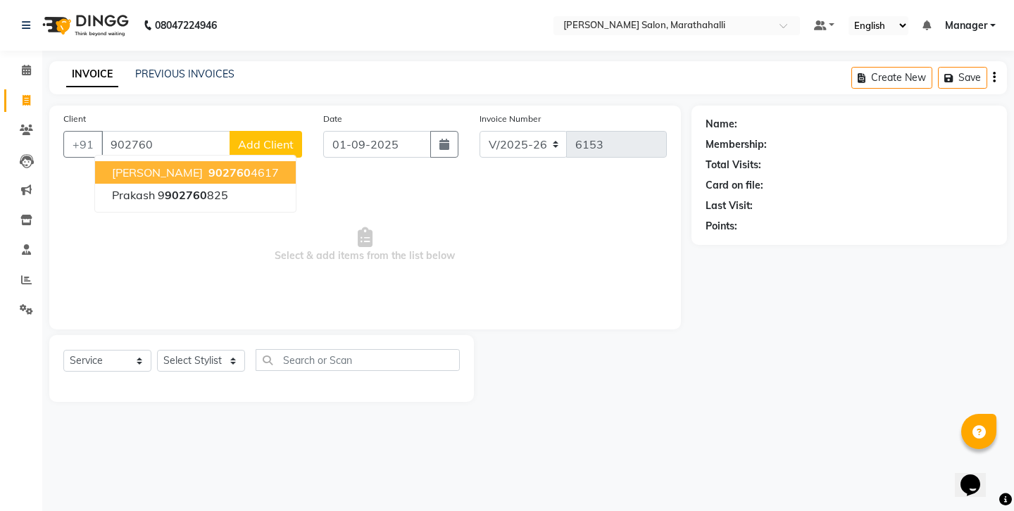
click at [206, 165] on ngb-highlight "902760 4617" at bounding box center [242, 172] width 73 height 14
type input "9027604617"
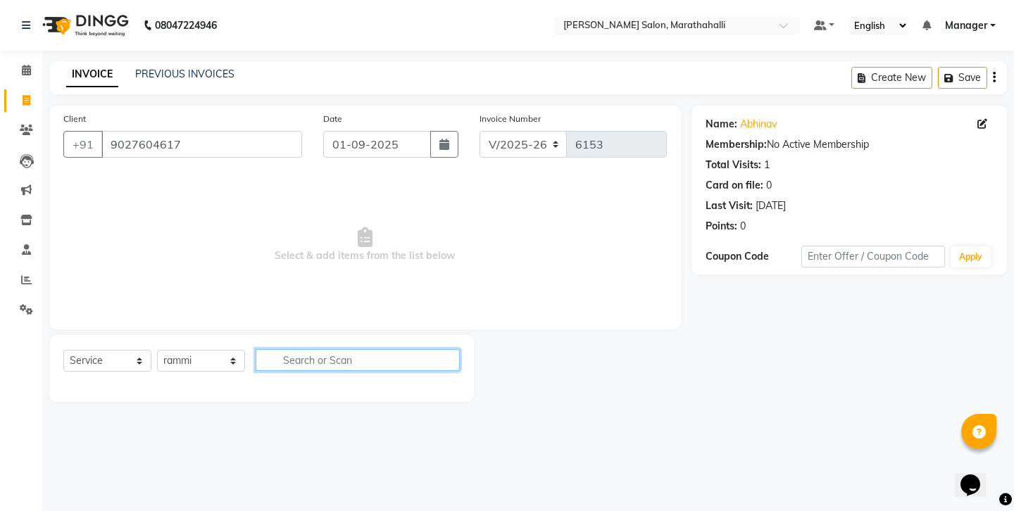
click at [332, 349] on input "text" at bounding box center [358, 360] width 204 height 22
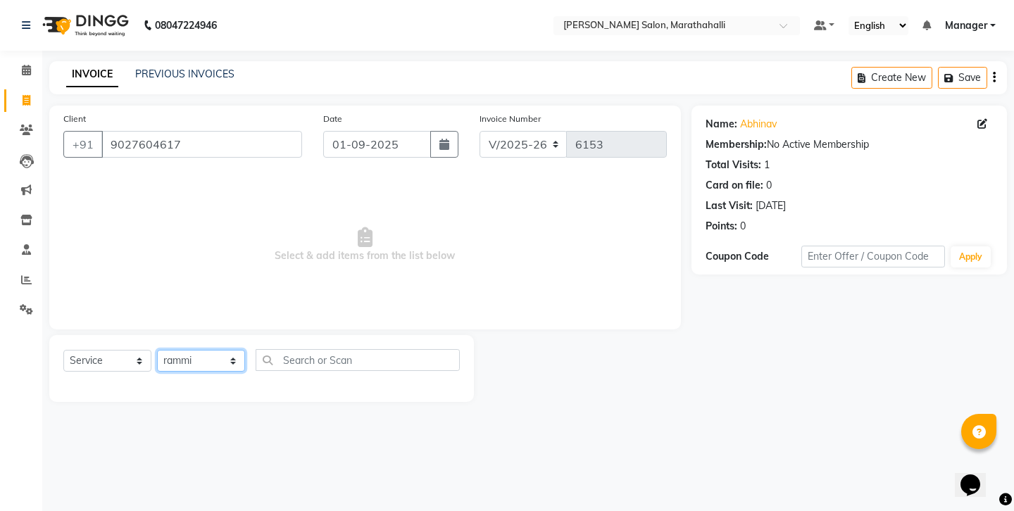
select select "29407"
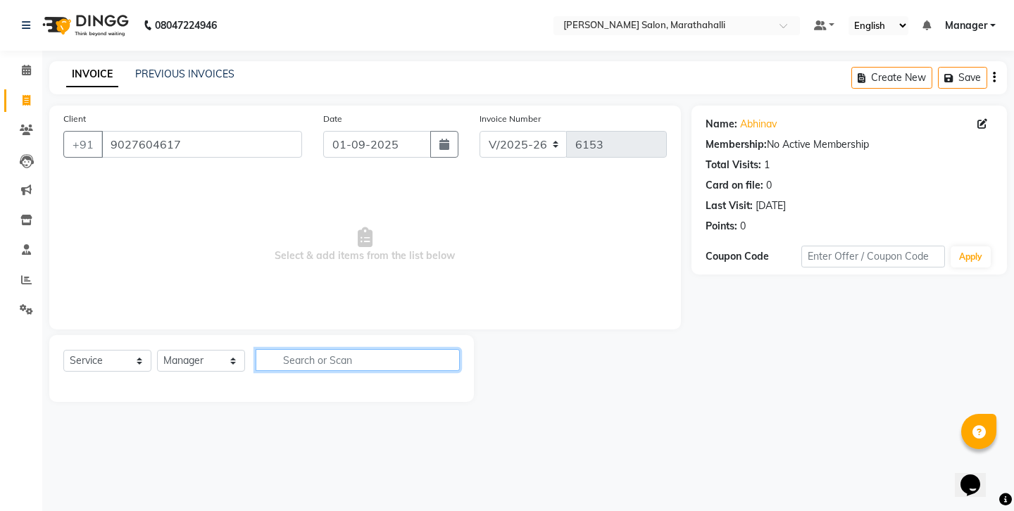
click at [303, 349] on input "text" at bounding box center [358, 360] width 204 height 22
type input "BEA"
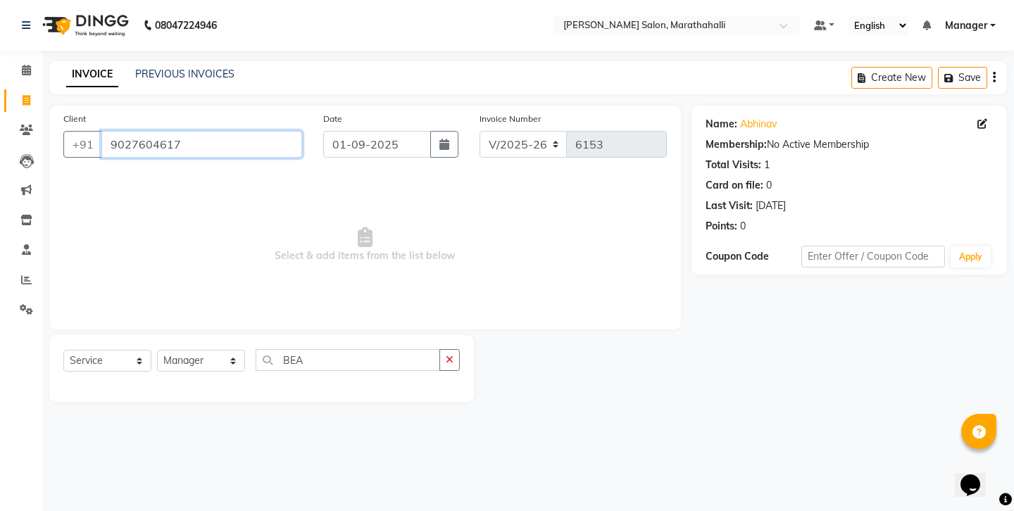
click at [141, 134] on input "9027604617" at bounding box center [201, 144] width 201 height 27
click at [27, 70] on icon at bounding box center [26, 70] width 9 height 11
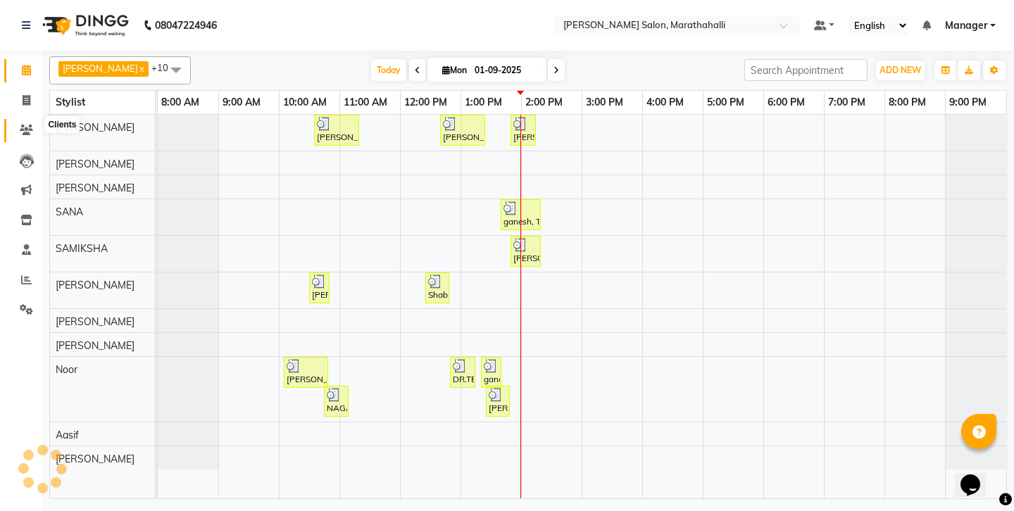
click at [22, 125] on icon at bounding box center [26, 130] width 13 height 11
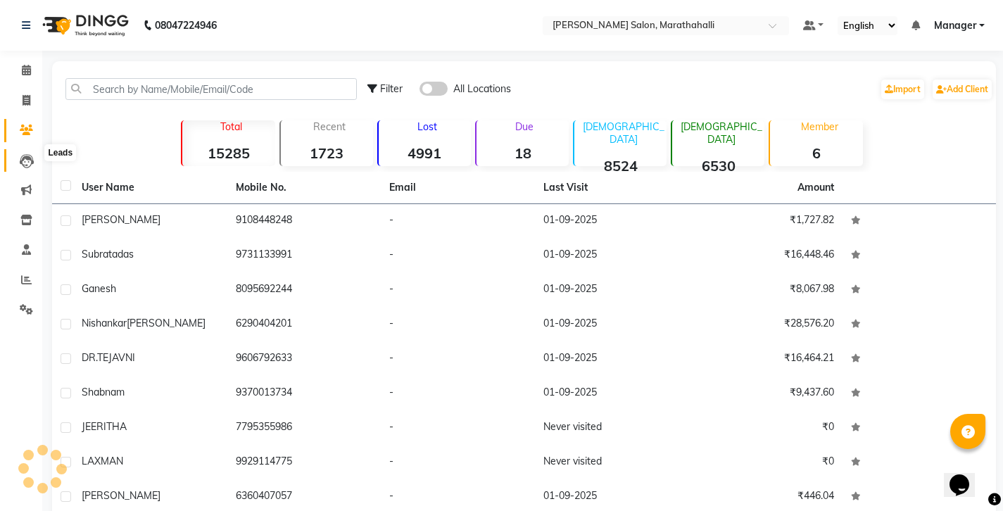
click at [25, 154] on icon at bounding box center [27, 161] width 14 height 14
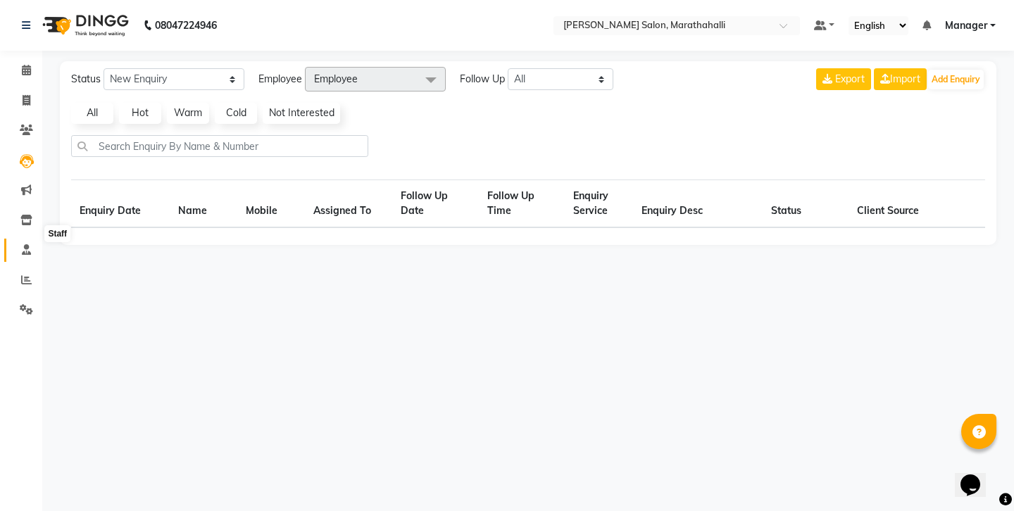
click at [28, 244] on icon at bounding box center [26, 249] width 9 height 11
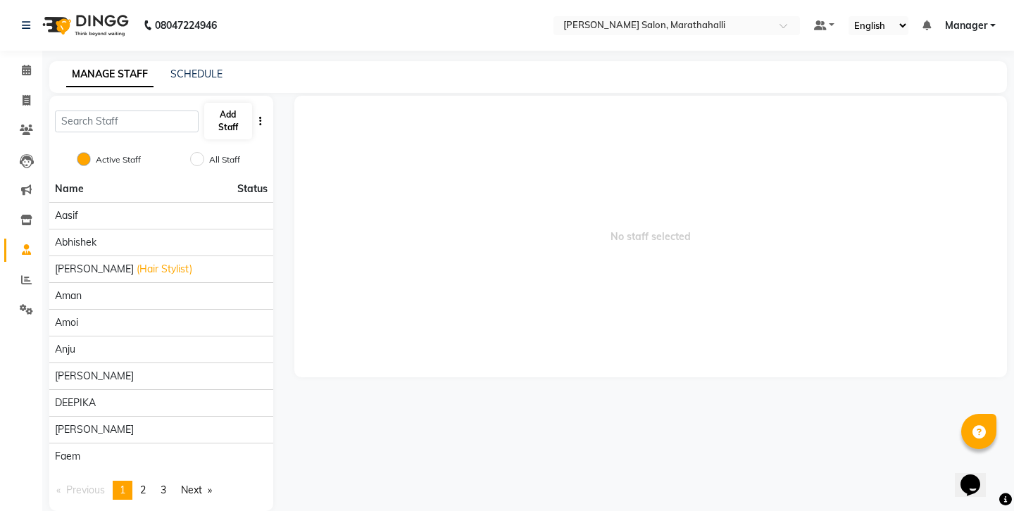
click at [216, 105] on button "Add Staff" at bounding box center [228, 121] width 48 height 37
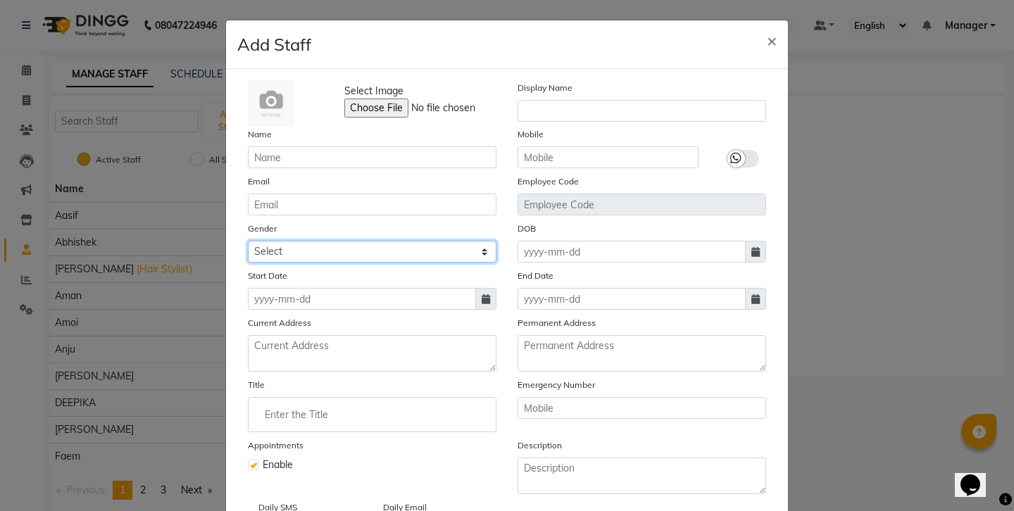
select select "[DEMOGRAPHIC_DATA]"
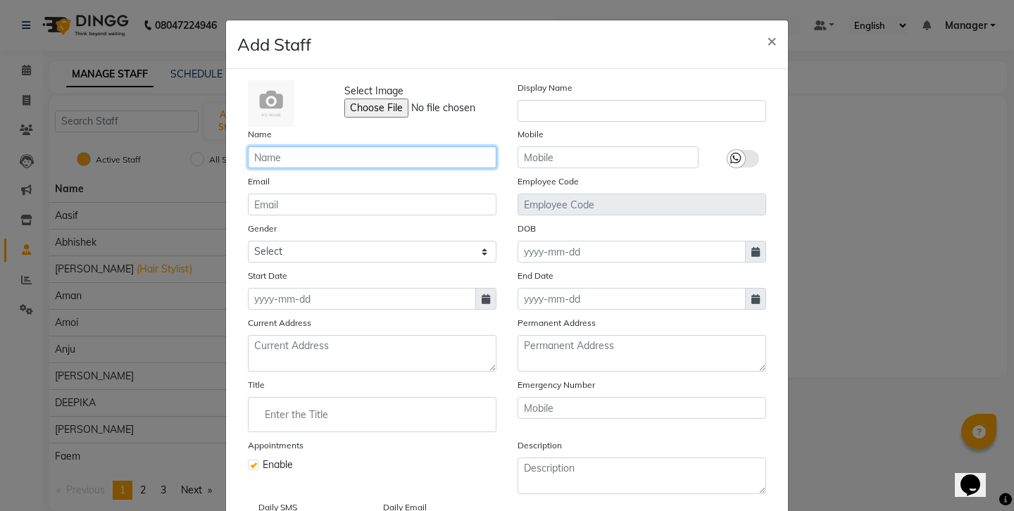
click at [289, 146] on input "text" at bounding box center [372, 157] width 249 height 22
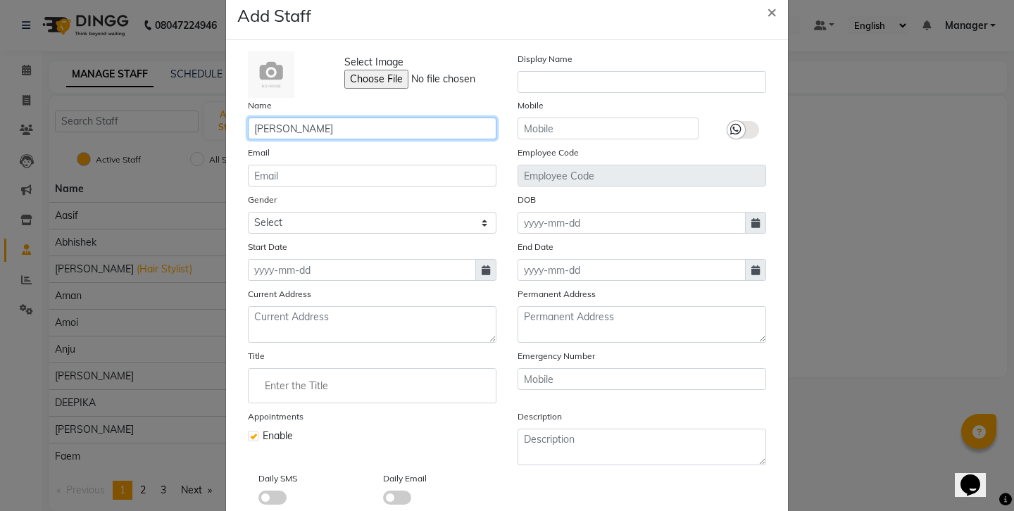
type input "[PERSON_NAME]"
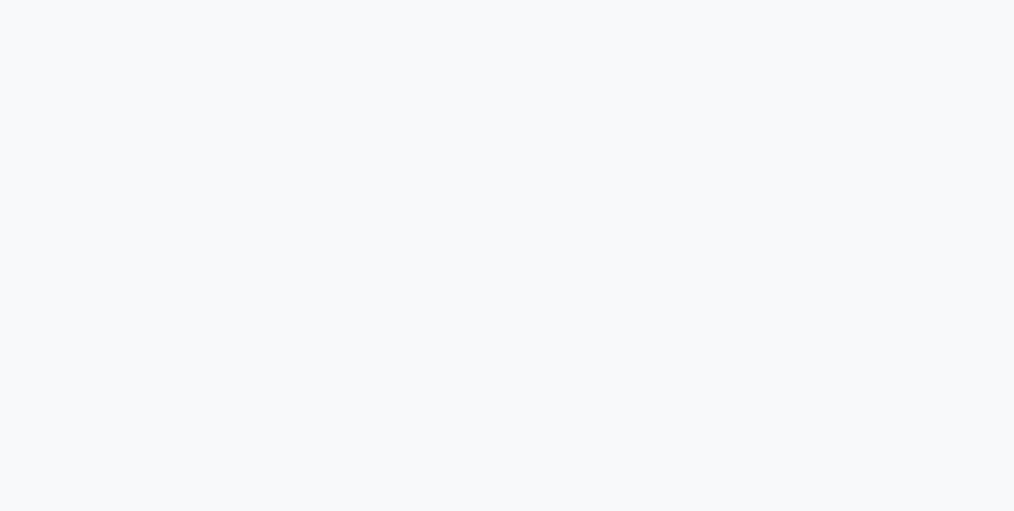
select select "4783"
select select "service"
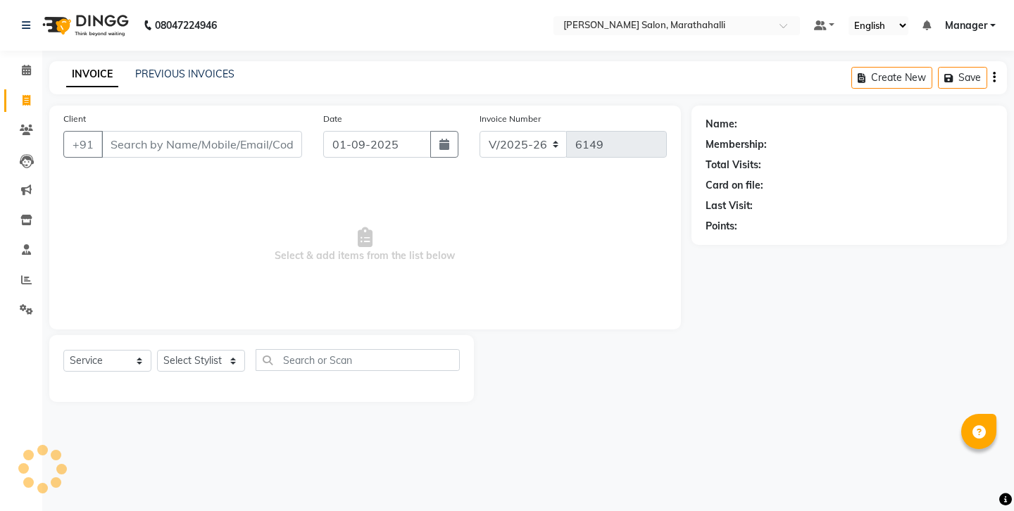
click at [220, 133] on input "Client" at bounding box center [201, 144] width 201 height 27
type input "8095692244"
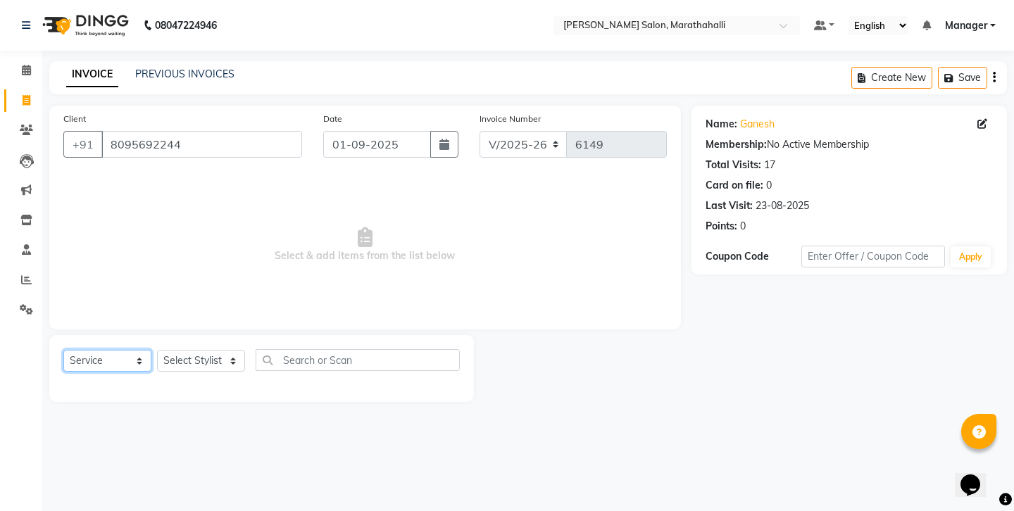
select select "product"
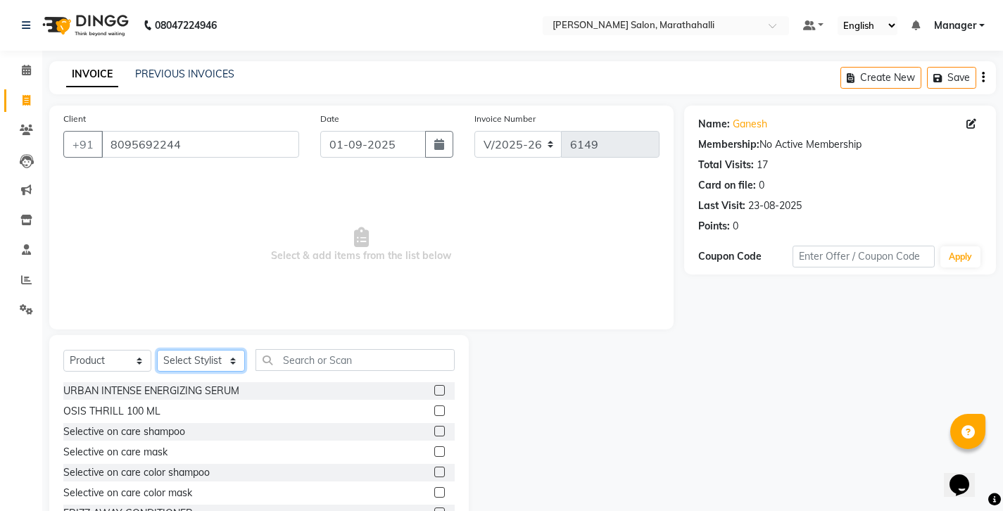
select select "72187"
click at [314, 349] on input "text" at bounding box center [355, 360] width 199 height 22
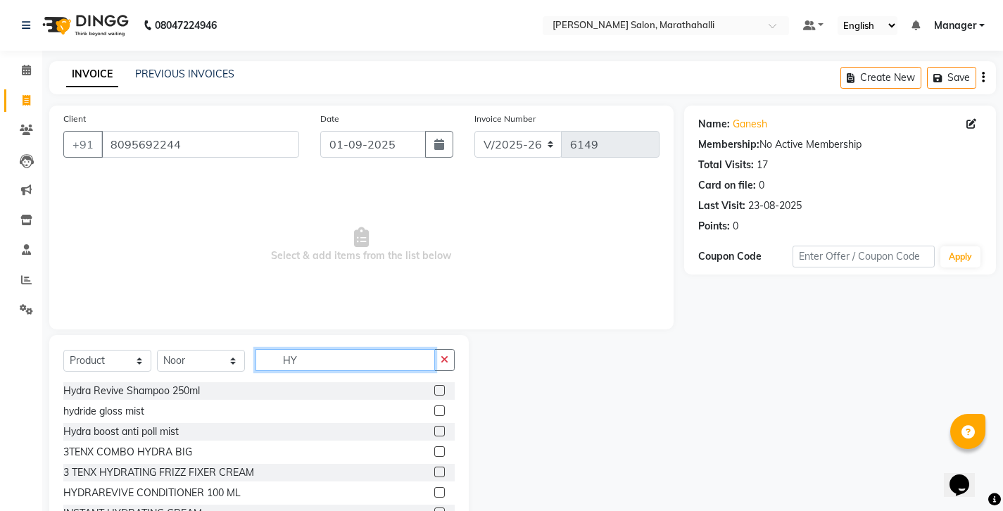
type input "HY"
click at [436, 385] on label at bounding box center [439, 390] width 11 height 11
click at [436, 387] on input "checkbox" at bounding box center [438, 391] width 9 height 9
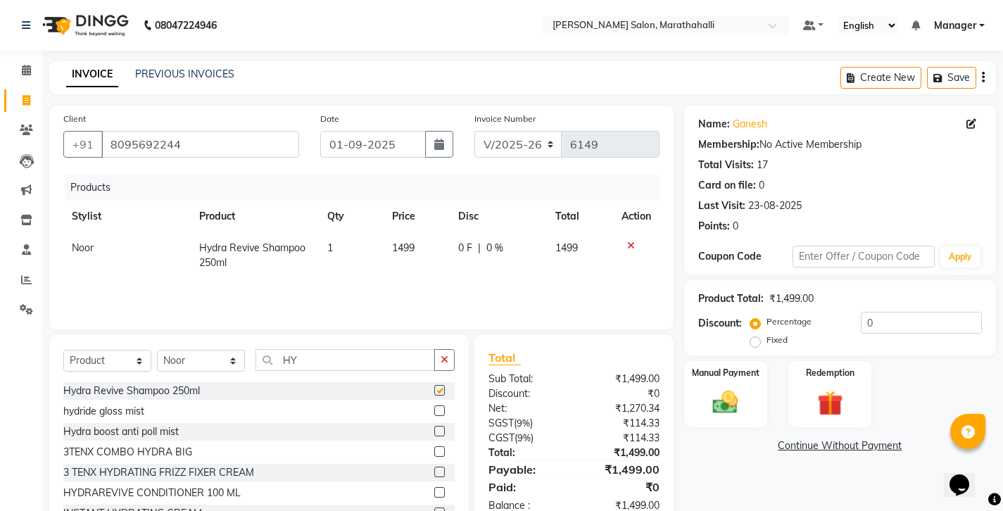
checkbox input "false"
click at [984, 77] on icon "button" at bounding box center [983, 77] width 3 height 1
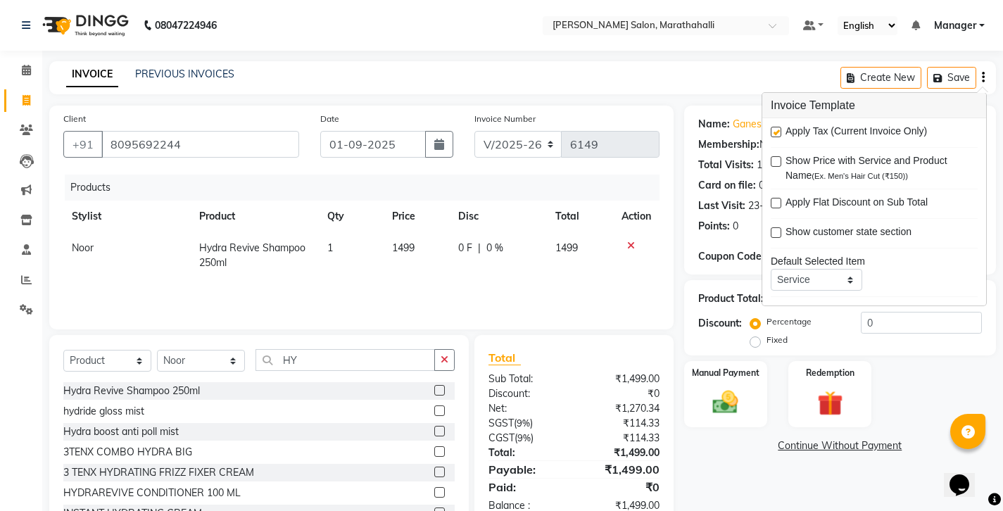
click at [771, 127] on label at bounding box center [776, 132] width 11 height 11
click at [771, 128] on input "checkbox" at bounding box center [775, 132] width 9 height 9
checkbox input "false"
click at [748, 411] on div "Name: Ganesh Membership: No Active Membership Total Visits: 17 Card on file: 0 …" at bounding box center [845, 324] width 322 height 437
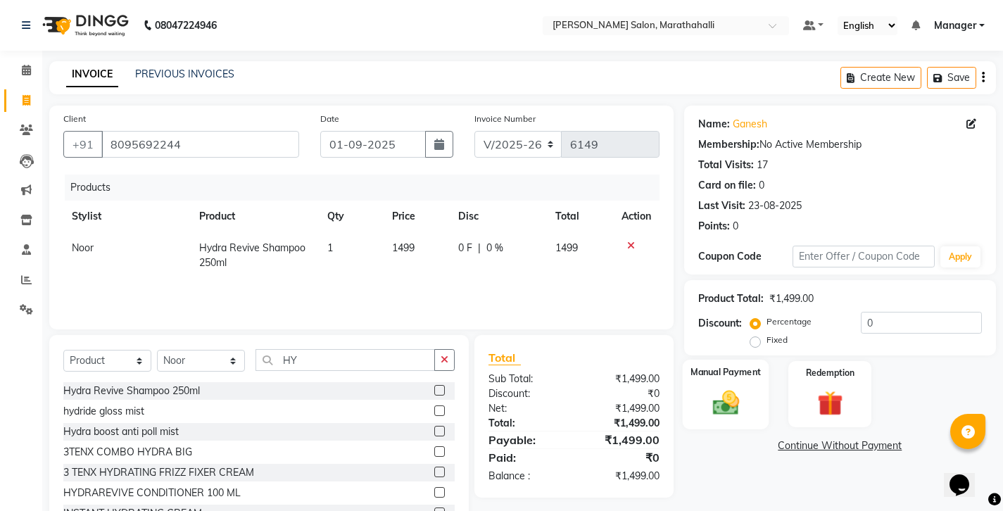
click at [710, 387] on img at bounding box center [725, 402] width 43 height 30
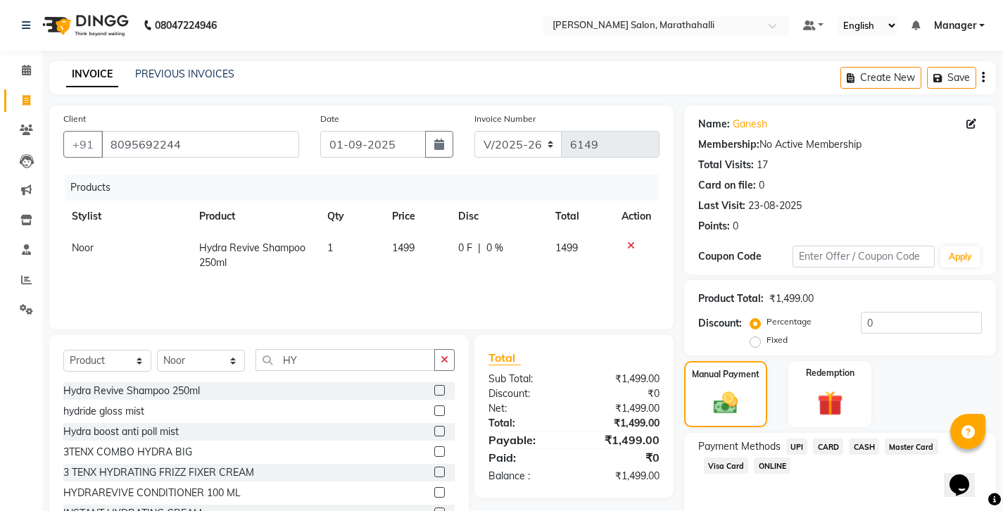
click at [786, 439] on span "UPI" at bounding box center [797, 447] width 22 height 16
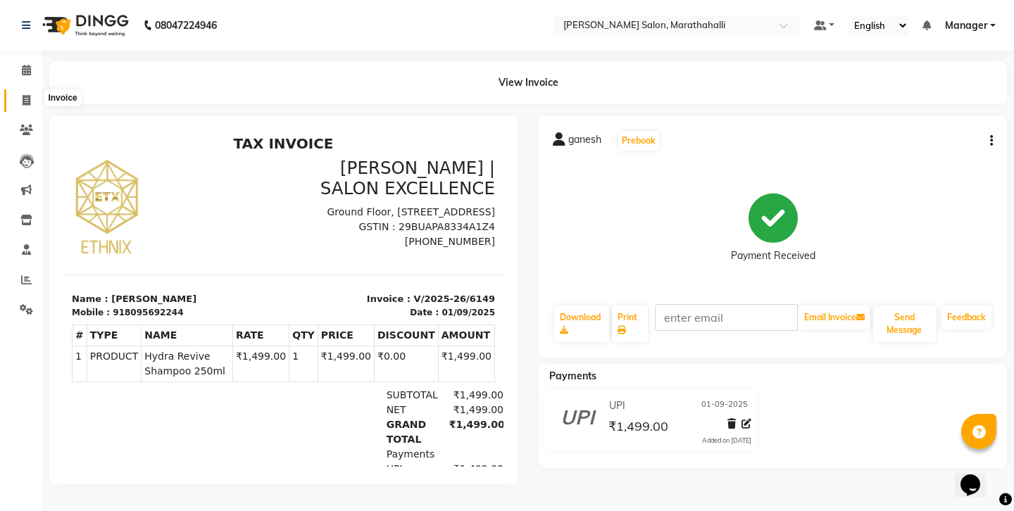
click at [25, 93] on span at bounding box center [26, 101] width 25 height 16
select select "service"
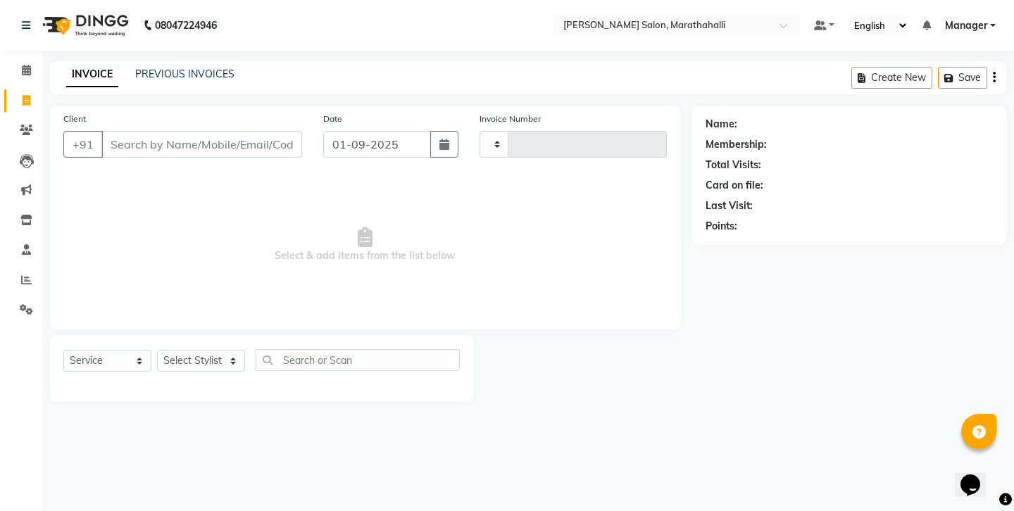
type input "6151"
select select "4783"
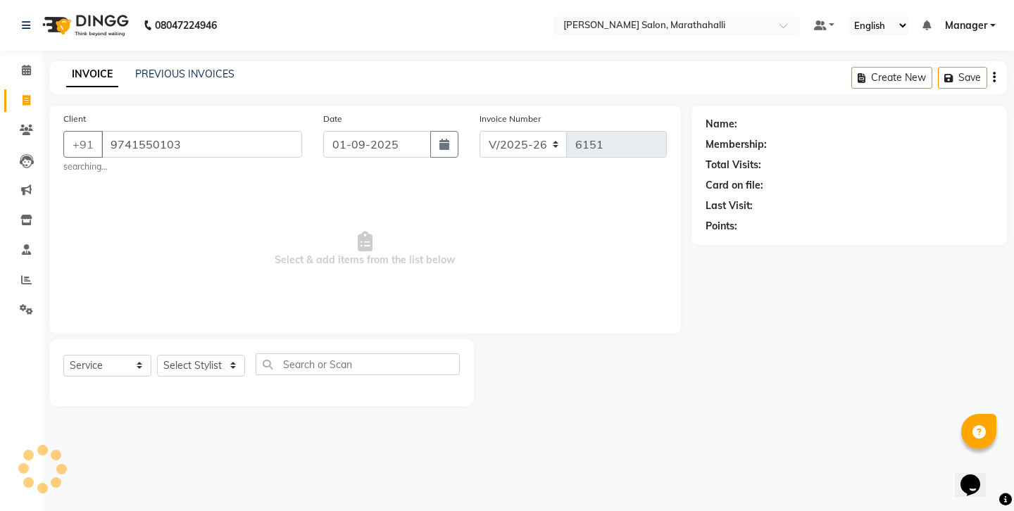
type input "9741550103"
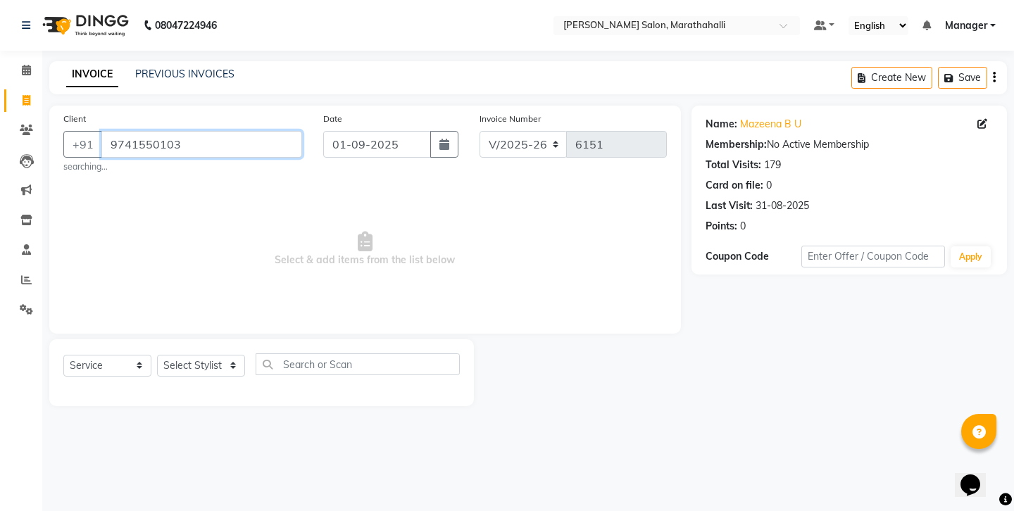
drag, startPoint x: 213, startPoint y: 133, endPoint x: 49, endPoint y: 123, distance: 163.6
click at [49, 123] on div "Client +91 9741550103 searching... Date 01-09-2025 Invoice Number V/2025 V/2025…" at bounding box center [365, 220] width 632 height 228
paste input "9700812862"
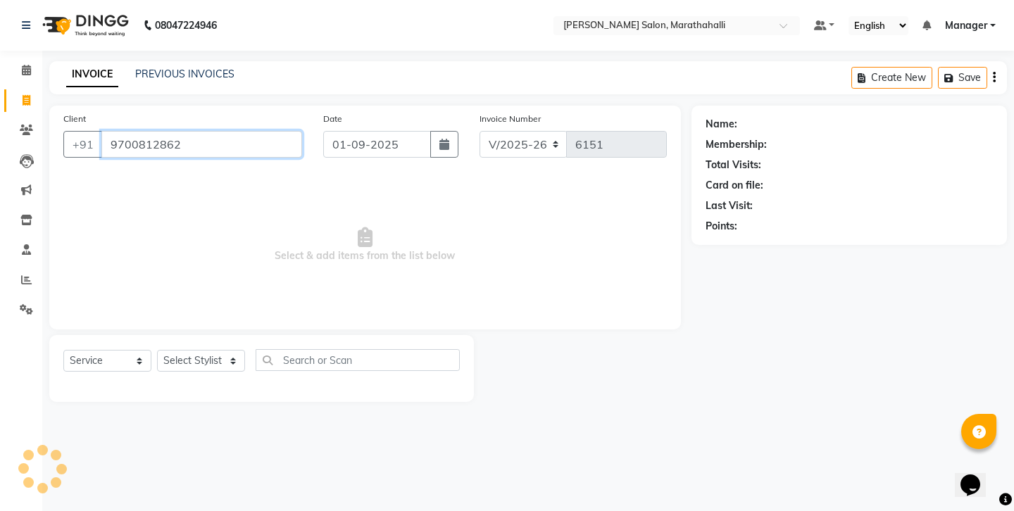
type input "9700812862"
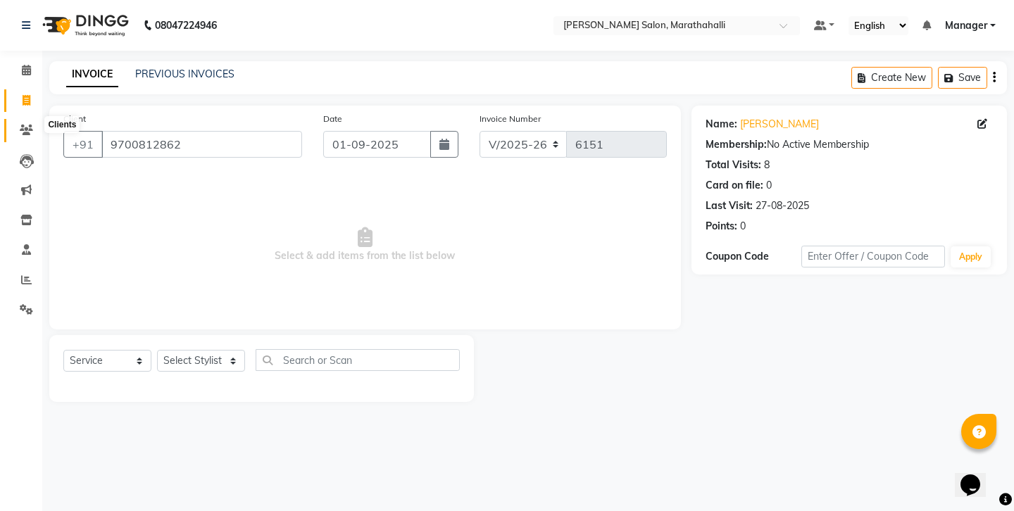
click at [21, 125] on icon at bounding box center [26, 130] width 13 height 11
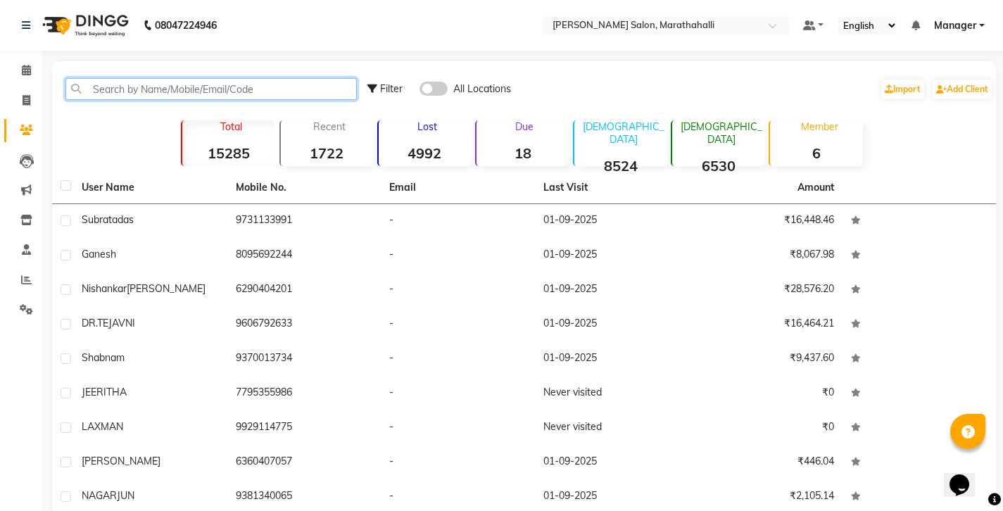
click at [127, 84] on input "text" at bounding box center [210, 89] width 291 height 22
paste input "9731133991"
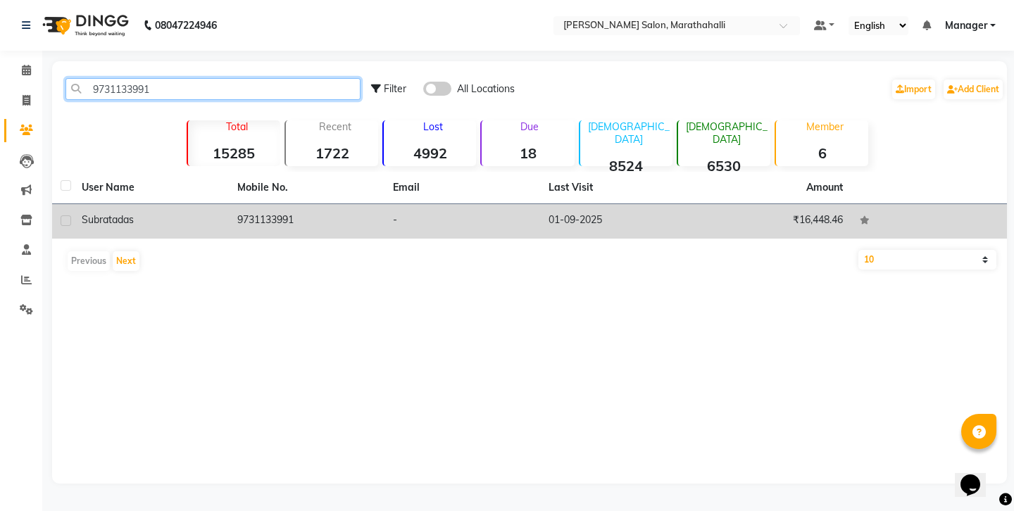
type input "9731133991"
click at [176, 213] on div "subrata das" at bounding box center [151, 220] width 139 height 15
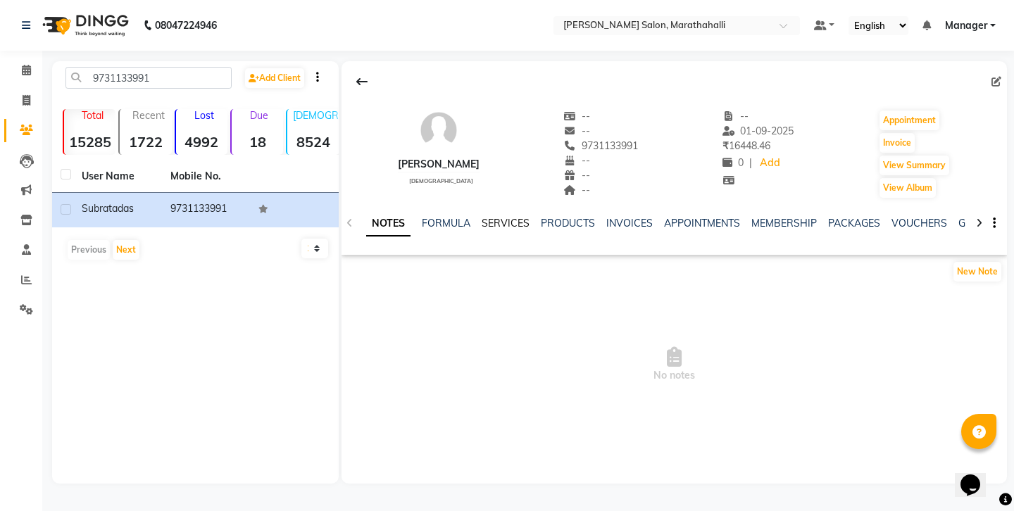
click at [482, 217] on link "SERVICES" at bounding box center [506, 223] width 48 height 13
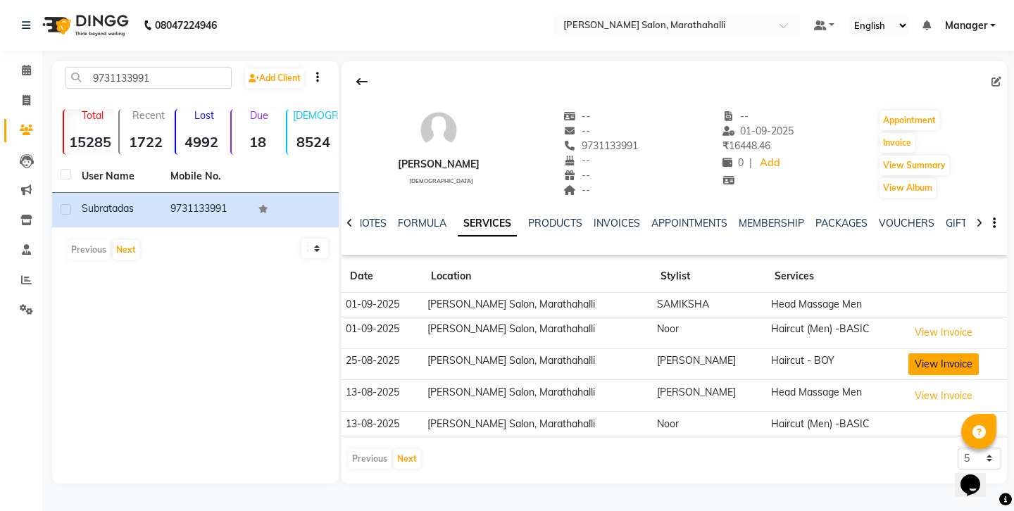
click at [912, 353] on button "View Invoice" at bounding box center [943, 364] width 70 height 22
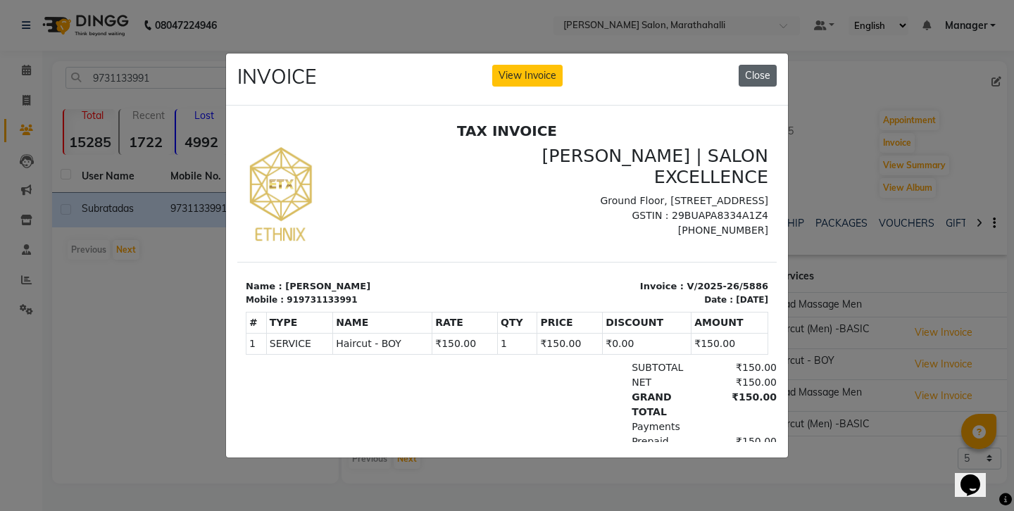
click at [767, 73] on button "Close" at bounding box center [758, 76] width 38 height 22
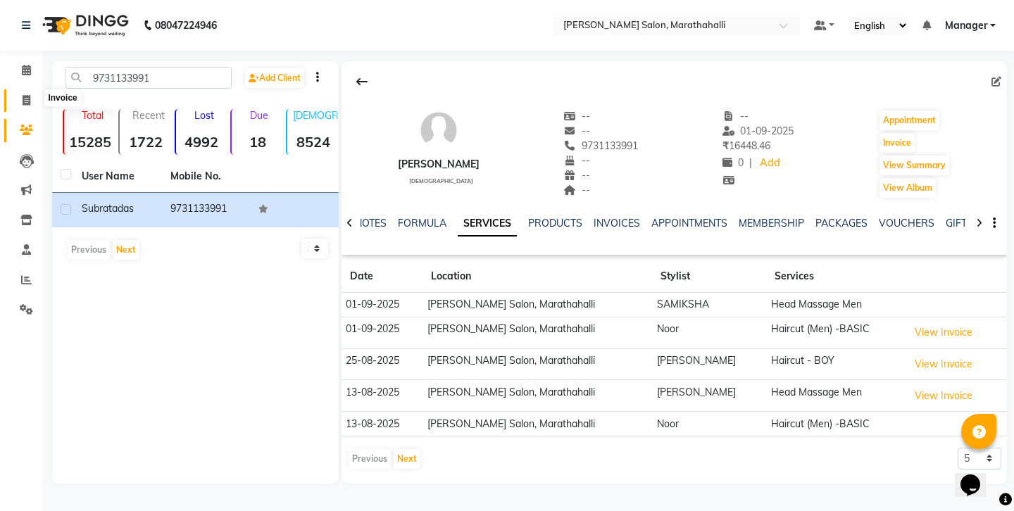
click at [30, 97] on span at bounding box center [26, 101] width 25 height 16
select select "4783"
select select "service"
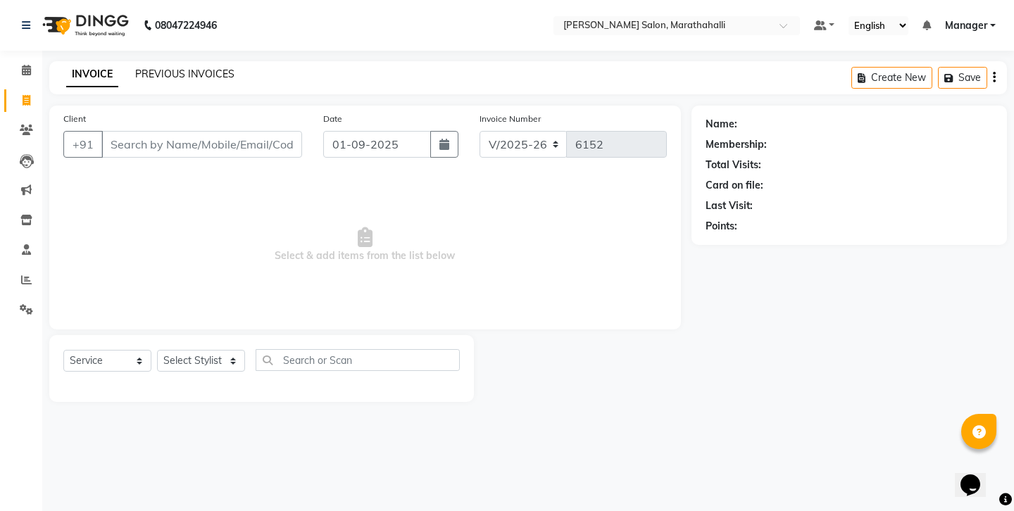
click at [152, 68] on link "PREVIOUS INVOICES" at bounding box center [184, 74] width 99 height 13
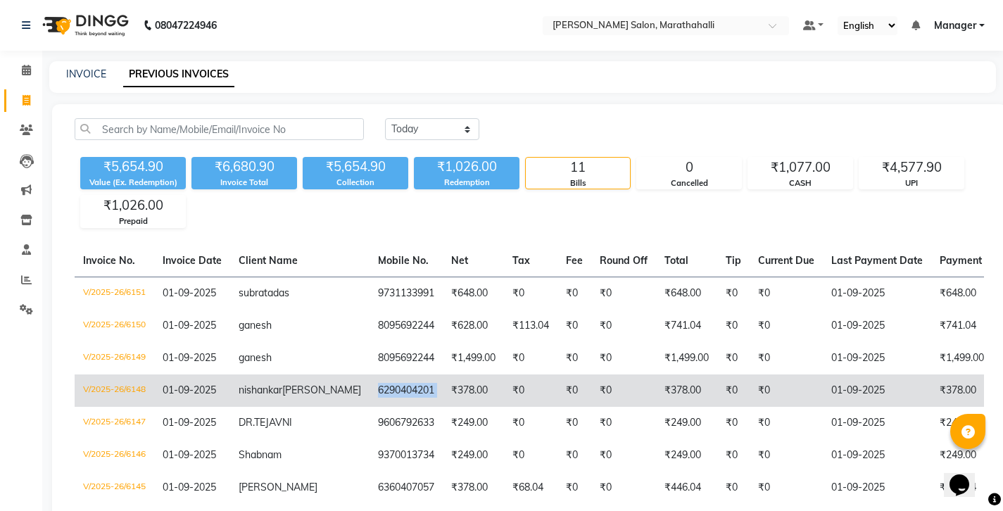
copy td "6290404201"
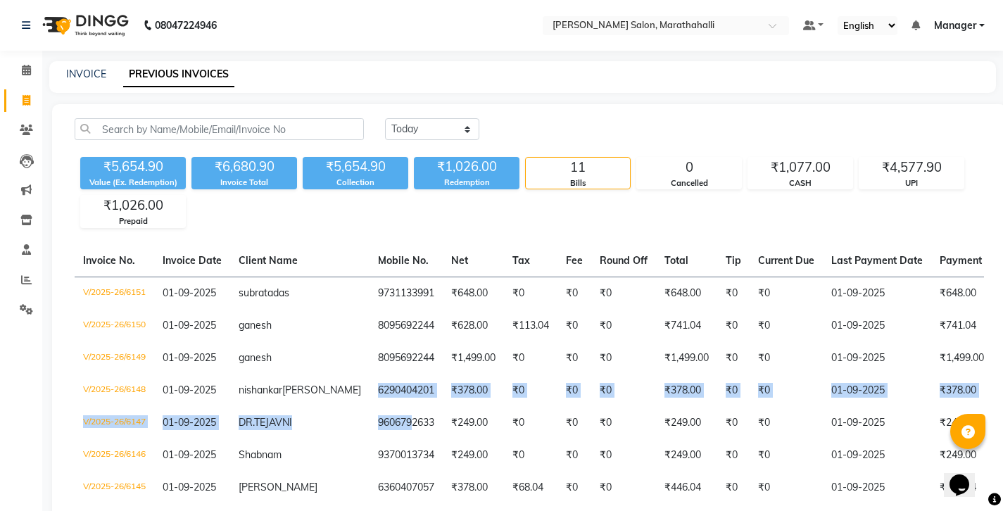
drag, startPoint x: 272, startPoint y: 330, endPoint x: 192, endPoint y: 168, distance: 181.4
click at [298, 372] on tbody "V/2025-26/6151 01-09-2025 subrata das 9731133991 ₹648.00 ₹0 ₹0 ₹0 ₹648.00 ₹0 ₹0…" at bounding box center [681, 455] width 1212 height 357
click at [73, 68] on link "INVOICE" at bounding box center [86, 74] width 40 height 13
select select "service"
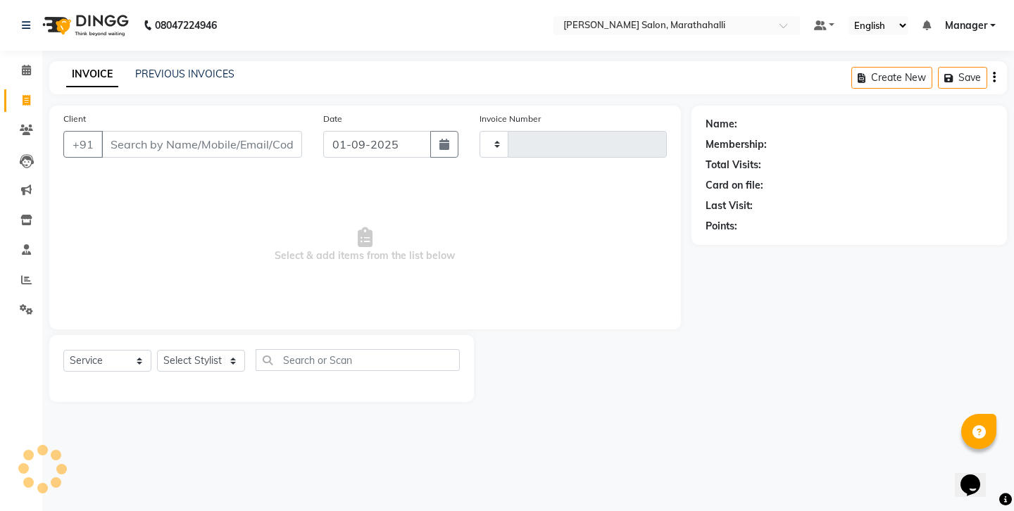
type input "6152"
select select "4783"
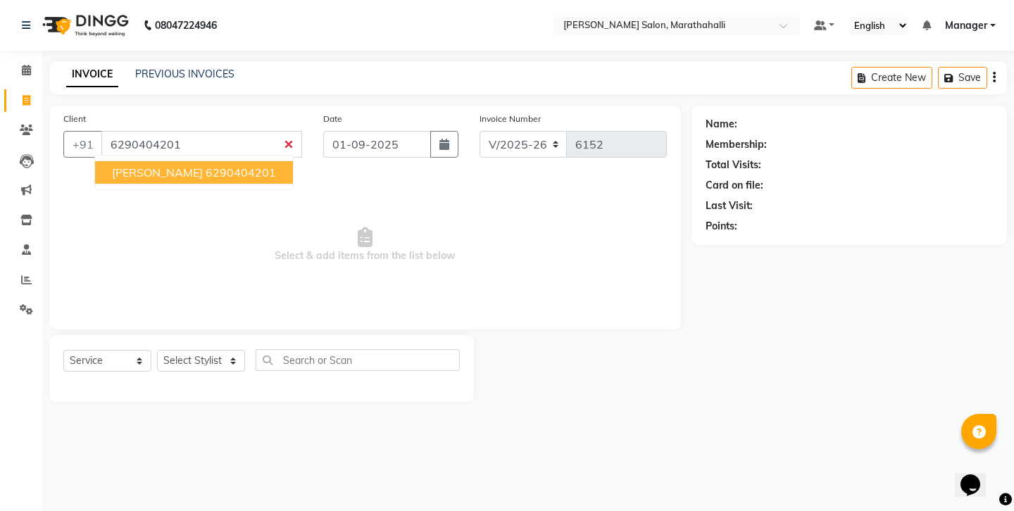
click at [153, 165] on span "[PERSON_NAME]" at bounding box center [157, 172] width 91 height 14
type input "6290404201"
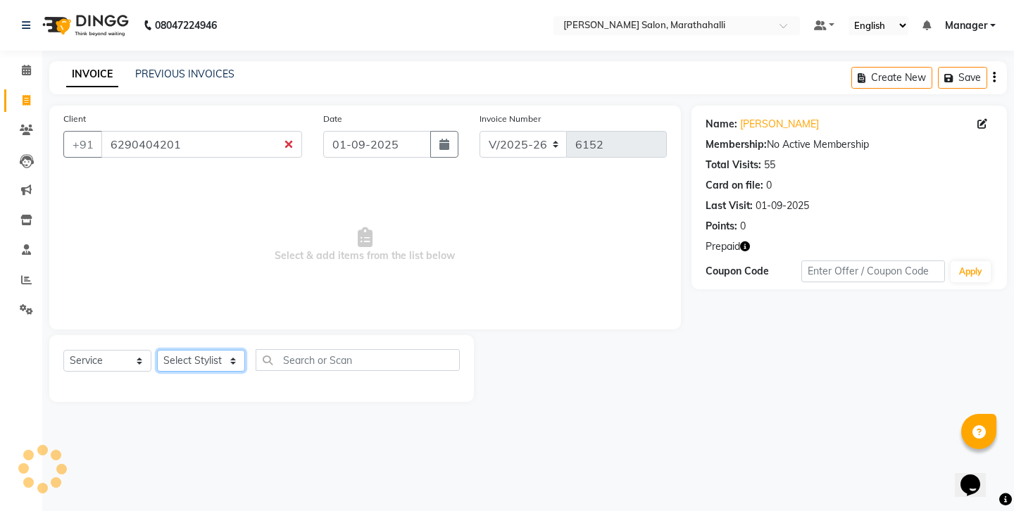
select select "74350"
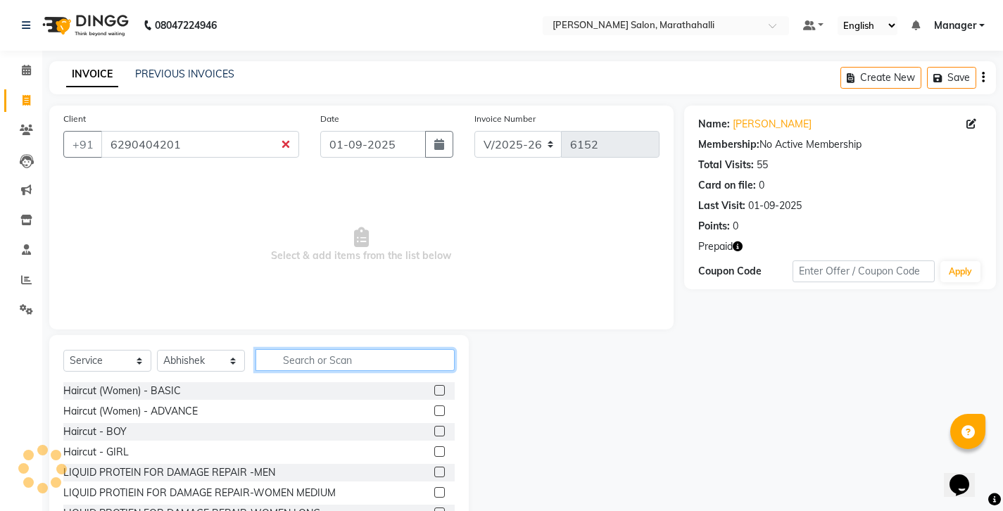
click at [300, 349] on input "text" at bounding box center [355, 360] width 199 height 22
click at [434, 385] on label at bounding box center [439, 390] width 11 height 11
click at [434, 387] on input "checkbox" at bounding box center [438, 391] width 9 height 9
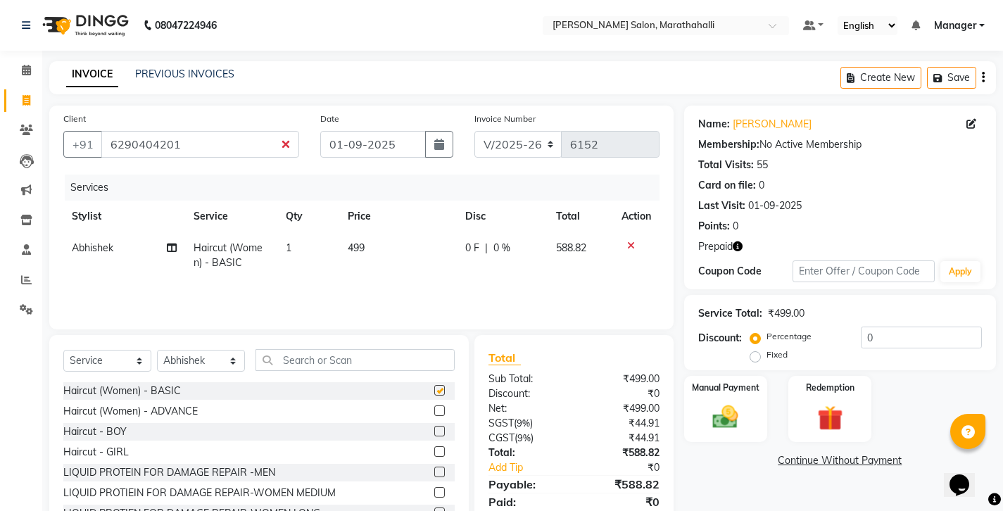
checkbox input "false"
click at [360, 242] on span "499" at bounding box center [356, 248] width 17 height 13
select select "74350"
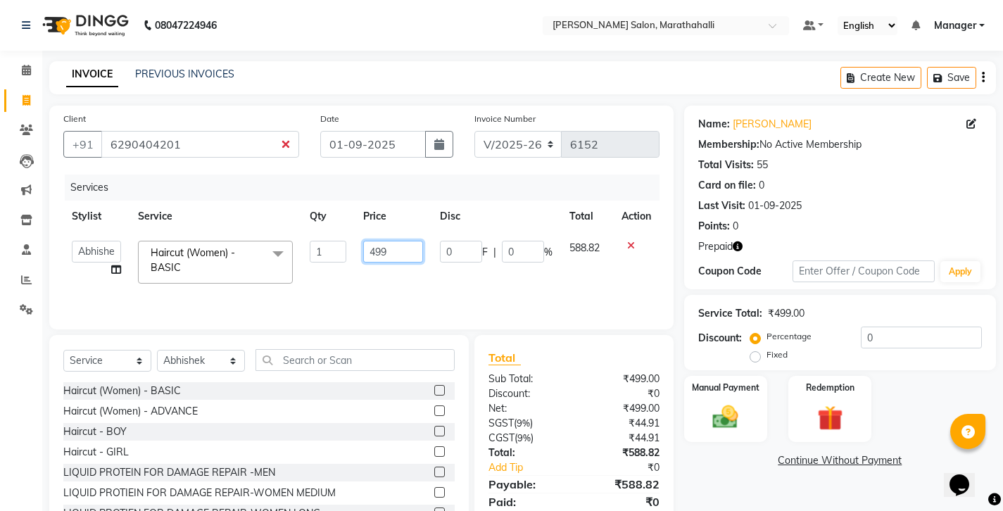
drag, startPoint x: 403, startPoint y: 220, endPoint x: 338, endPoint y: 214, distance: 65.1
click at [338, 232] on tr "Aasif Abhishek Ali Salmani Aman Amoi anju ARTHI DEEPIKA DOLMO Faem GEETHA Goura…" at bounding box center [361, 262] width 596 height 60
type input "1427"
click at [339, 246] on div "Services Stylist Service Qty Price Disc Total Action Aasif Abhishek Ali Salmani…" at bounding box center [361, 245] width 596 height 141
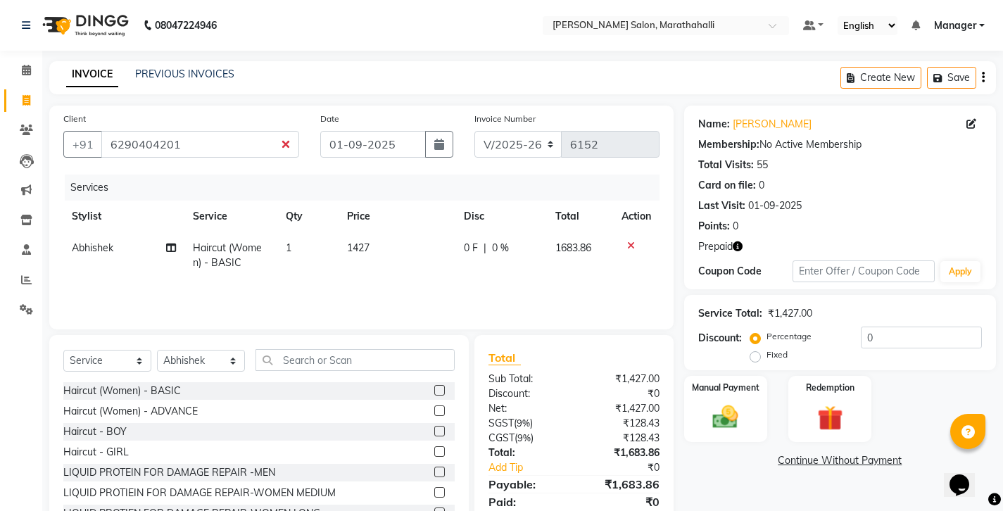
click at [733, 242] on icon "button" at bounding box center [738, 247] width 10 height 10
click at [823, 402] on img at bounding box center [830, 418] width 43 height 33
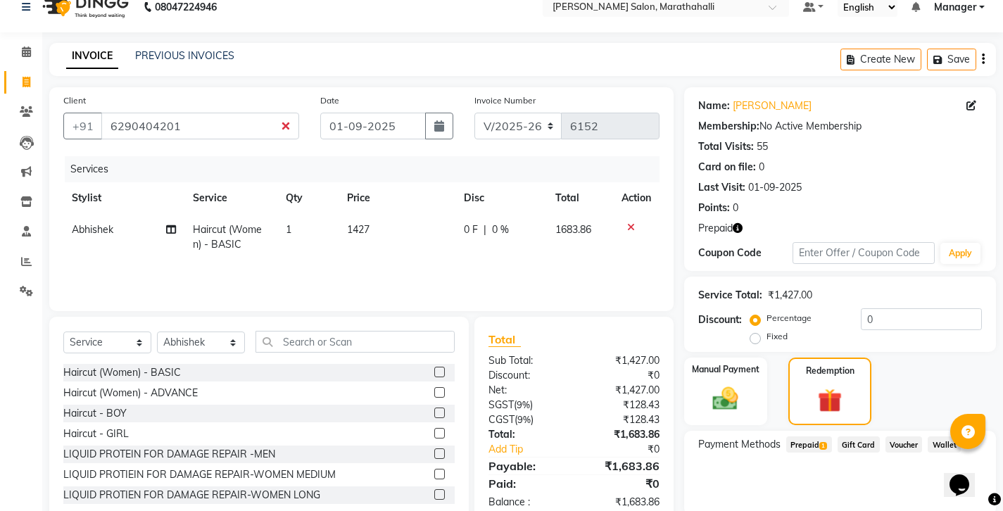
click at [797, 437] on span "Prepaid 1" at bounding box center [809, 445] width 46 height 16
drag, startPoint x: 796, startPoint y: 421, endPoint x: 734, endPoint y: 417, distance: 61.4
click at [734, 488] on div "1683.86 Add" at bounding box center [840, 501] width 271 height 27
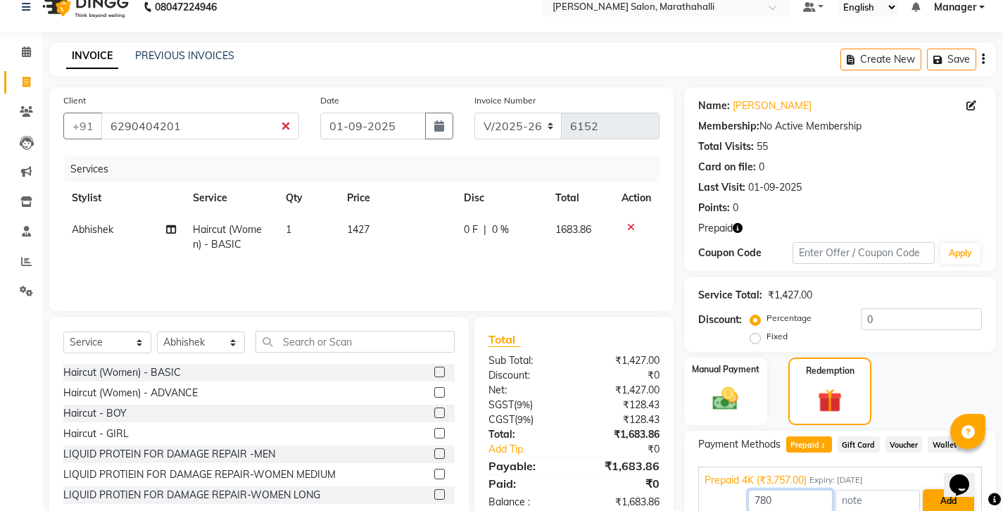
type input "780"
click at [941, 489] on button "Add" at bounding box center [948, 501] width 51 height 24
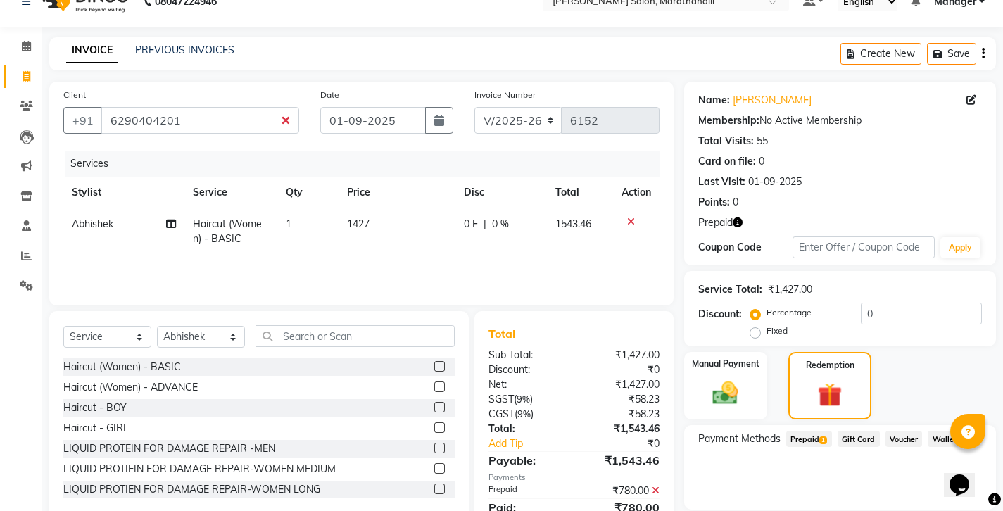
scroll to position [27, 0]
